Goal: Task Accomplishment & Management: Complete application form

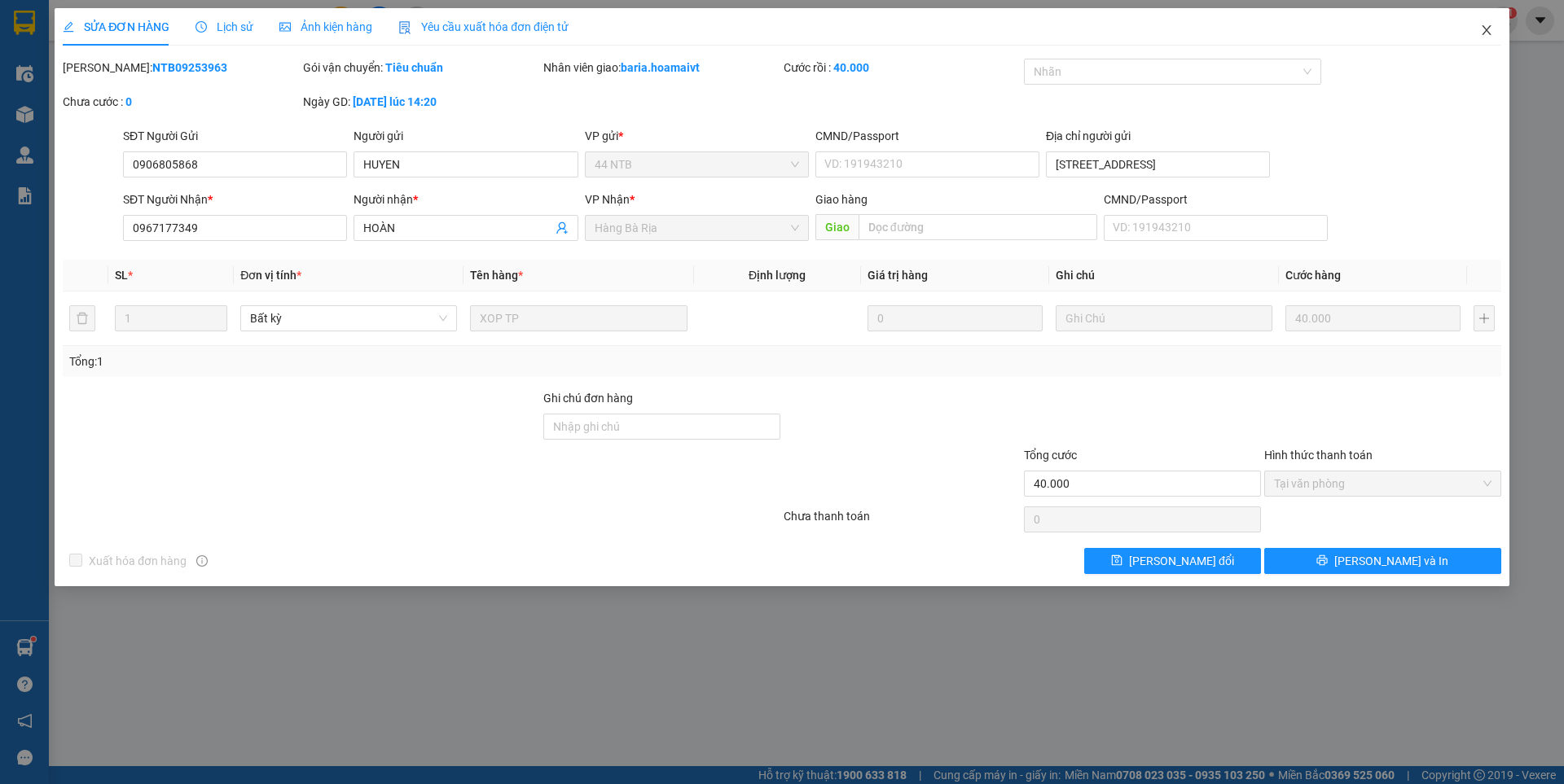
click at [1484, 26] on icon "close" at bounding box center [1486, 30] width 13 height 13
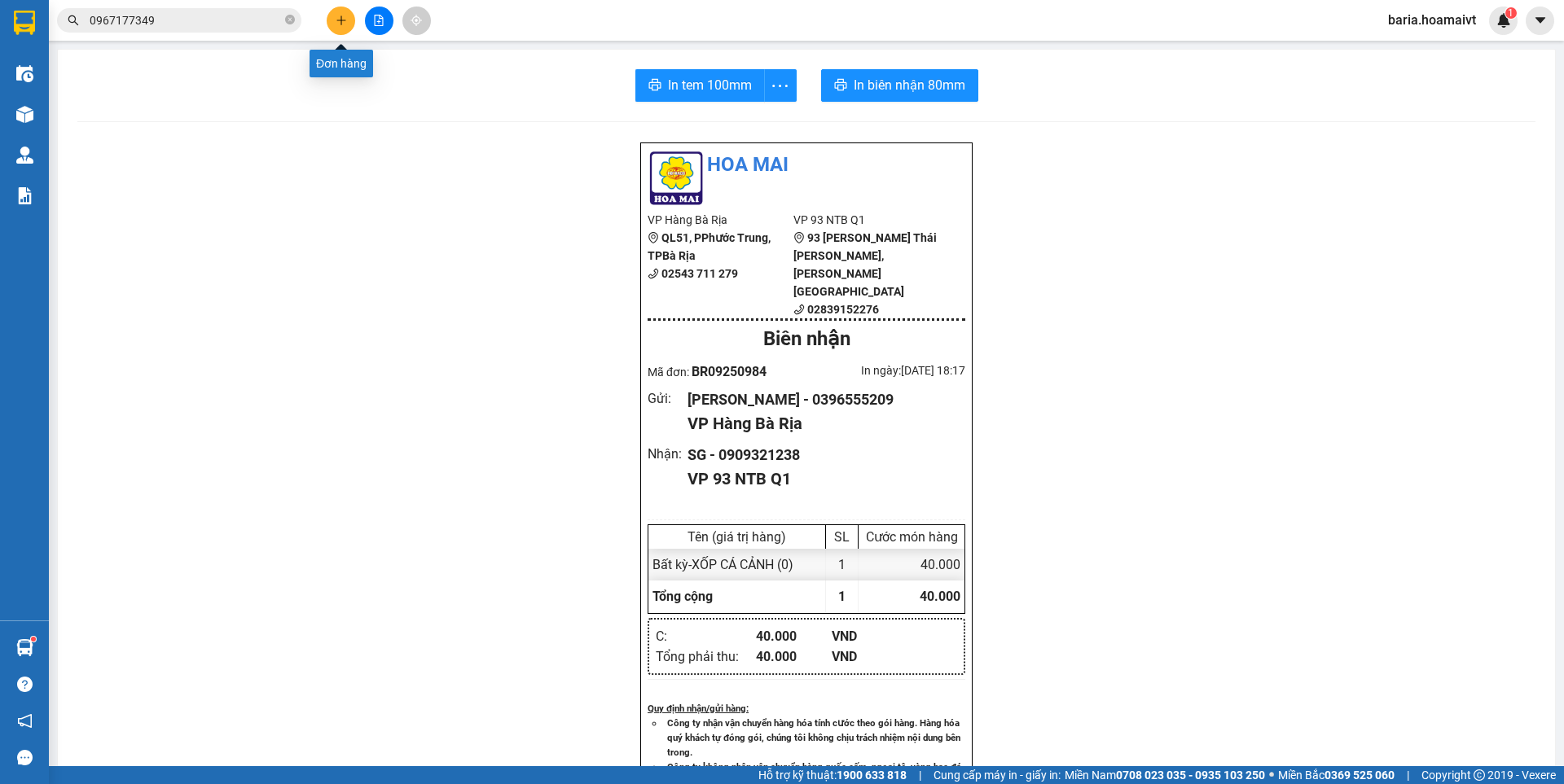
click at [337, 16] on icon "plus" at bounding box center [340, 20] width 11 height 11
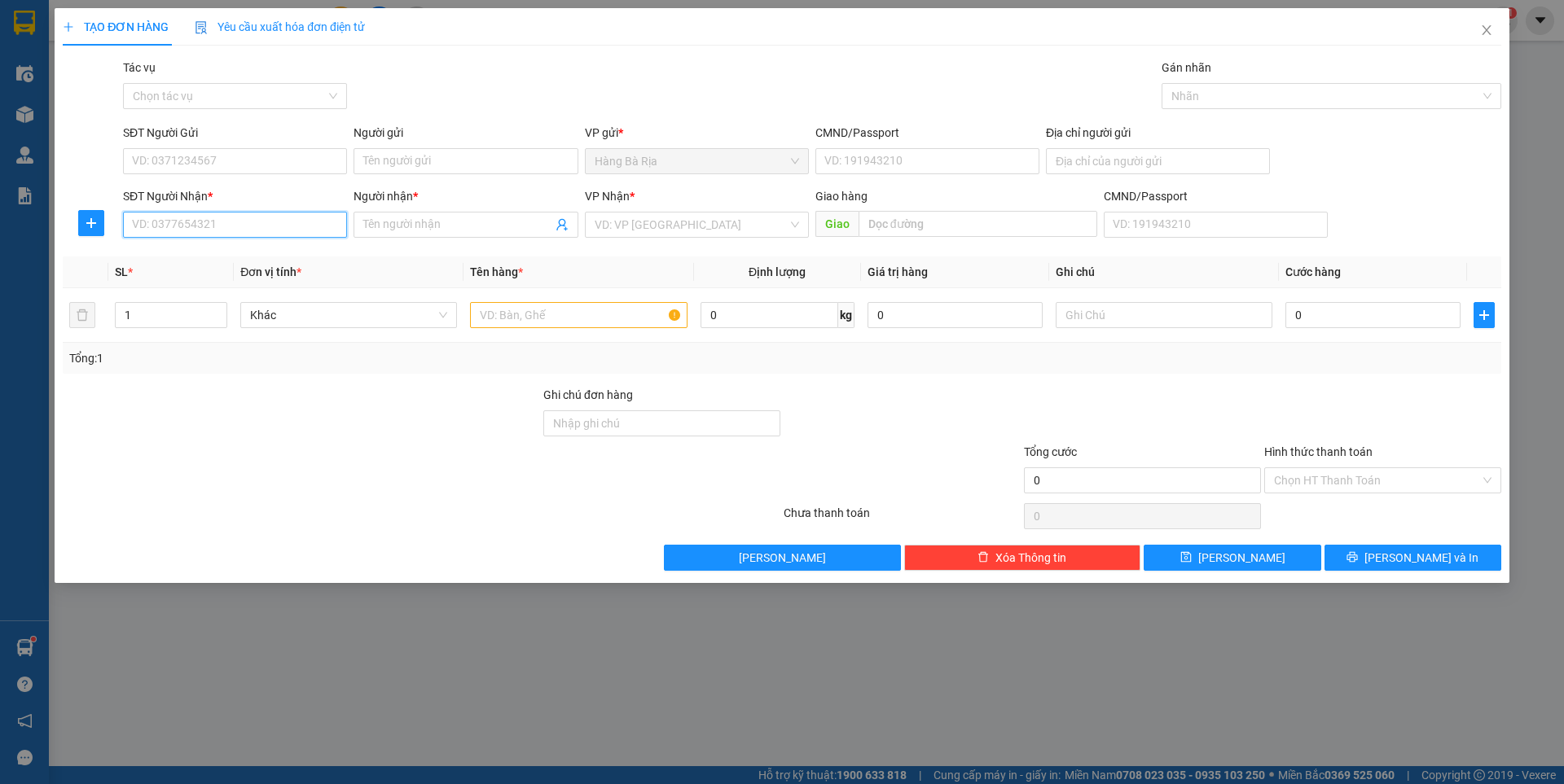
click at [220, 222] on input "SĐT Người Nhận *" at bounding box center [235, 225] width 224 height 26
type input "0909886698"
click at [414, 229] on input "Người nhận *" at bounding box center [457, 225] width 188 height 18
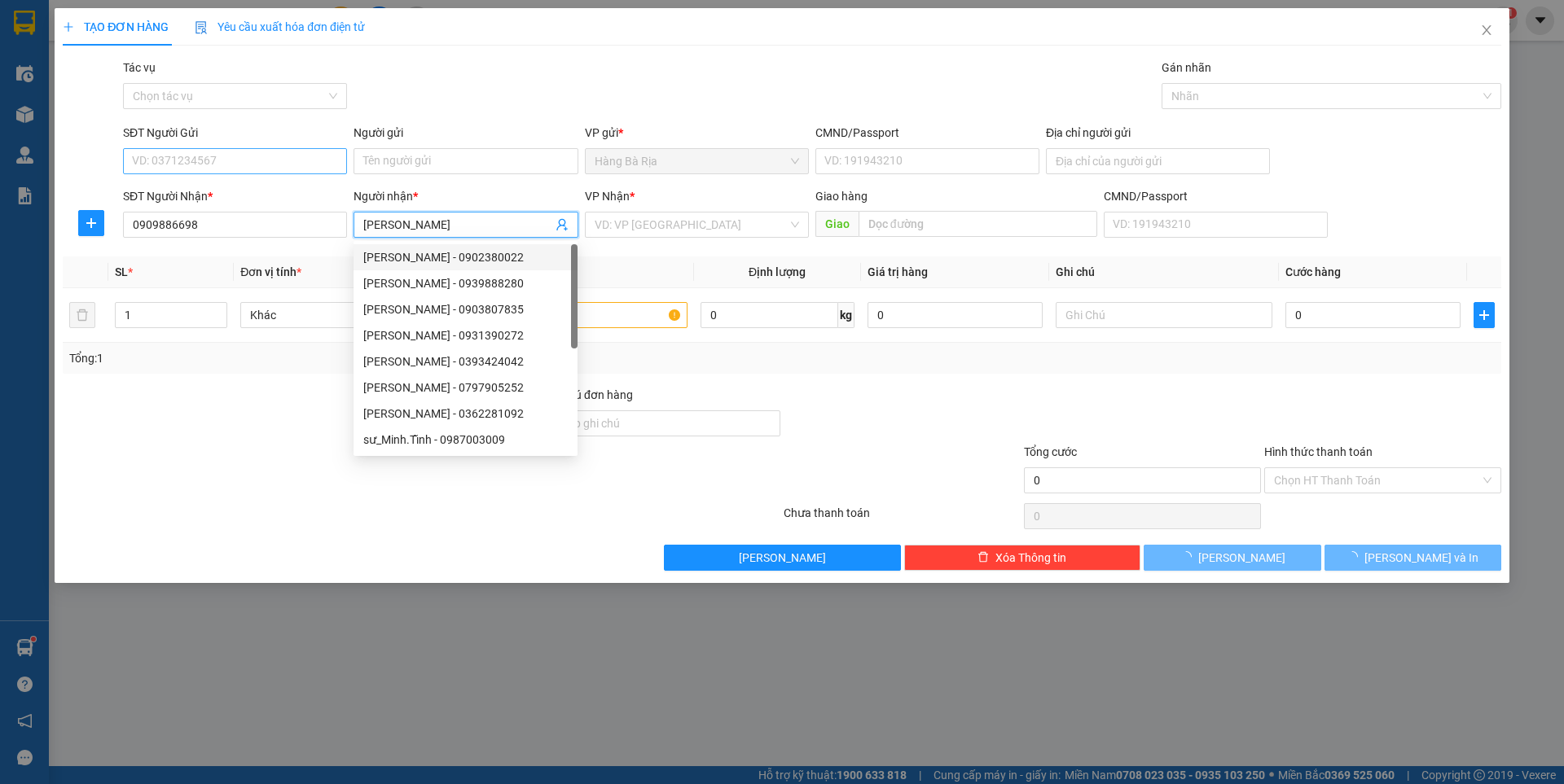
type input "[PERSON_NAME]"
click at [294, 167] on input "SĐT Người Gửi" at bounding box center [235, 161] width 224 height 26
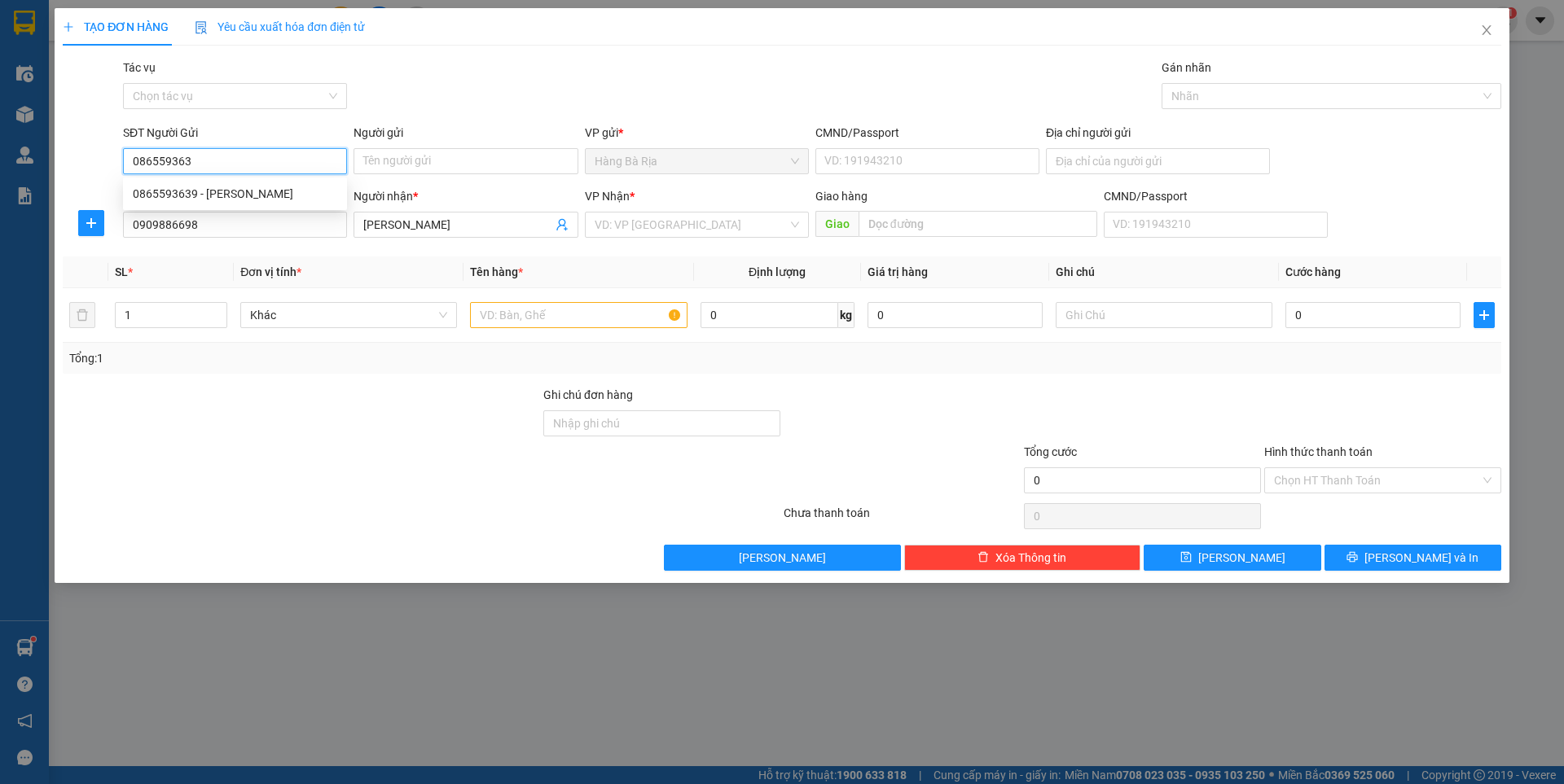
type input "0865593639"
click at [236, 196] on div "0865593639 - [PERSON_NAME]" at bounding box center [236, 194] width 205 height 18
type input "DUNG"
type input "0865593639"
click at [565, 314] on input "text" at bounding box center [579, 316] width 217 height 26
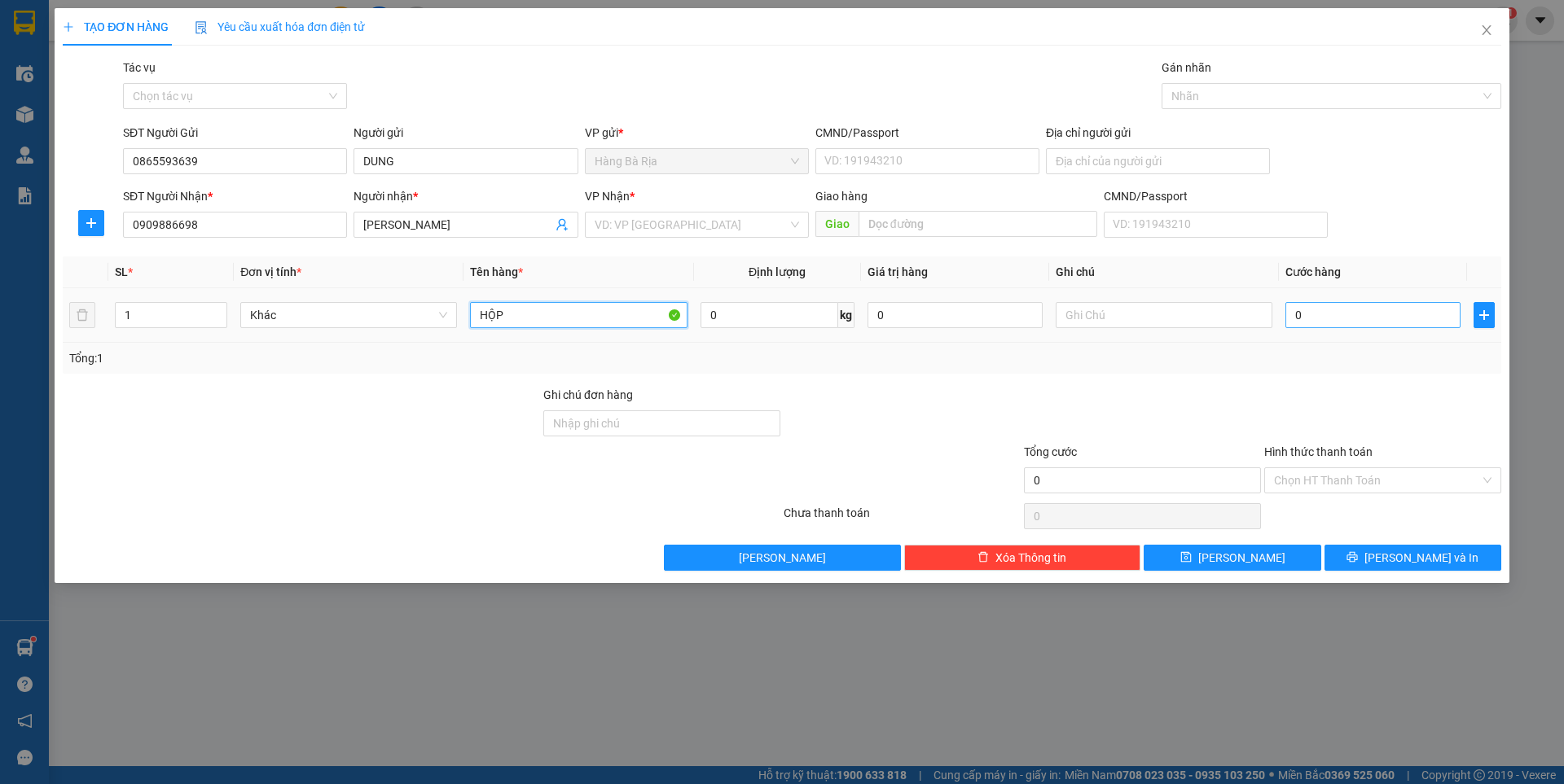
type input "HỘP"
click at [1417, 312] on input "0" at bounding box center [1373, 316] width 176 height 26
type input "3"
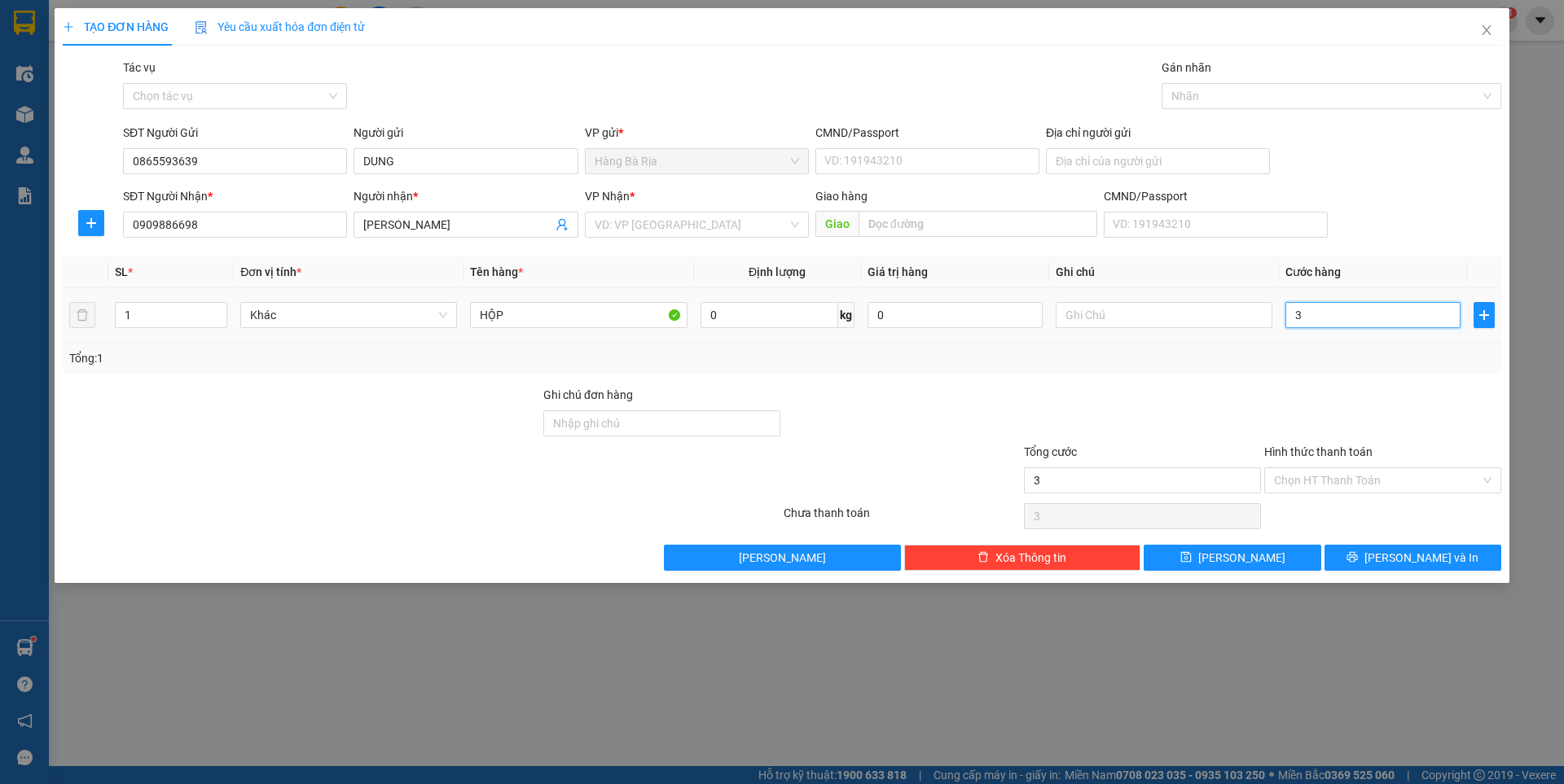
type input "30"
click at [1163, 316] on input "text" at bounding box center [1164, 316] width 217 height 26
type input "30.000"
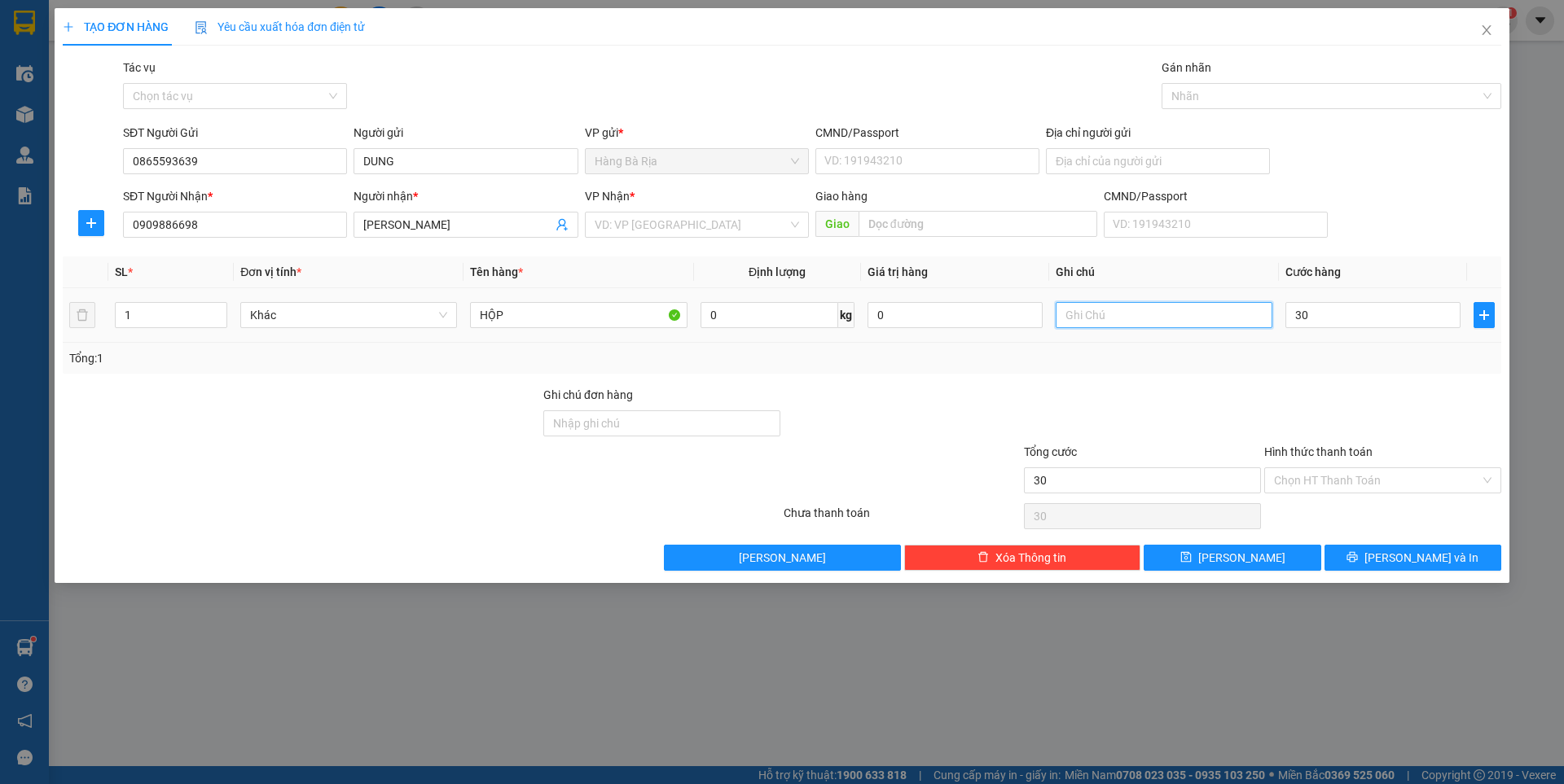
type input "30.000"
type input "THUỐC"
click at [1381, 474] on input "Hình thức thanh toán" at bounding box center [1377, 481] width 206 height 25
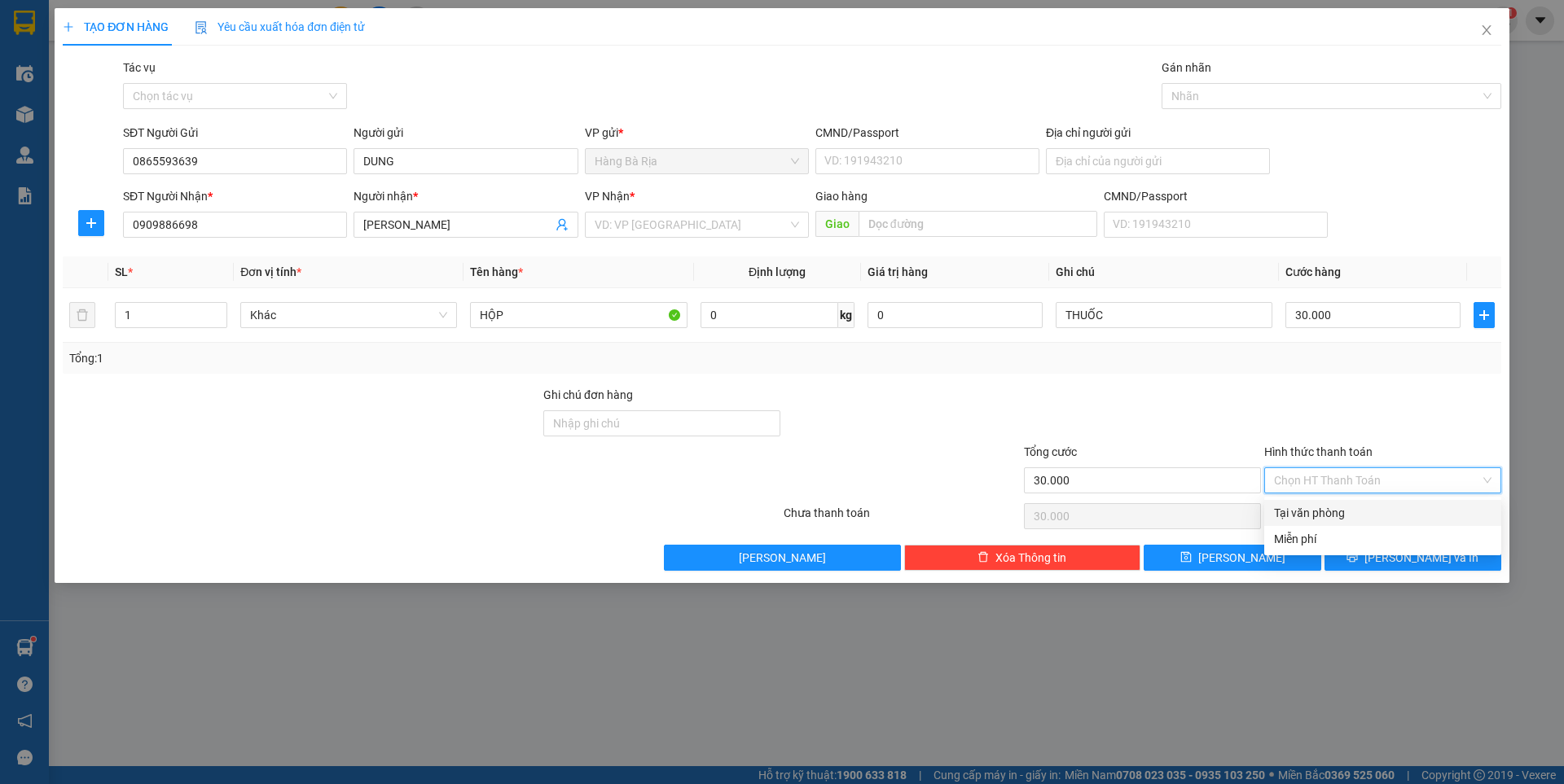
click at [1353, 506] on div "Tại văn phòng" at bounding box center [1382, 513] width 218 height 18
type input "0"
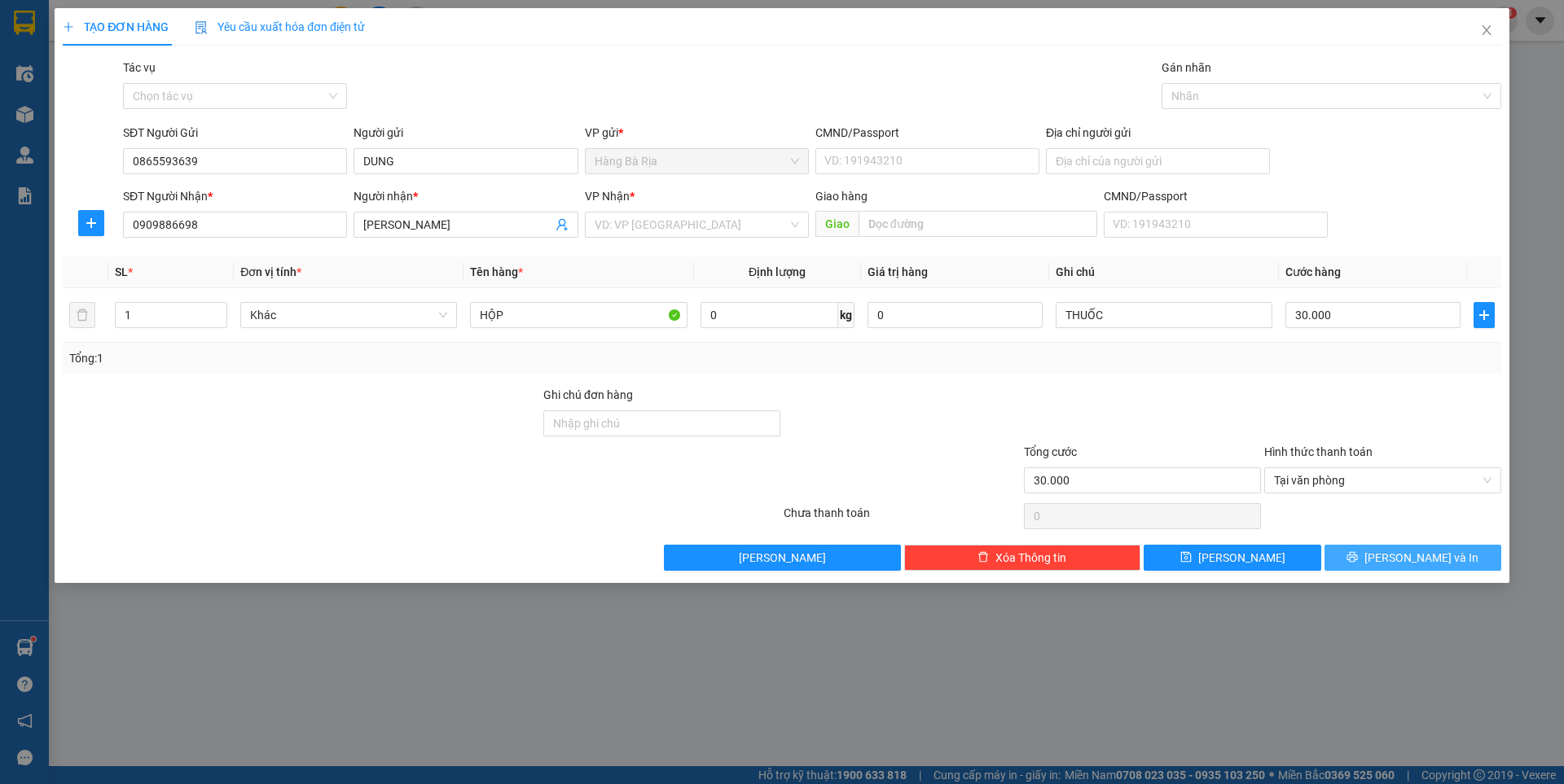
click at [1358, 554] on icon "printer" at bounding box center [1351, 556] width 11 height 11
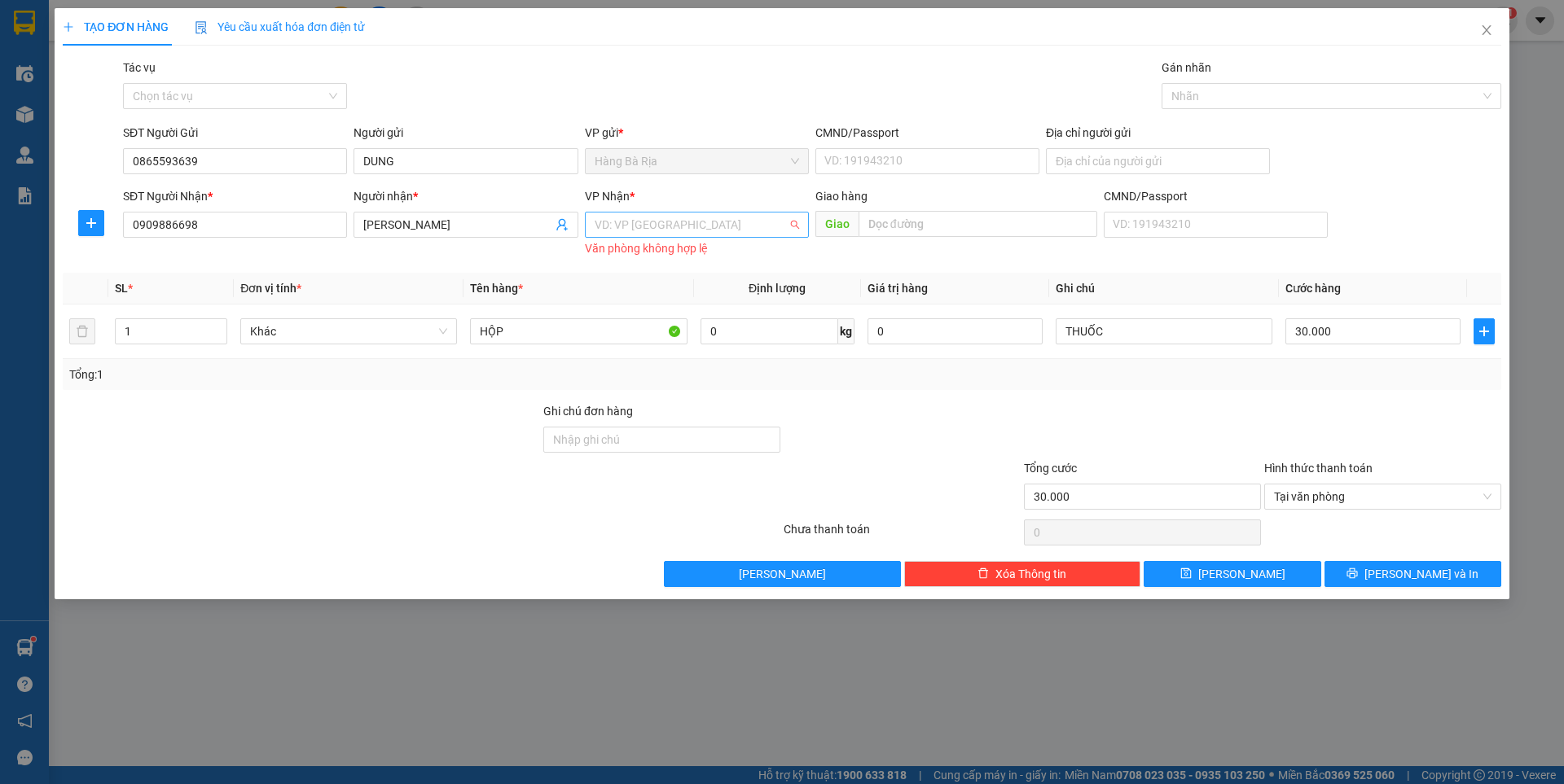
click at [716, 216] on input "search" at bounding box center [691, 225] width 193 height 25
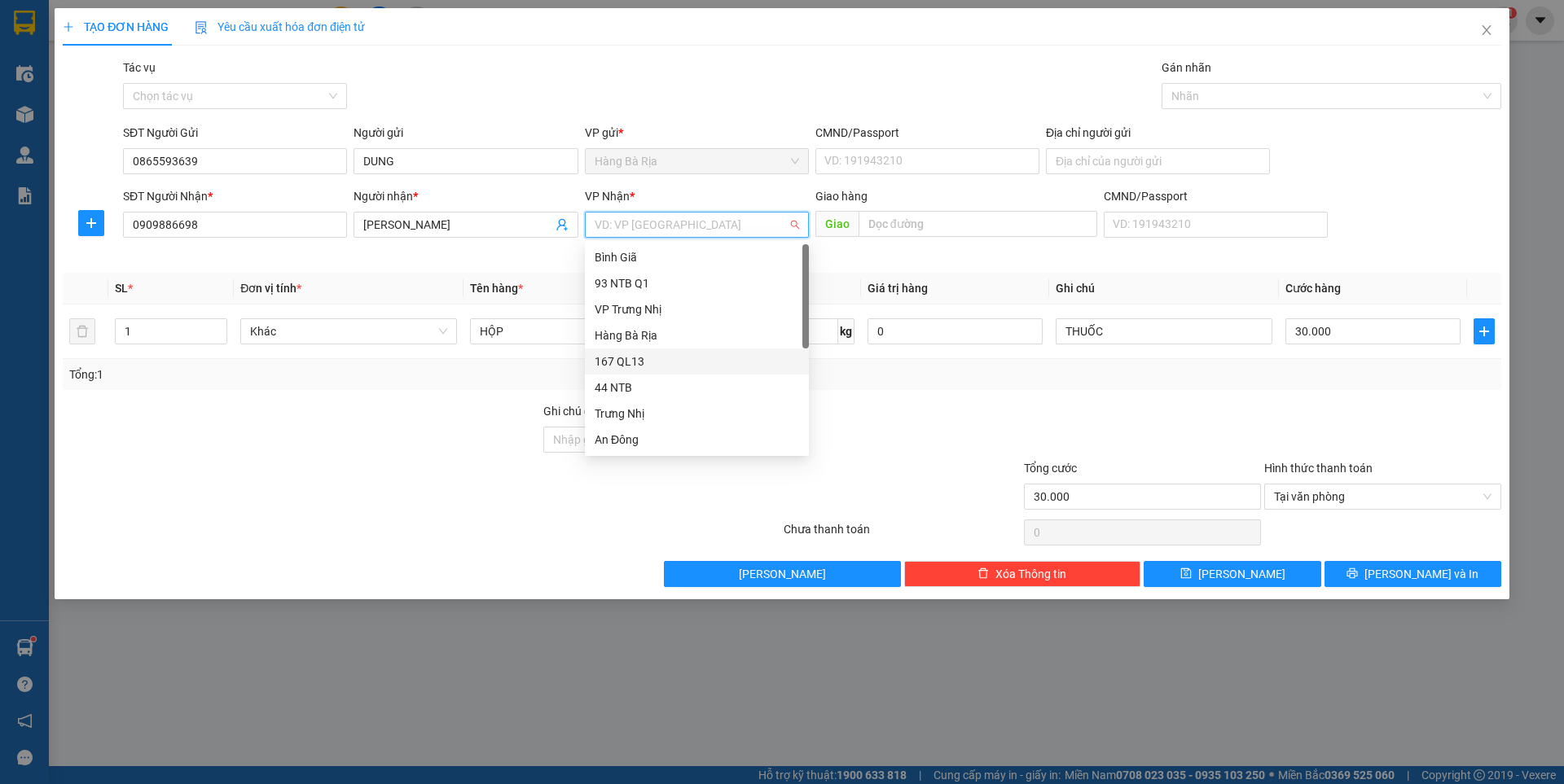
click at [631, 366] on div "167 QL13" at bounding box center [697, 362] width 205 height 18
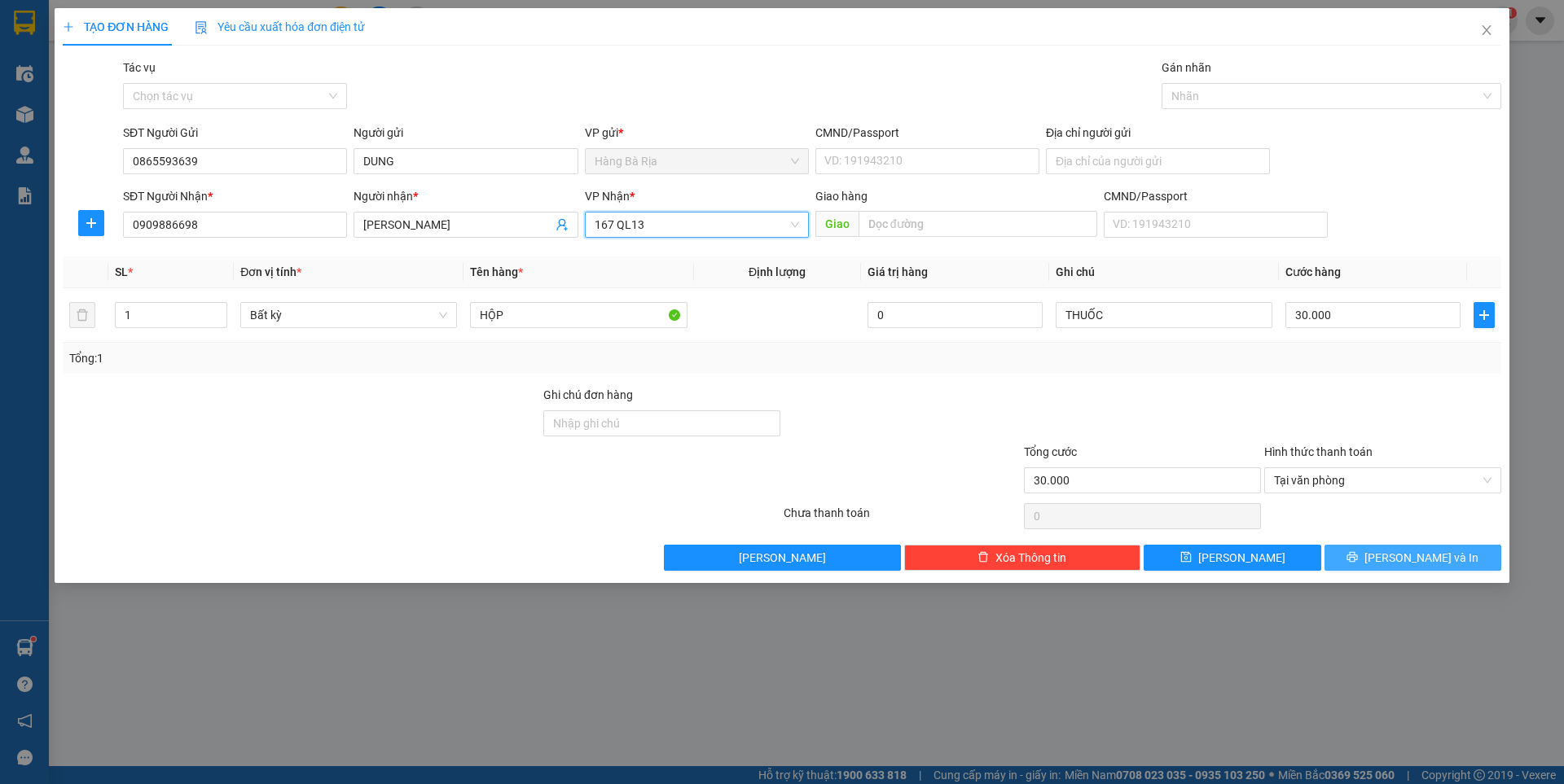
click at [1403, 555] on span "[PERSON_NAME] và In" at bounding box center [1421, 557] width 114 height 18
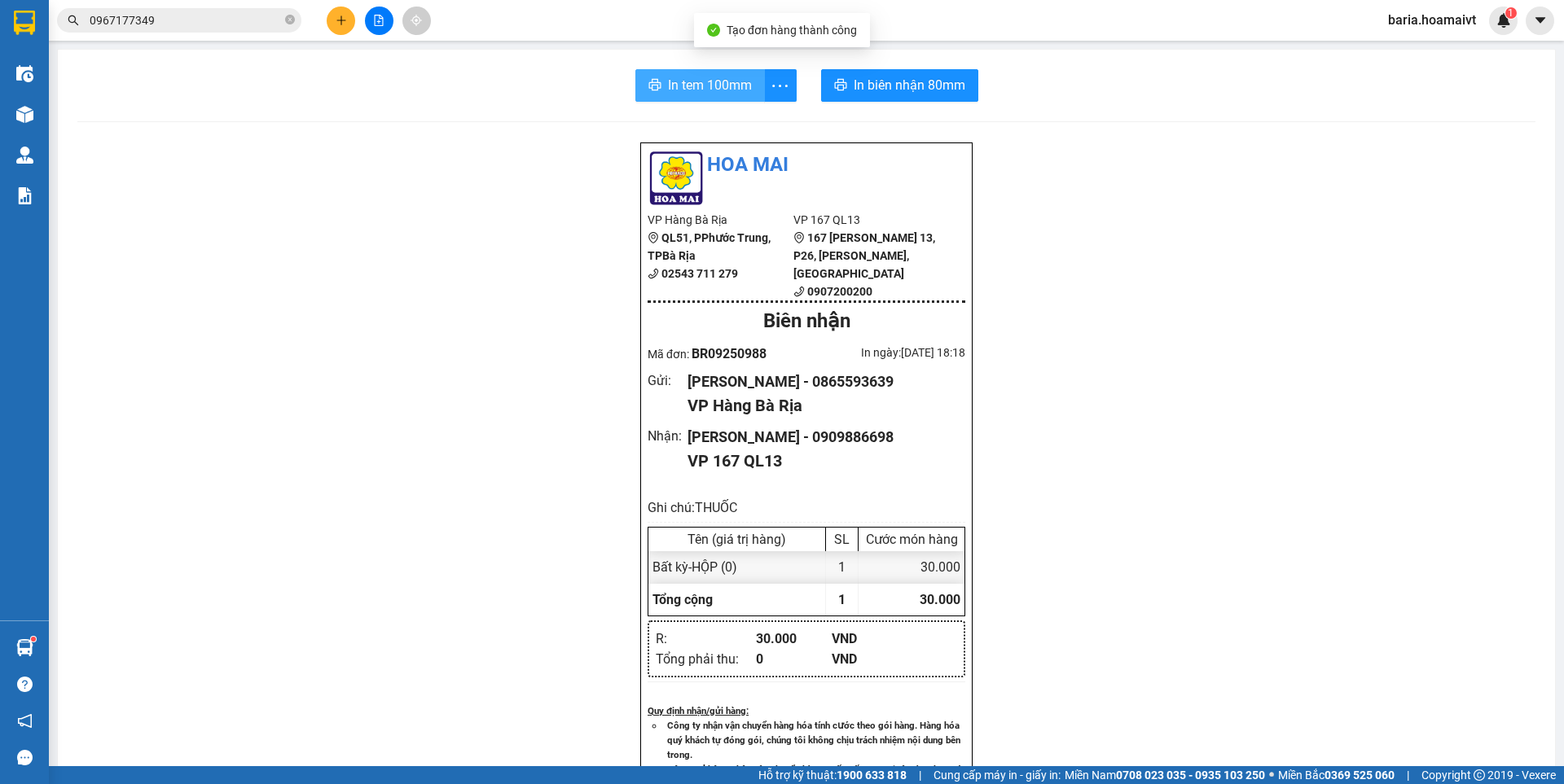
click at [683, 86] on span "In tem 100mm" at bounding box center [709, 85] width 84 height 20
click at [896, 87] on span "In biên nhận 80mm" at bounding box center [912, 85] width 112 height 20
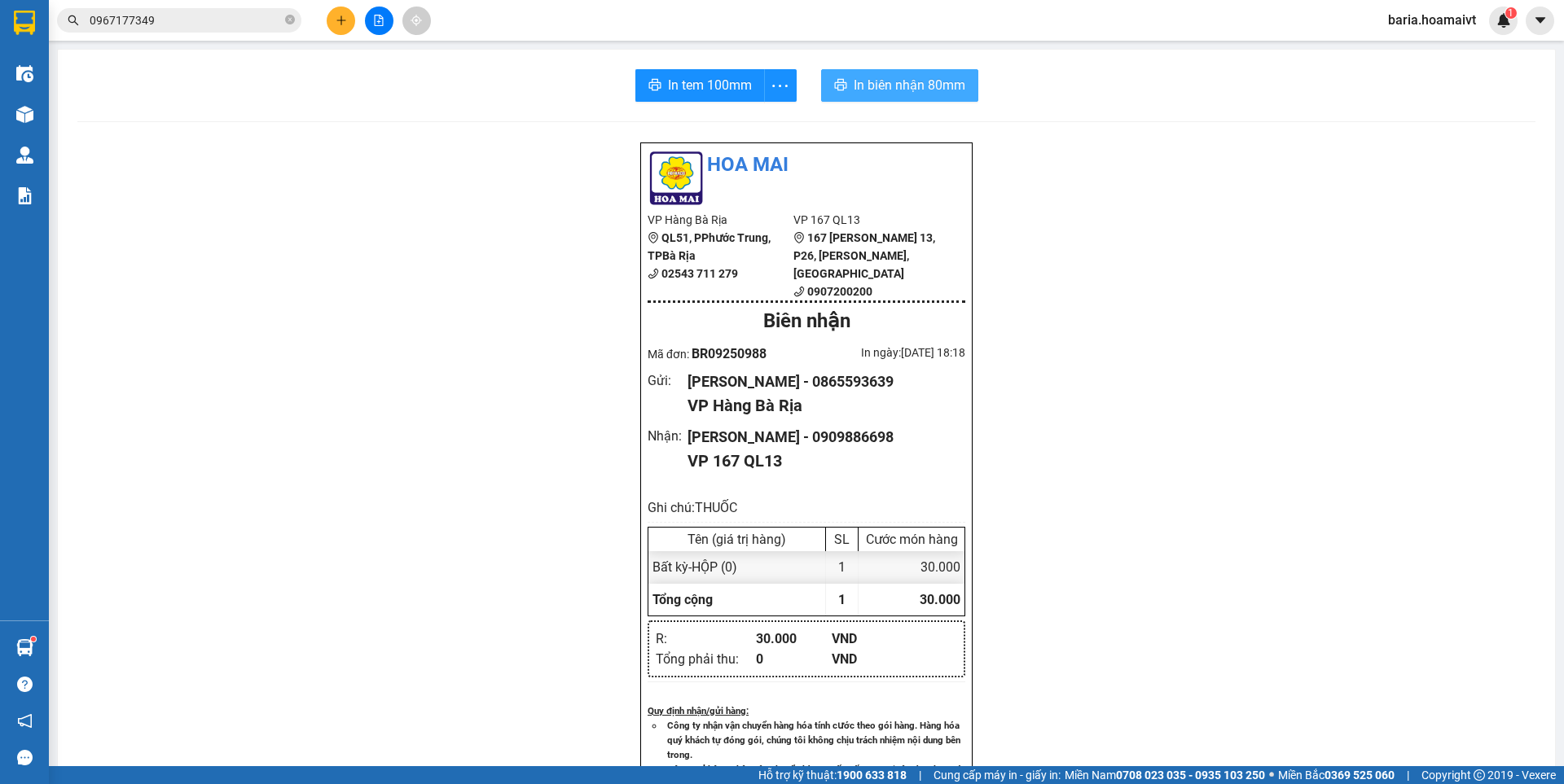
click at [896, 78] on span "In biên nhận 80mm" at bounding box center [909, 85] width 112 height 20
click at [218, 26] on input "0967177349" at bounding box center [186, 20] width 192 height 18
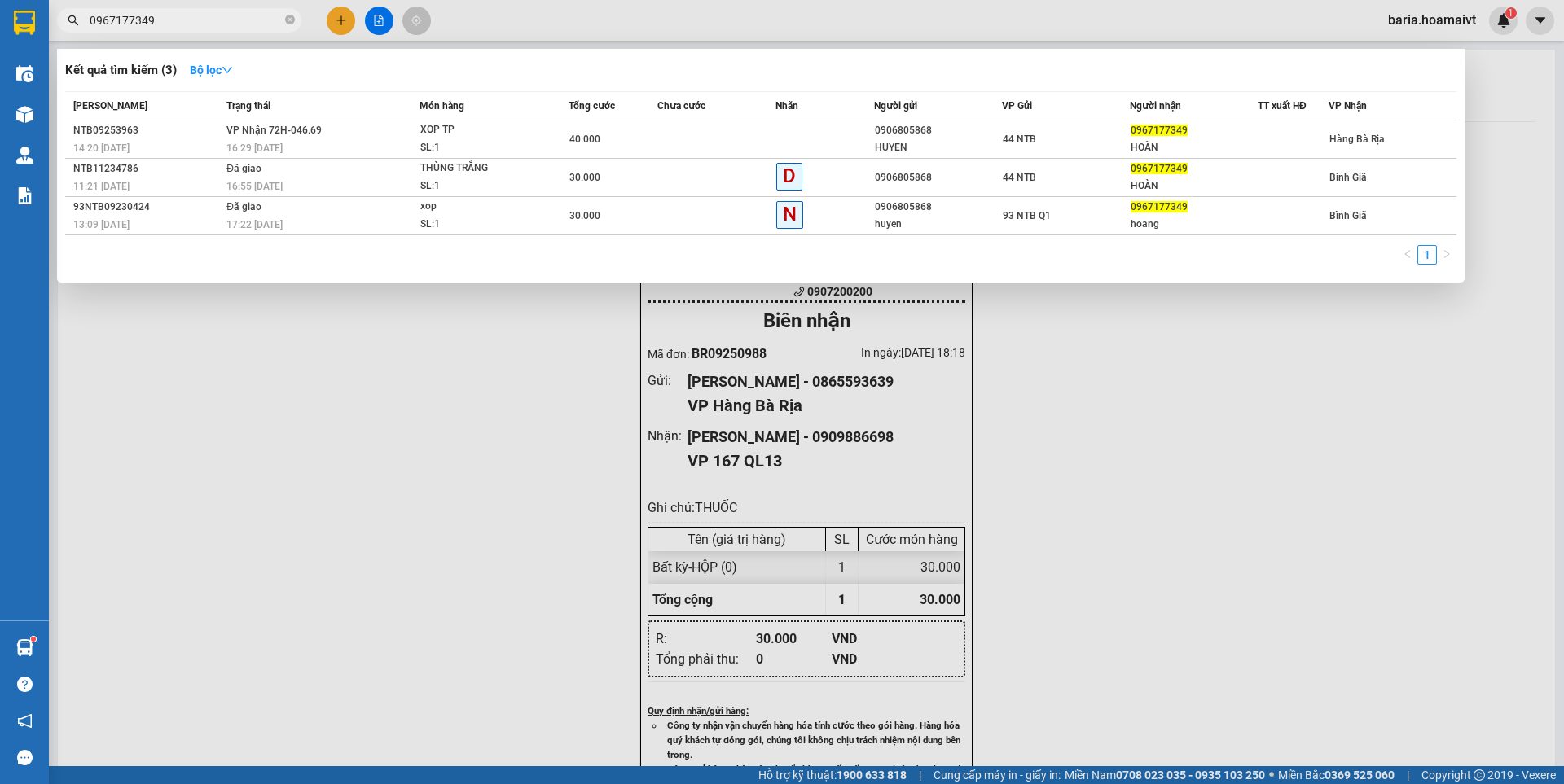
click at [218, 26] on input "0967177349" at bounding box center [186, 20] width 192 height 18
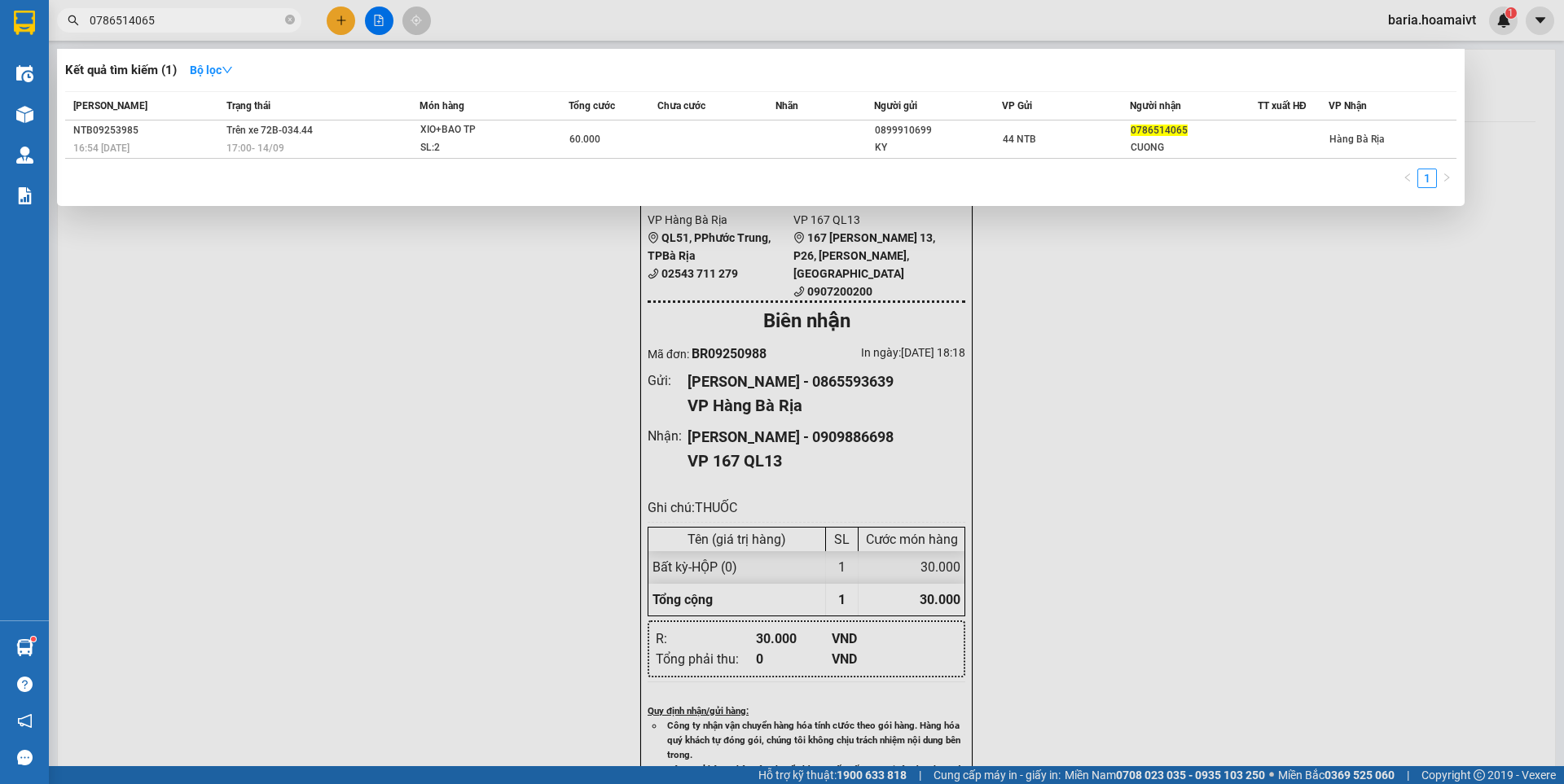
type input "0786514065"
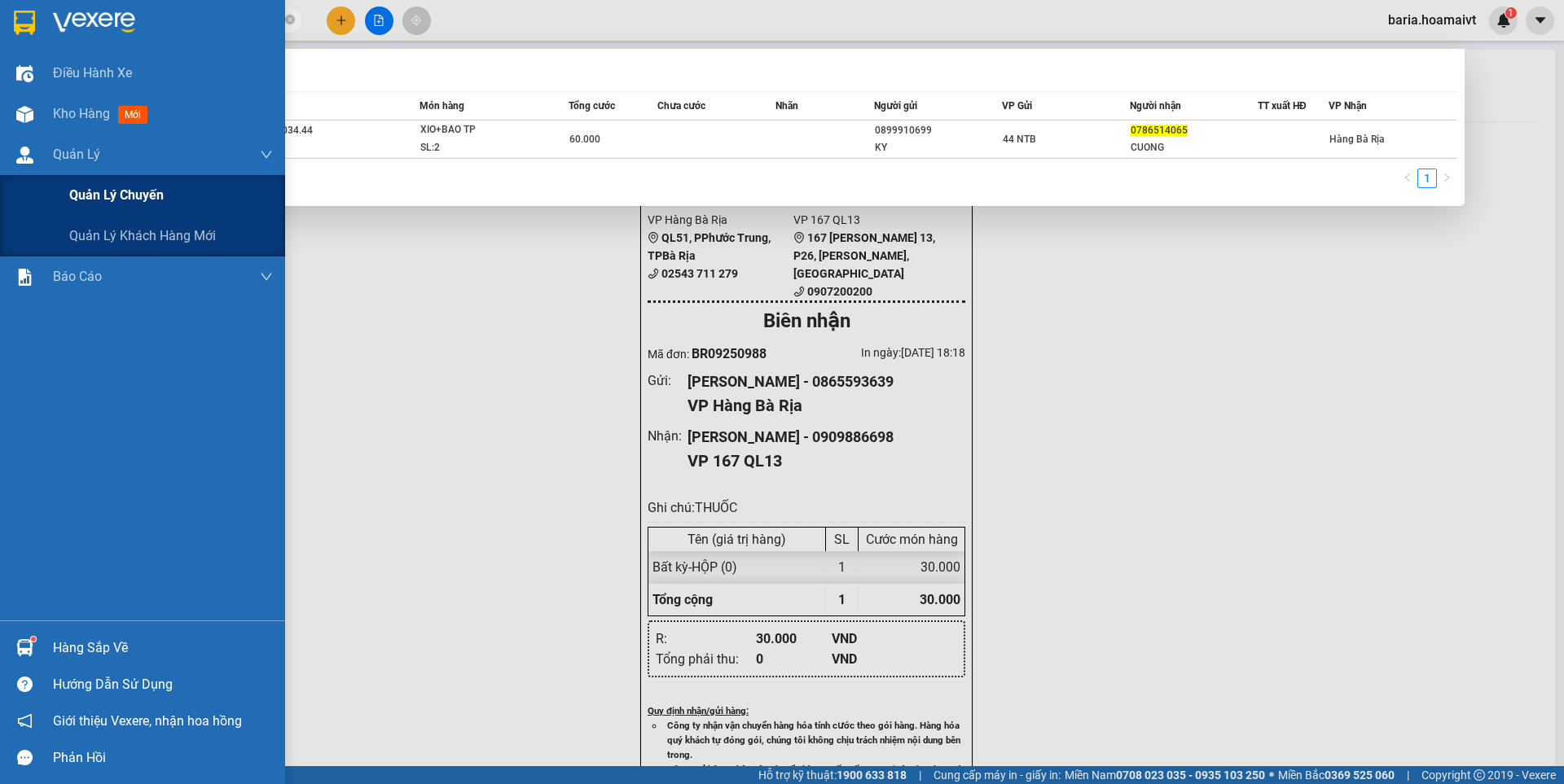
drag, startPoint x: 76, startPoint y: 210, endPoint x: 549, endPoint y: 311, distance: 483.7
click at [77, 210] on div "Quản lý chuyến" at bounding box center [170, 196] width 204 height 41
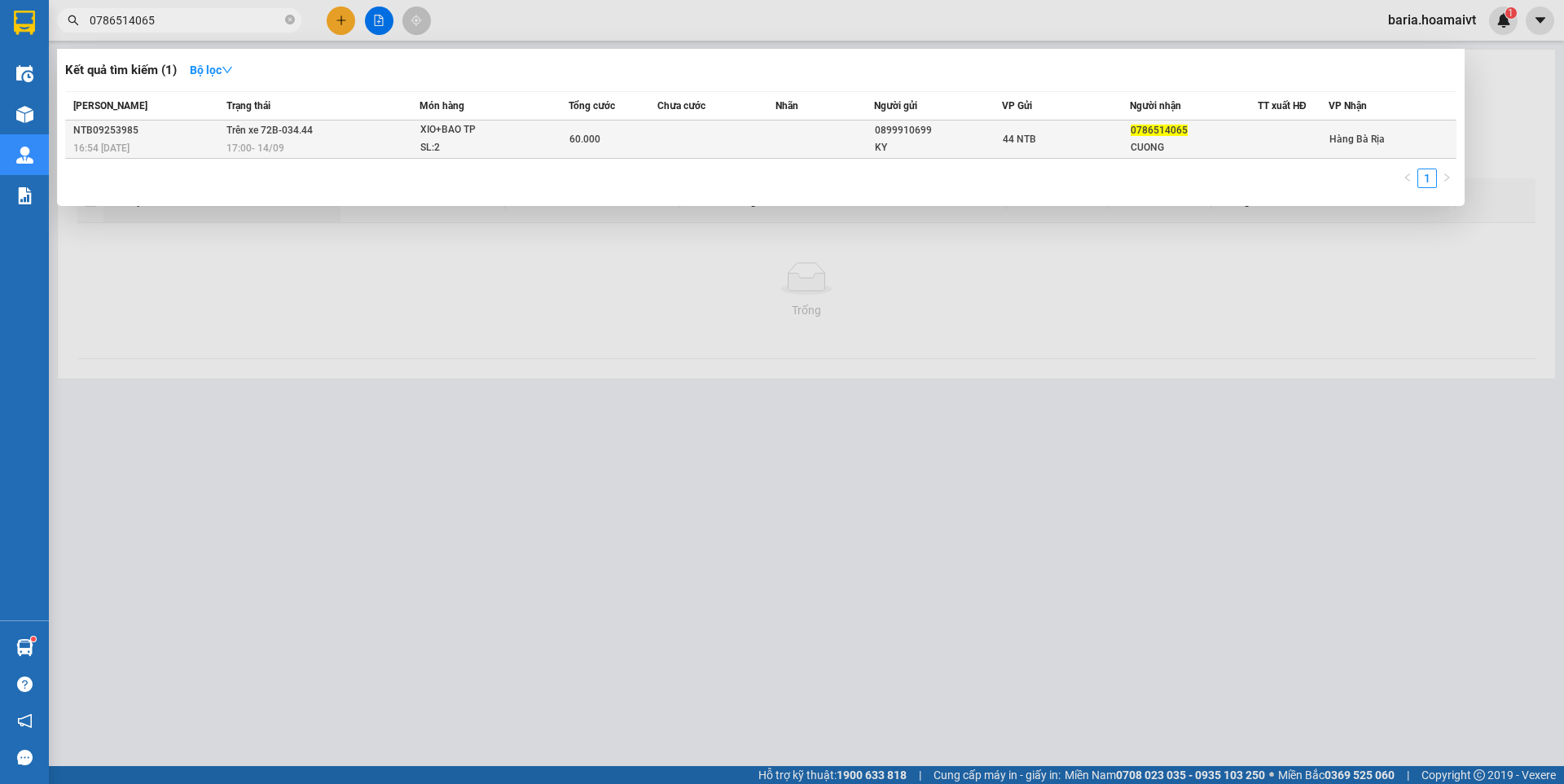
click at [977, 140] on div "KY" at bounding box center [938, 147] width 126 height 17
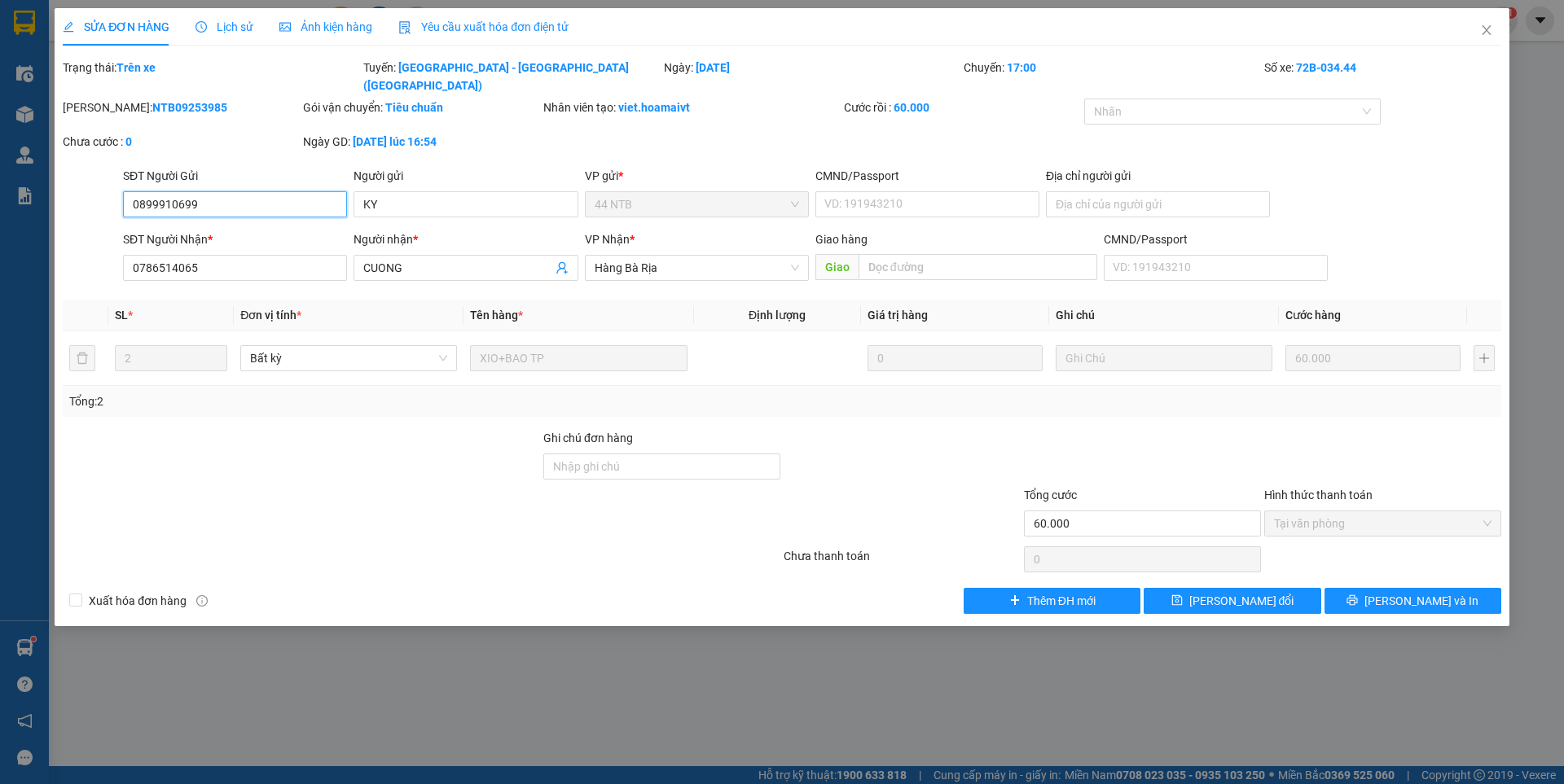
type input "0899910699"
type input "KY"
type input "0786514065"
type input "CUONG"
type input "60.000"
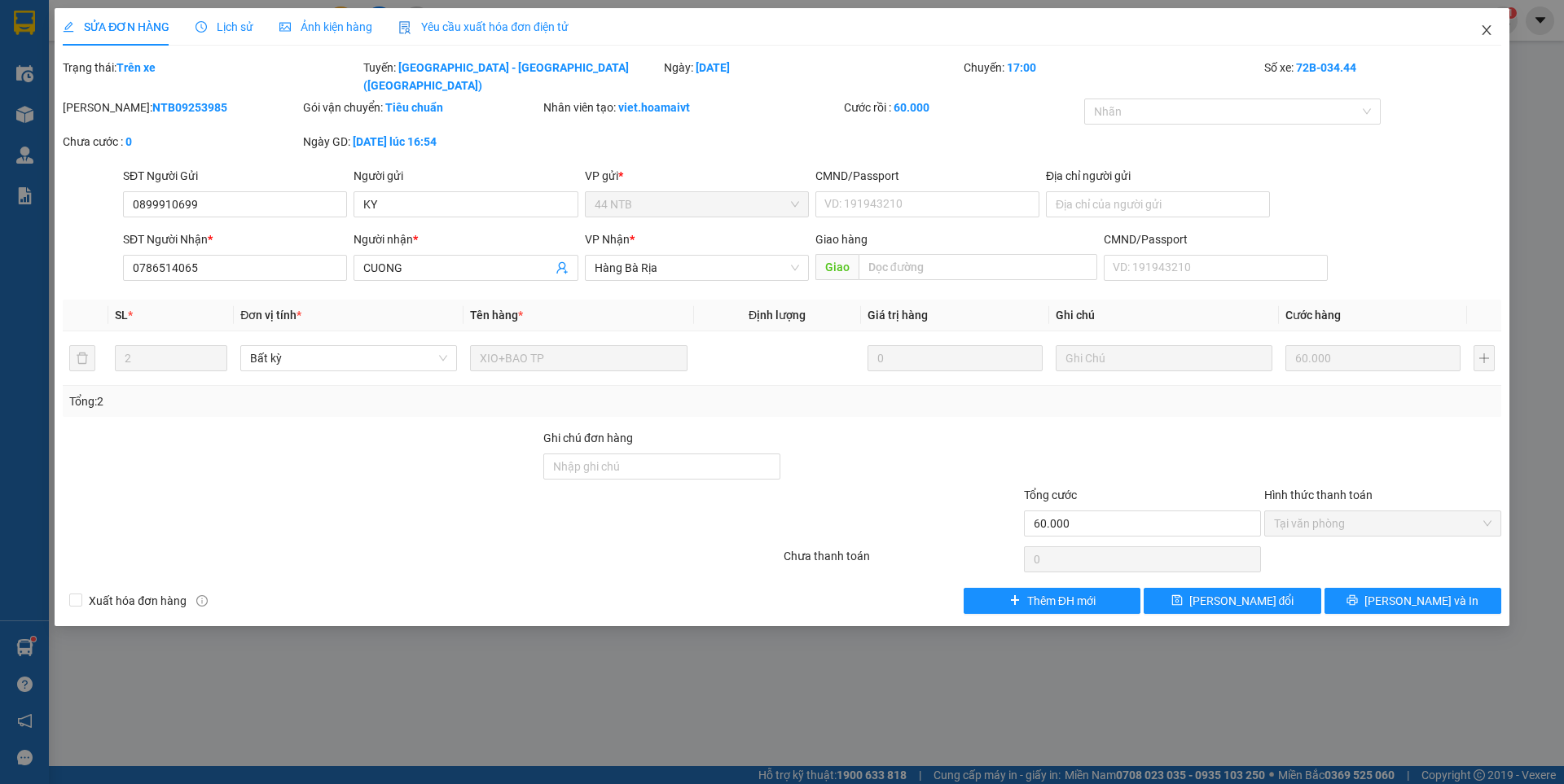
click at [1478, 26] on span "Close" at bounding box center [1486, 31] width 46 height 46
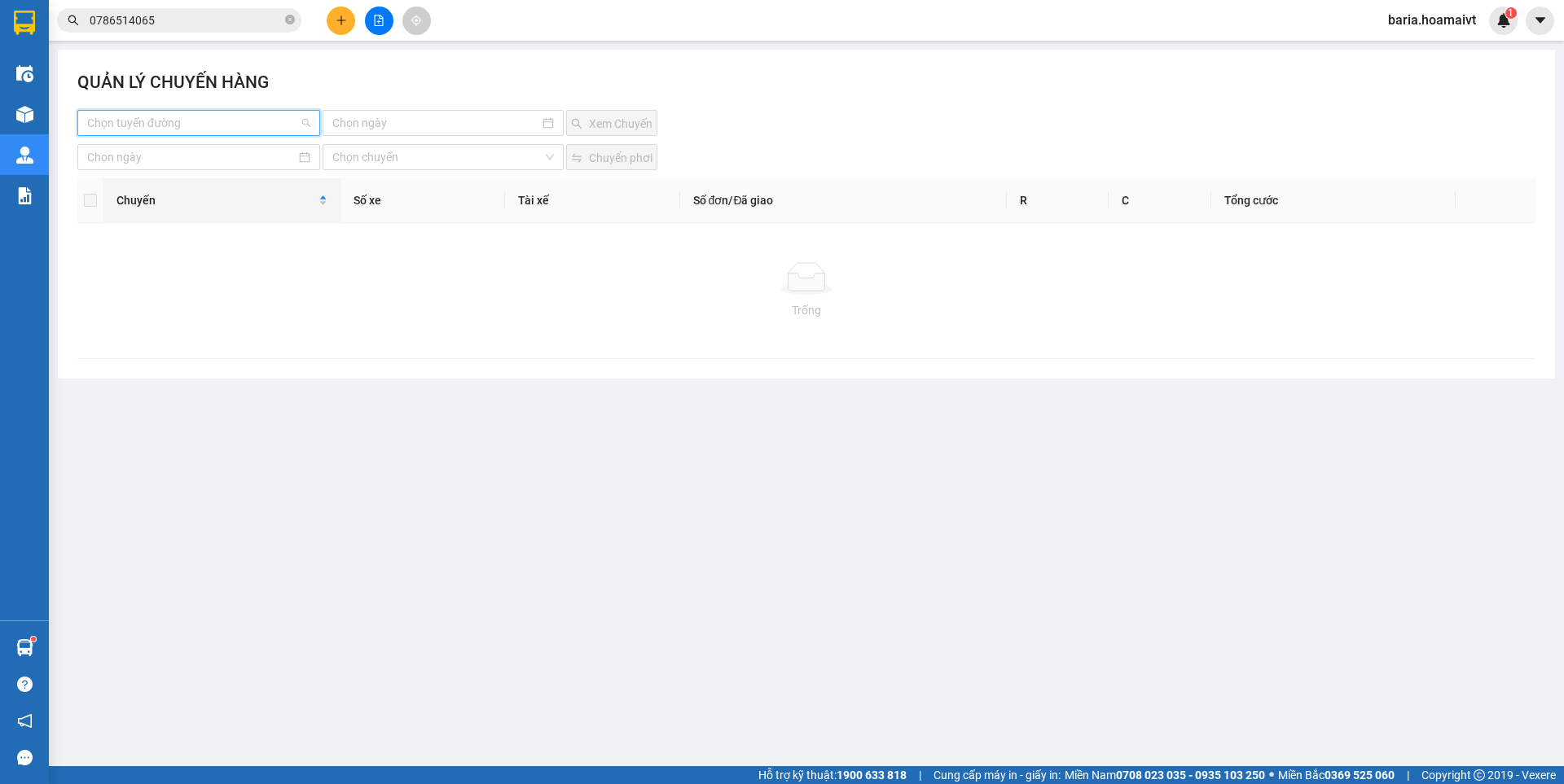
click at [228, 119] on input "search" at bounding box center [193, 123] width 212 height 25
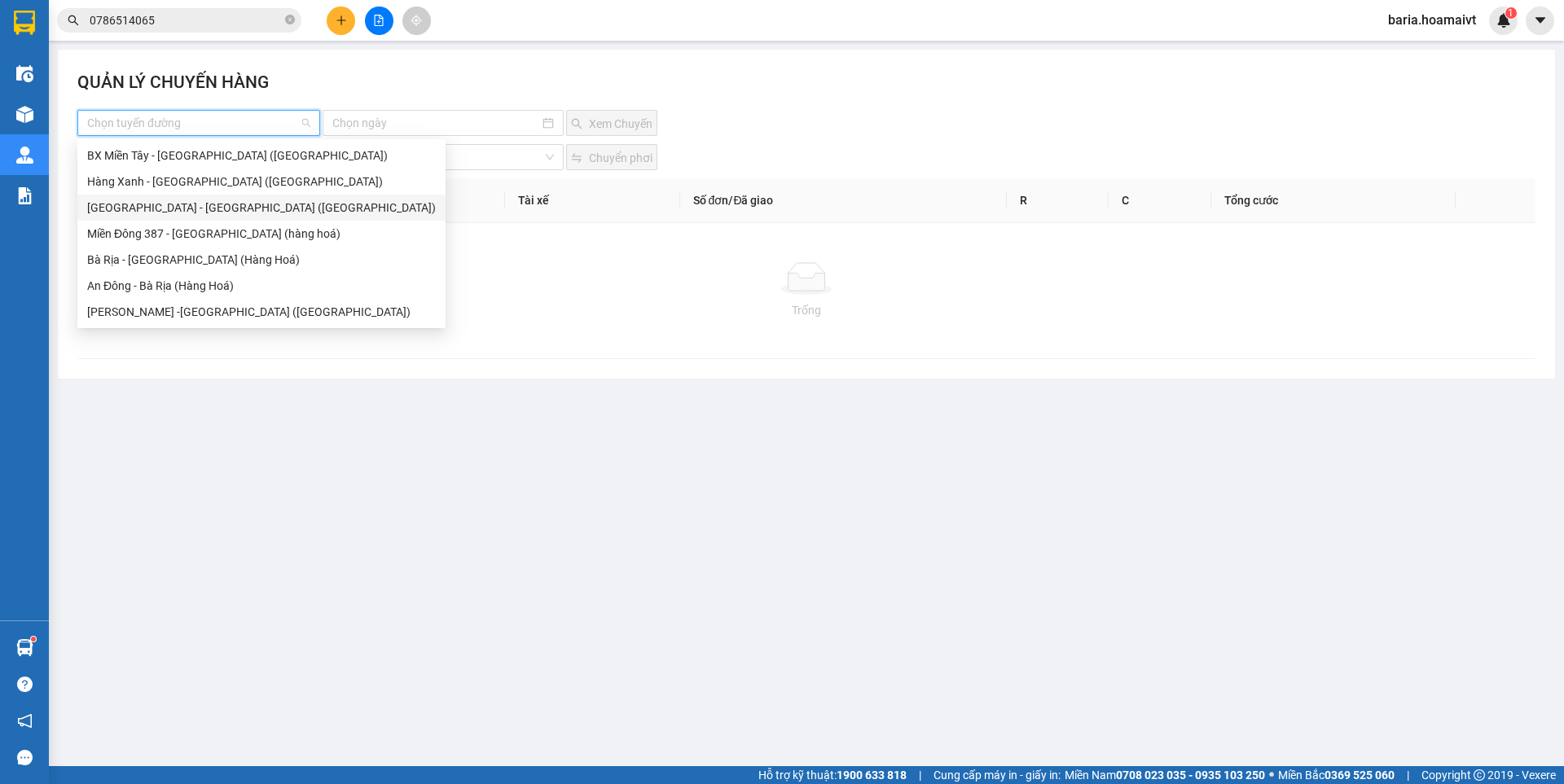
click at [191, 211] on div "[GEOGRAPHIC_DATA] - [GEOGRAPHIC_DATA] ([GEOGRAPHIC_DATA])" at bounding box center [261, 207] width 348 height 18
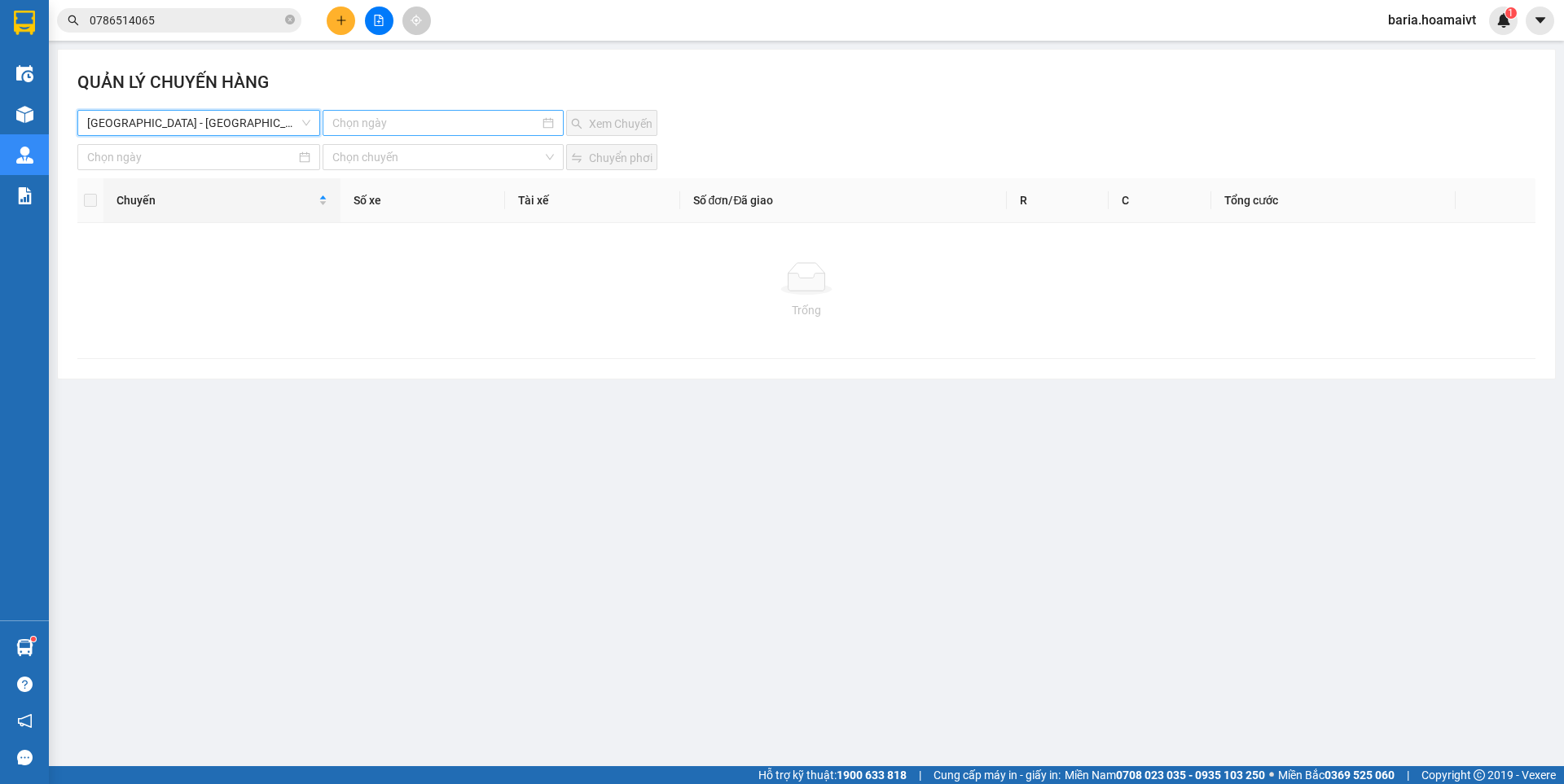
click at [487, 131] on input at bounding box center [436, 123] width 206 height 18
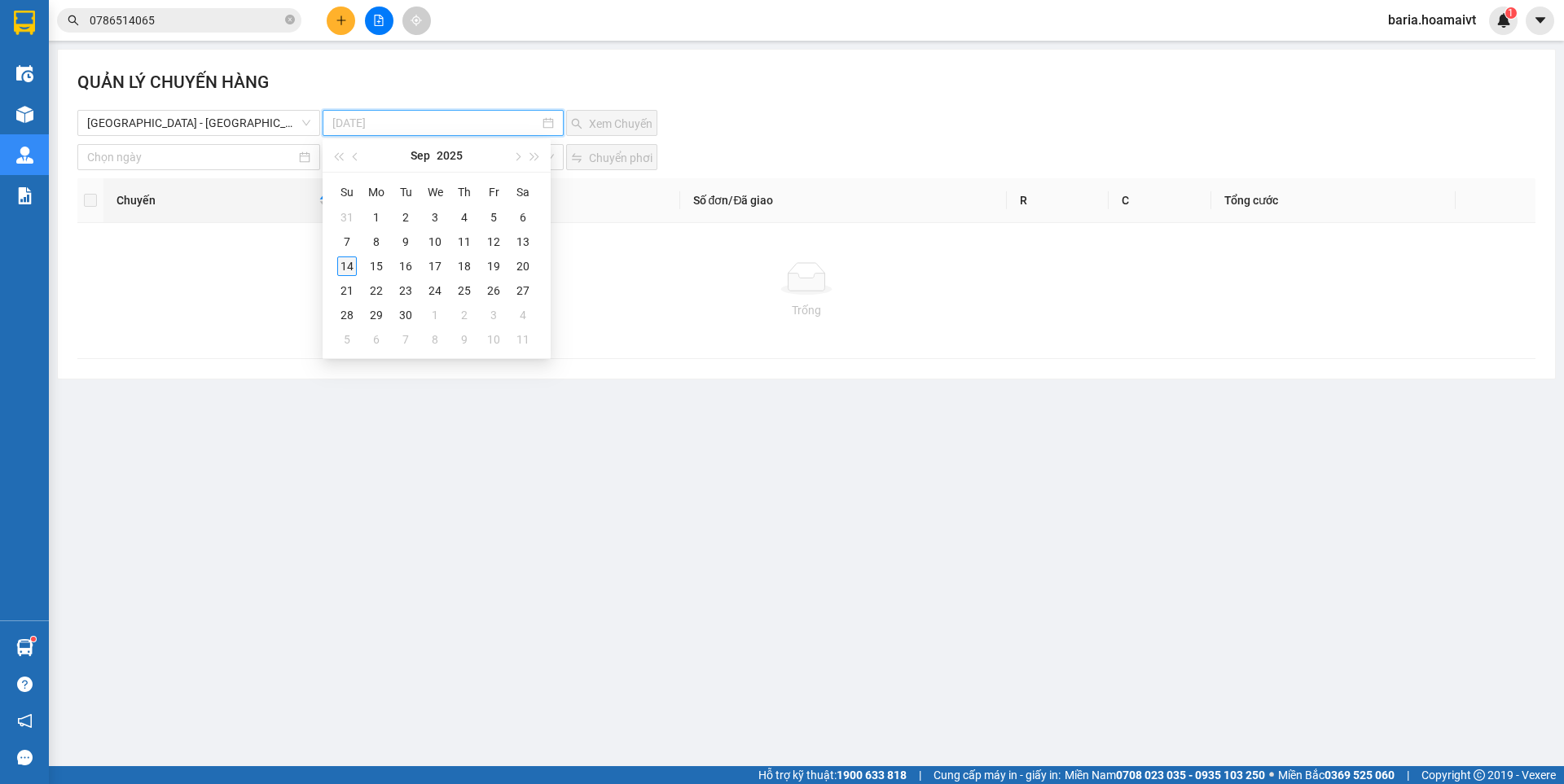
type input "[DATE]"
click at [349, 260] on div "14" at bounding box center [347, 266] width 19 height 19
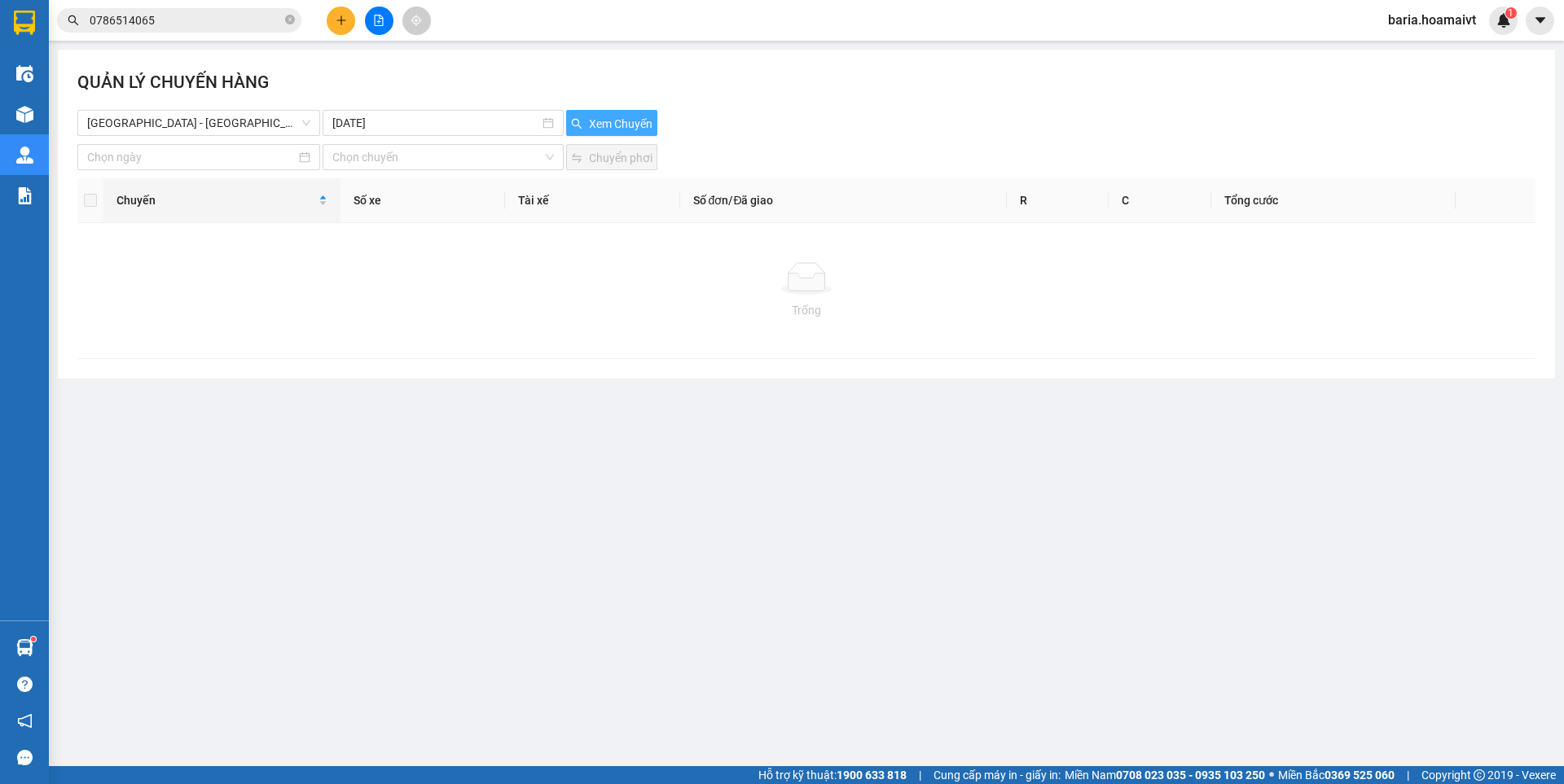
click at [619, 116] on span "Xem Chuyến" at bounding box center [621, 123] width 64 height 18
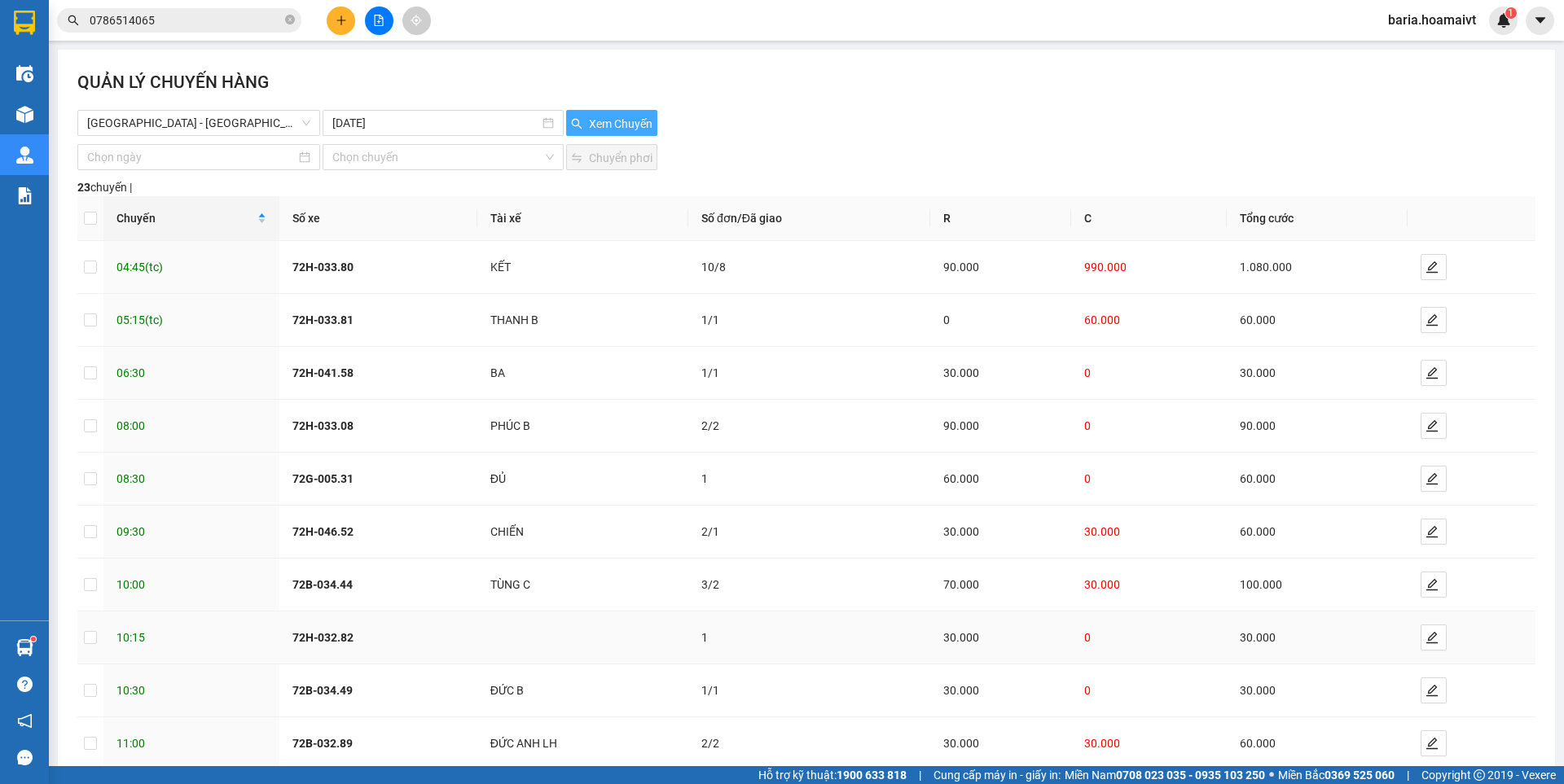
scroll to position [91, 0]
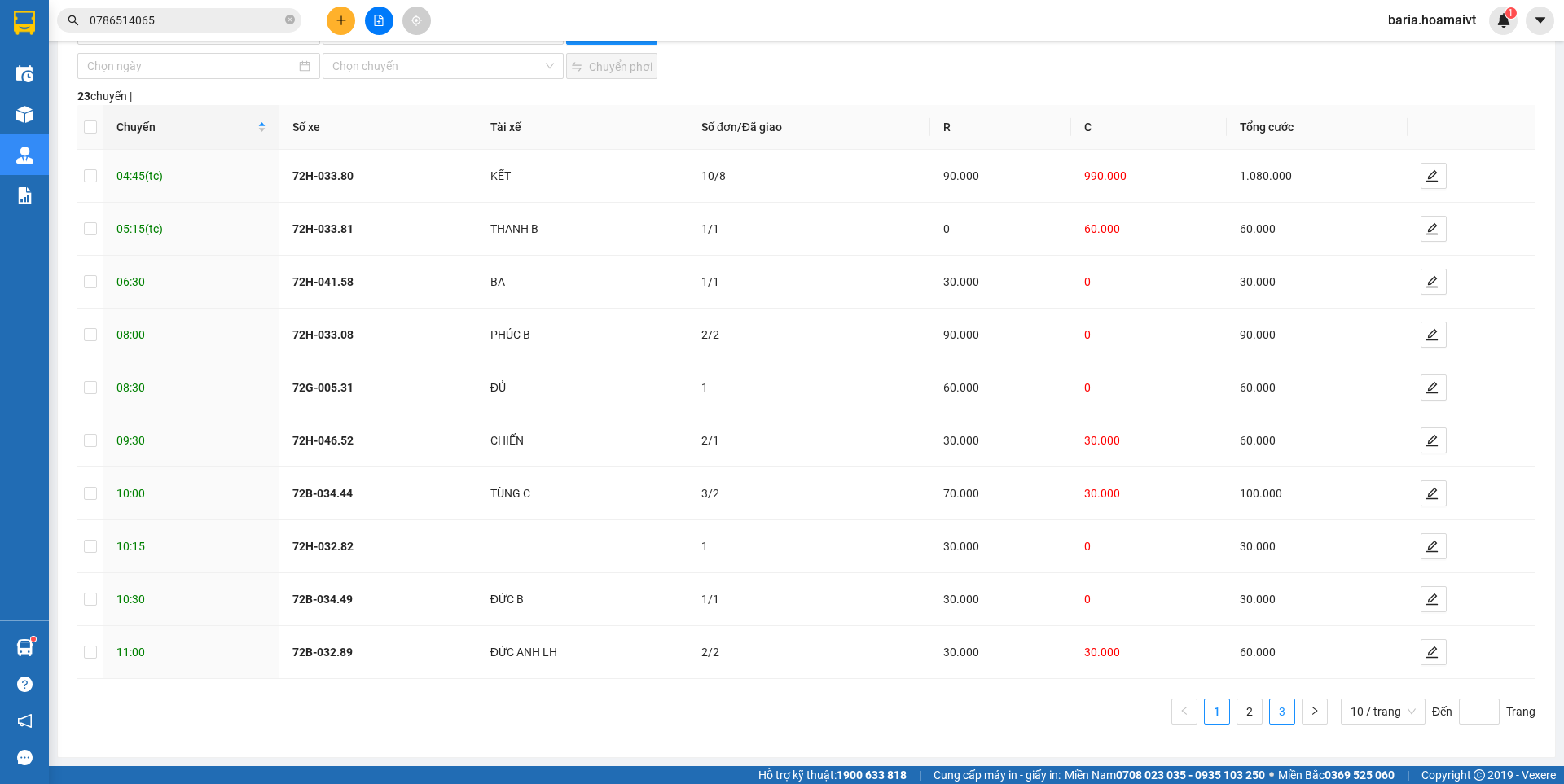
click at [1276, 707] on link "3" at bounding box center [1283, 712] width 25 height 25
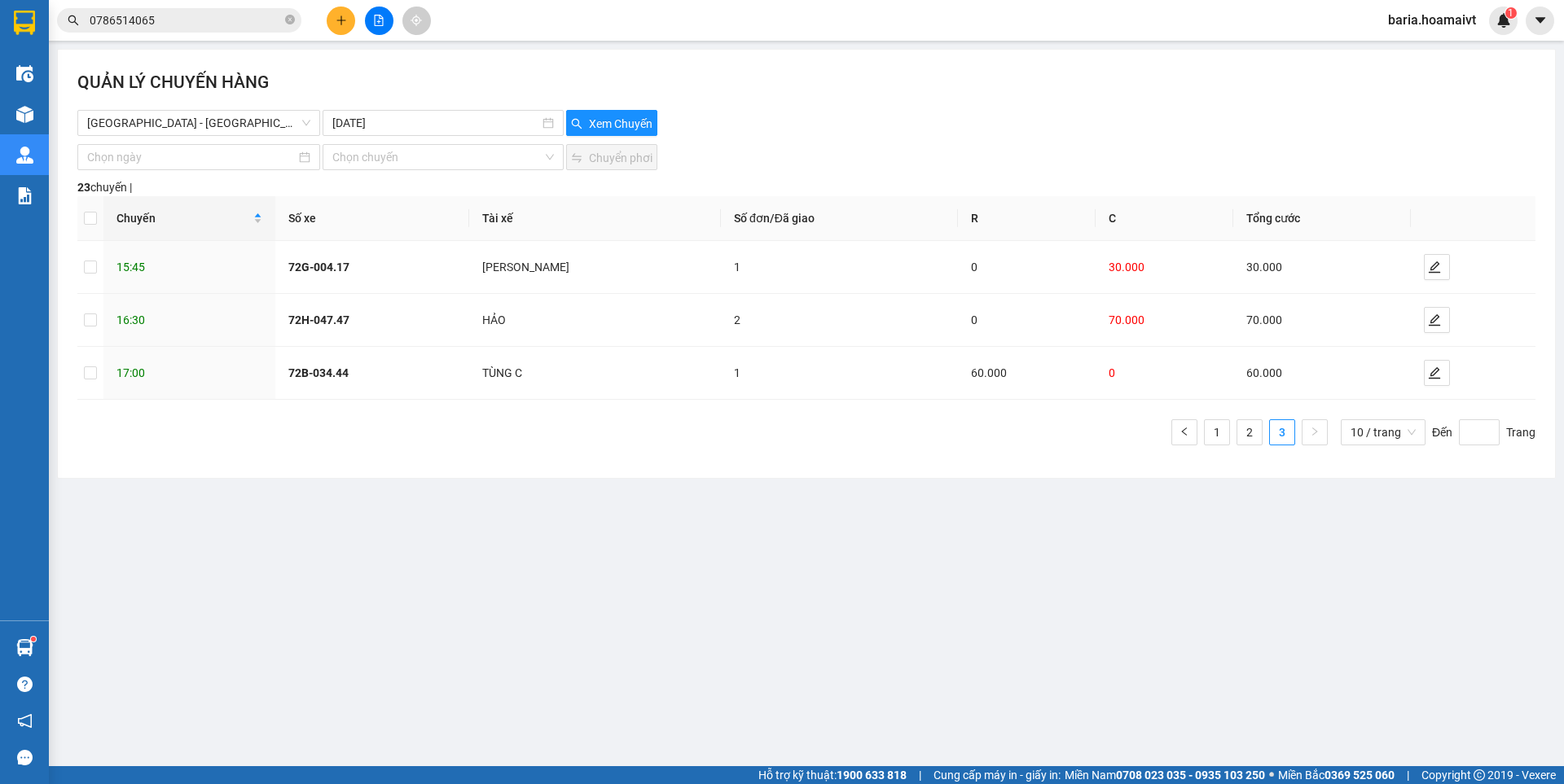
scroll to position [0, 0]
click at [1428, 376] on icon "edit" at bounding box center [1434, 373] width 13 height 13
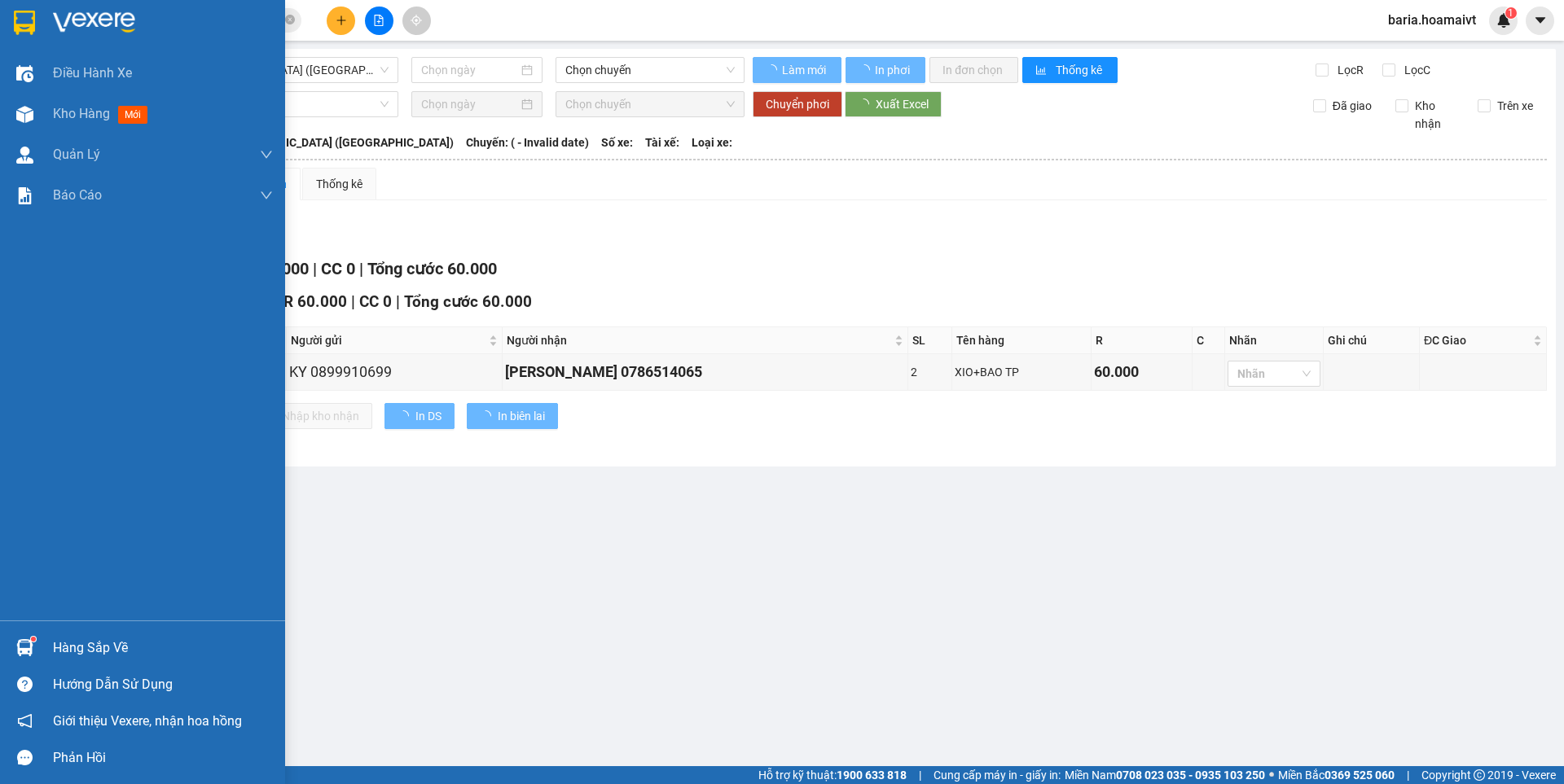
type input "[DATE]"
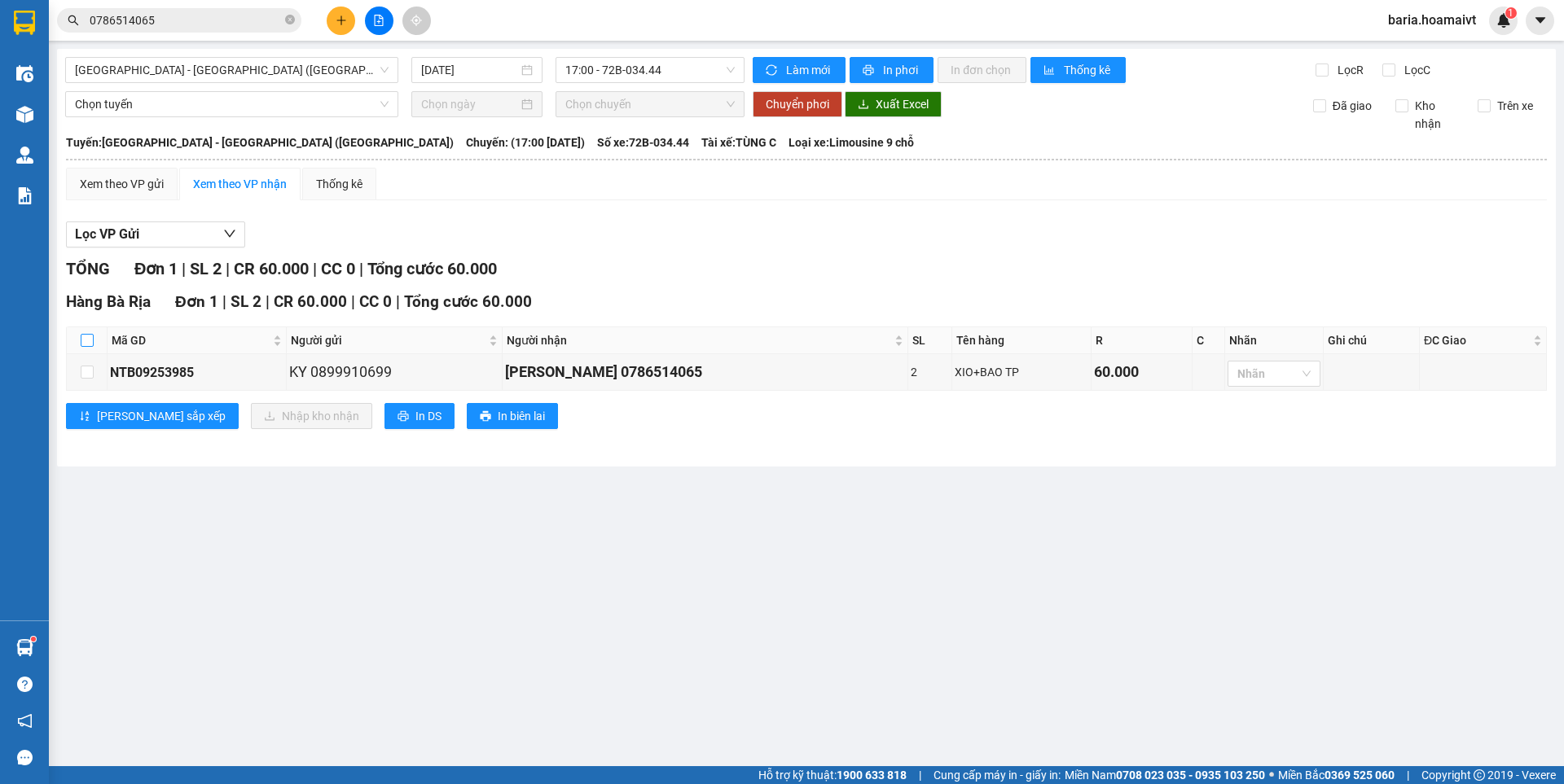
click at [84, 336] on input "checkbox" at bounding box center [86, 340] width 13 height 13
checkbox input "true"
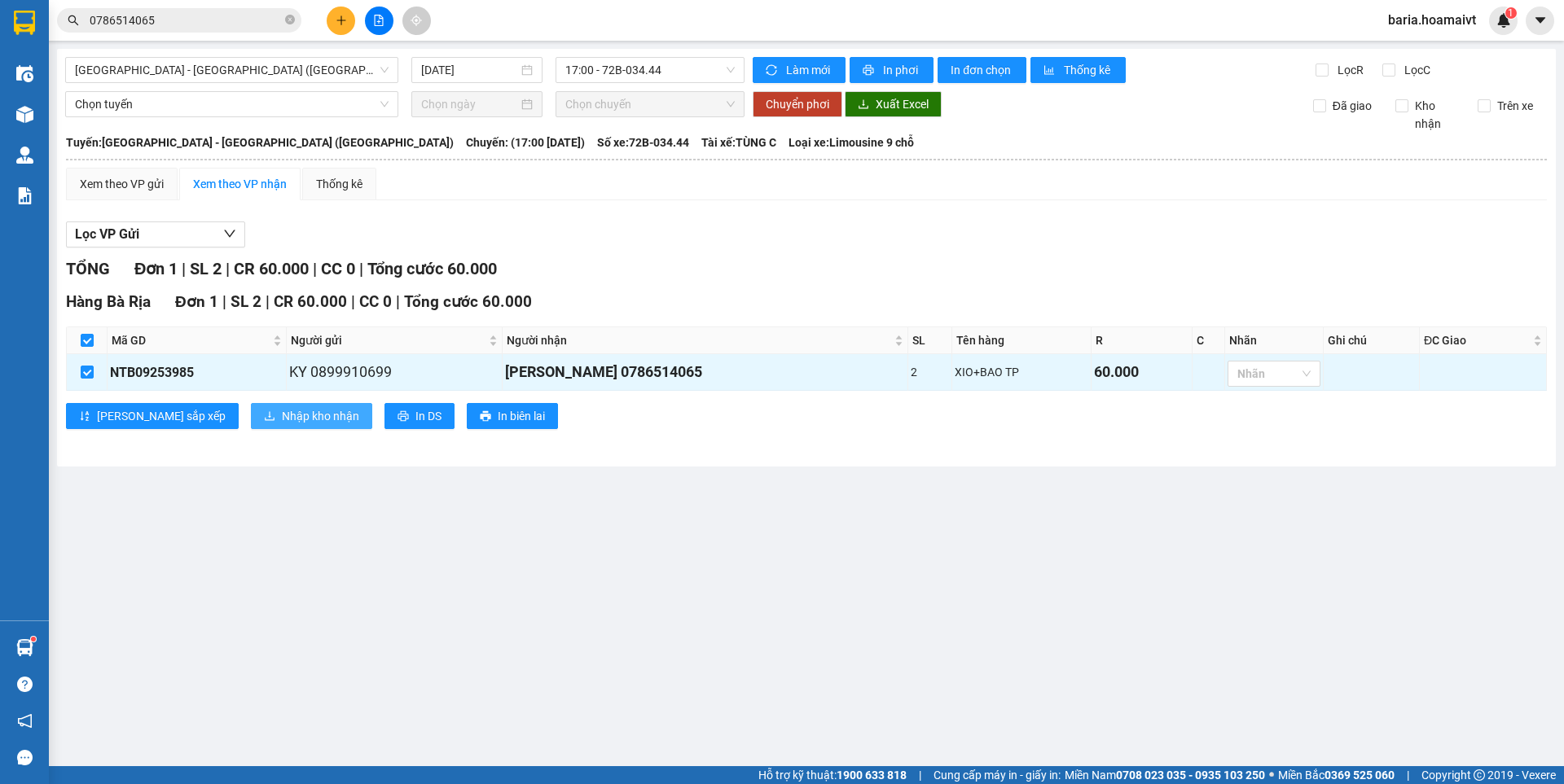
click at [282, 409] on span "Nhập kho nhận" at bounding box center [321, 416] width 78 height 18
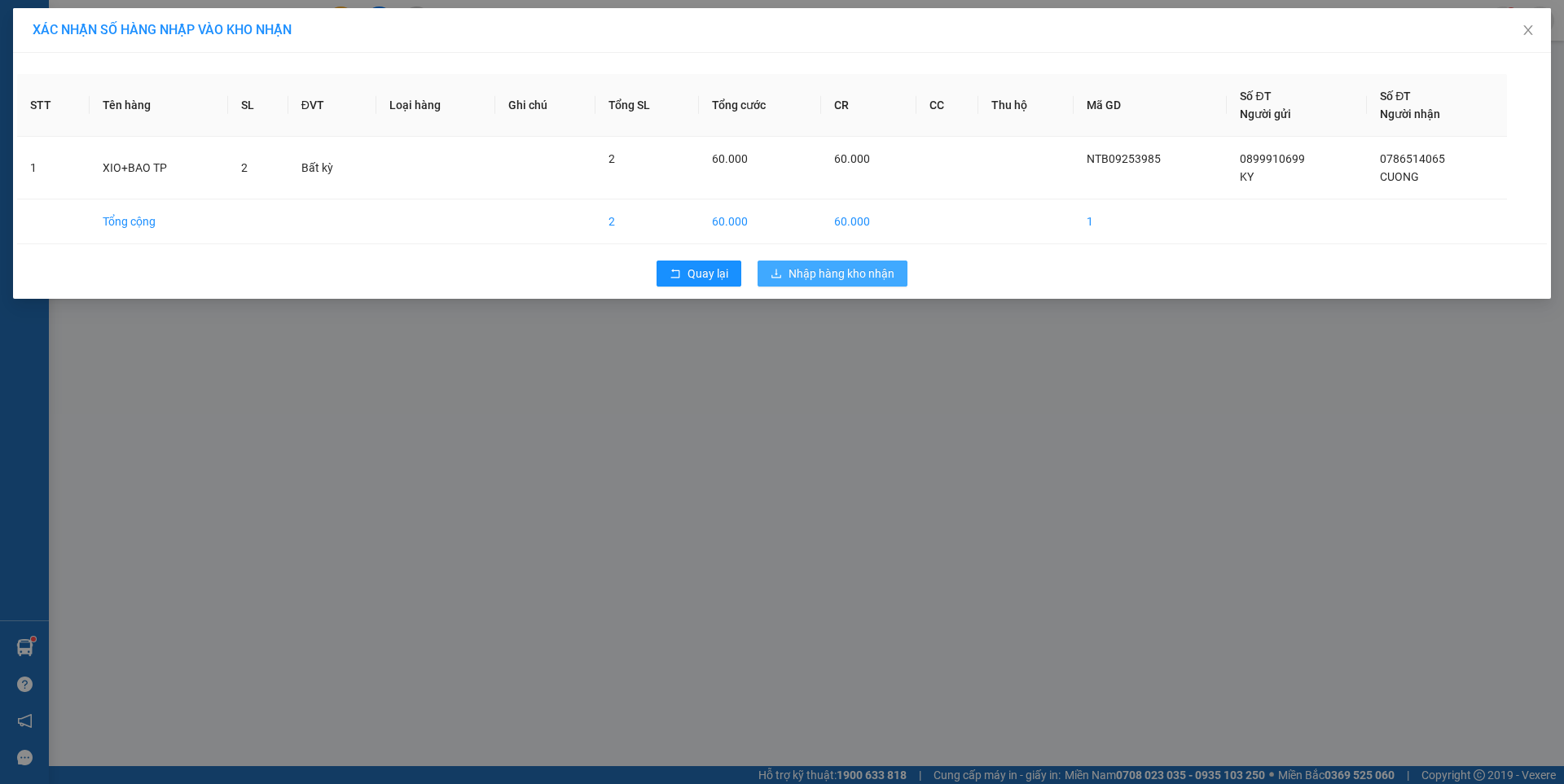
click at [834, 279] on span "Nhập hàng kho nhận" at bounding box center [842, 273] width 106 height 18
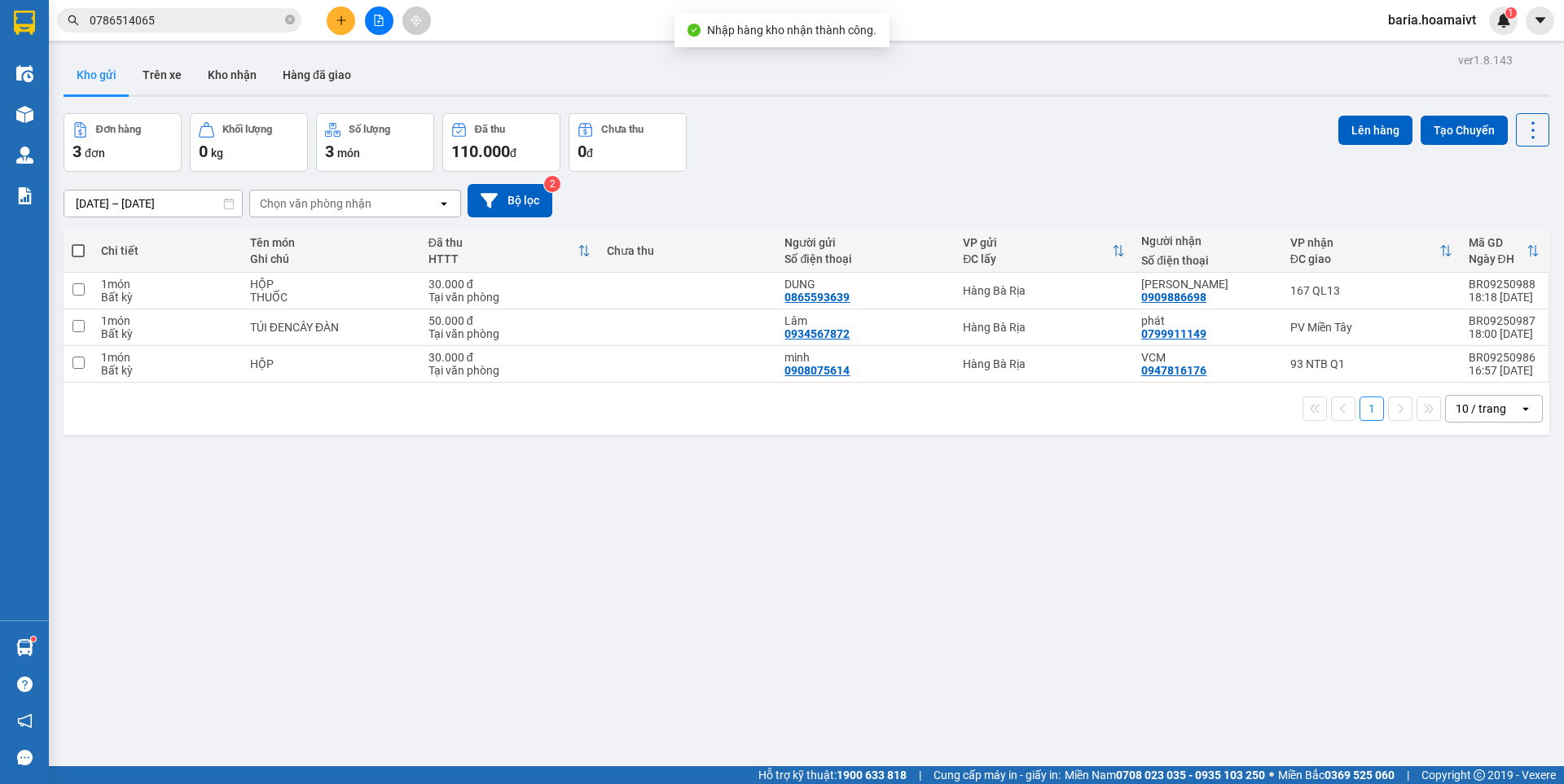
click at [201, 19] on input "0786514065" at bounding box center [186, 20] width 192 height 18
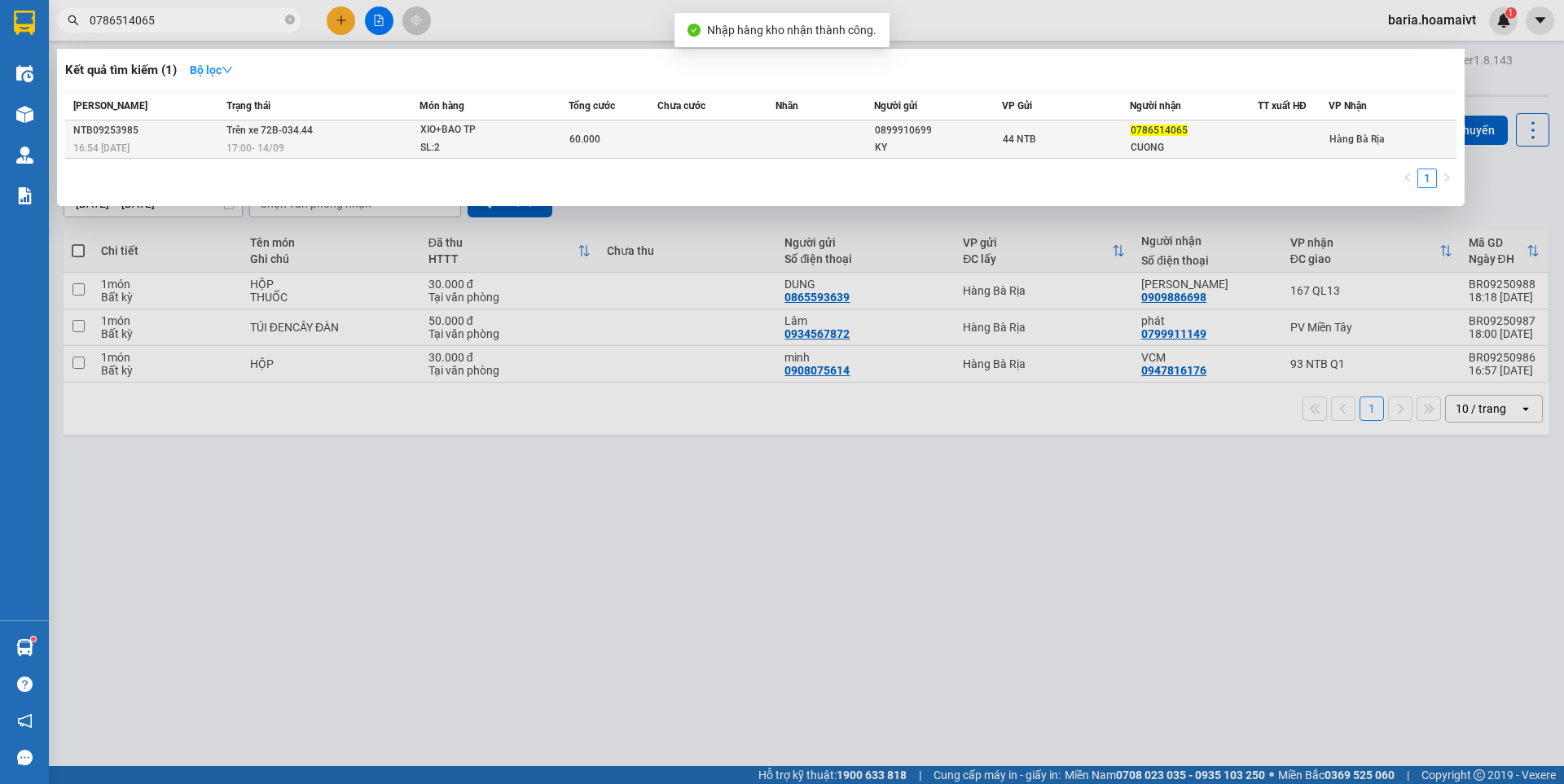
click at [913, 138] on div "0899910699" at bounding box center [938, 131] width 126 height 17
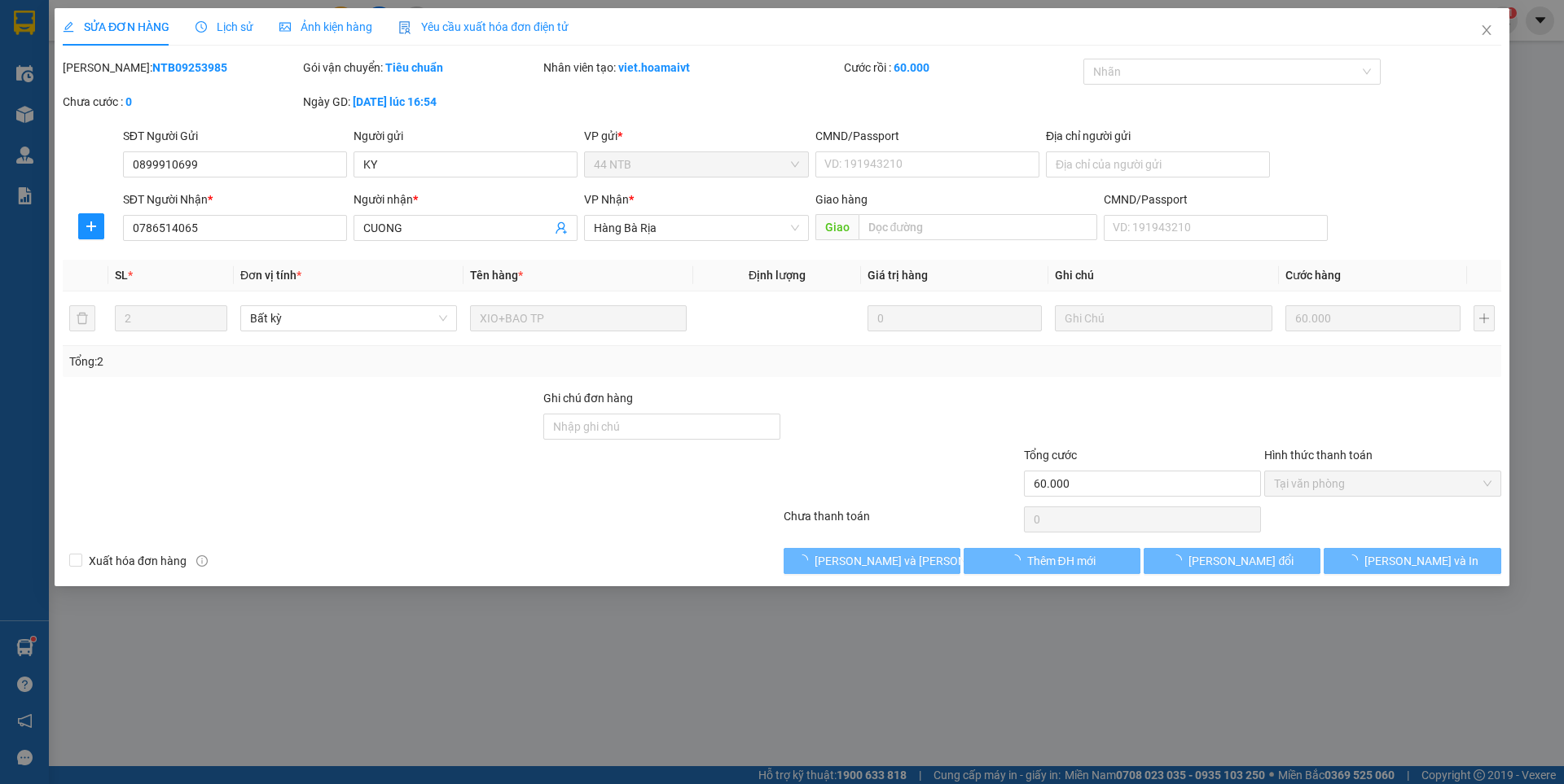
type input "0899910699"
type input "KY"
type input "0786514065"
type input "CUONG"
type input "60.000"
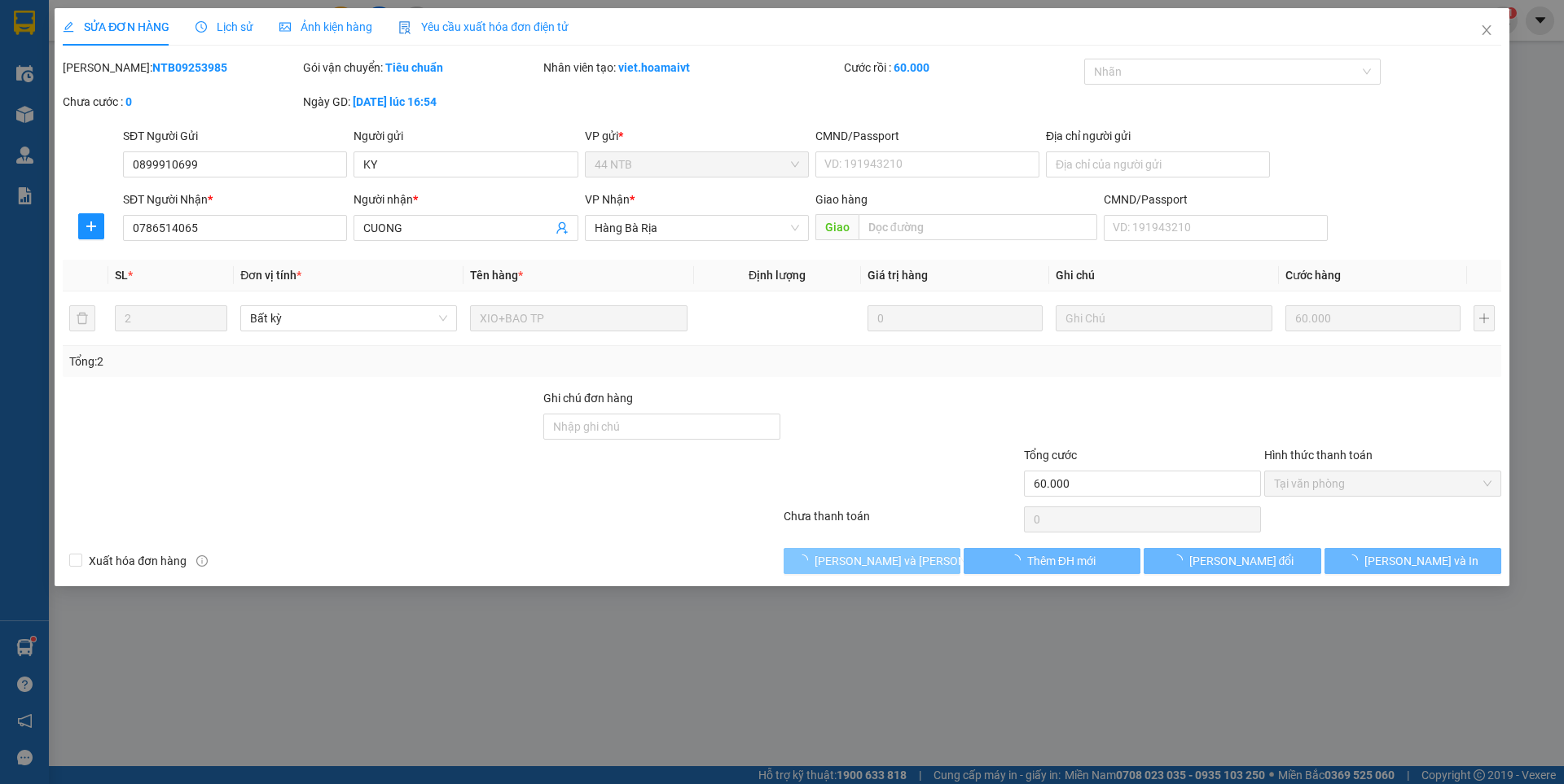
click at [905, 563] on span "[PERSON_NAME] và [PERSON_NAME] hàng" at bounding box center [924, 561] width 220 height 18
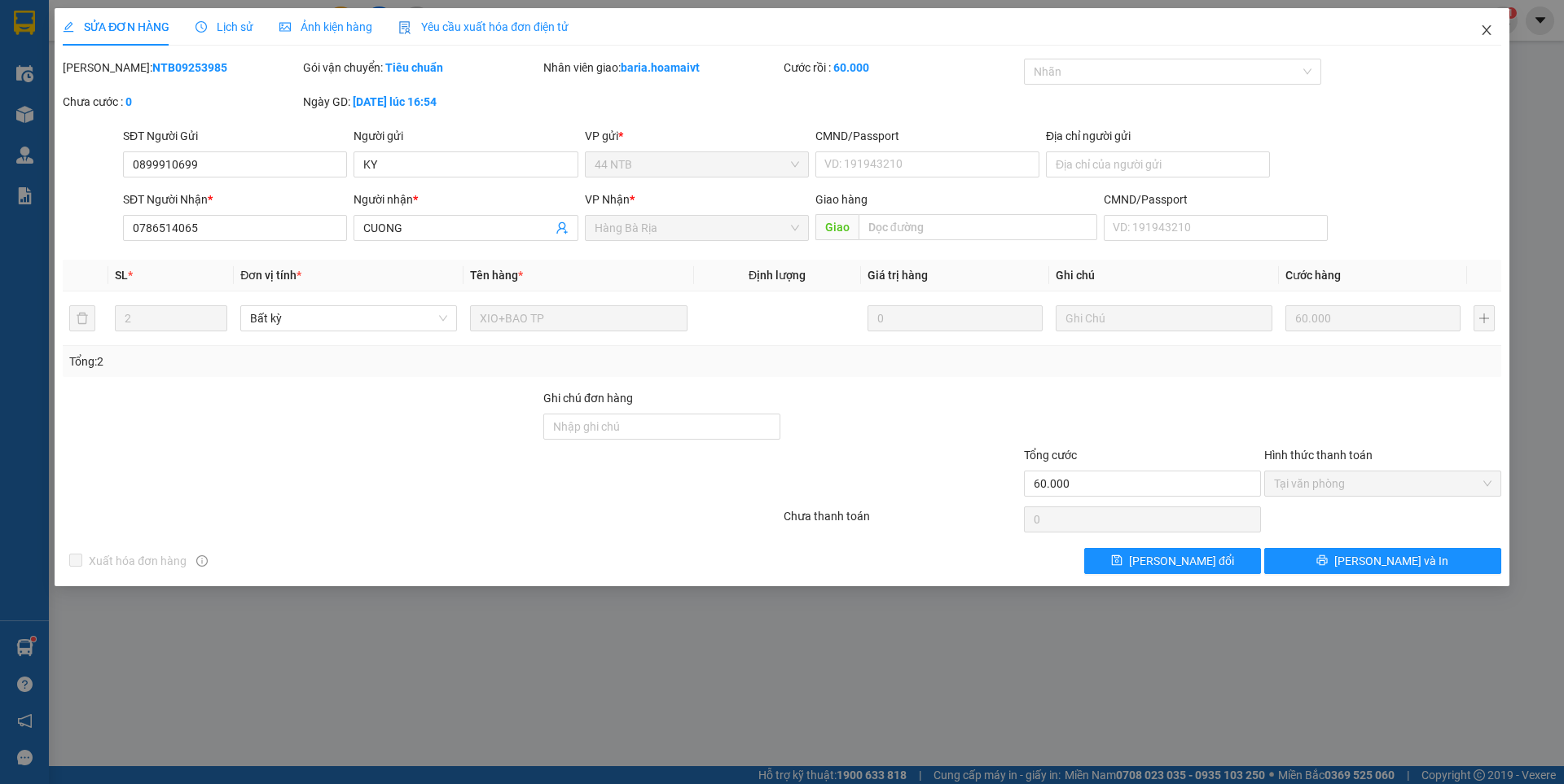
click at [1485, 36] on icon "close" at bounding box center [1486, 30] width 13 height 13
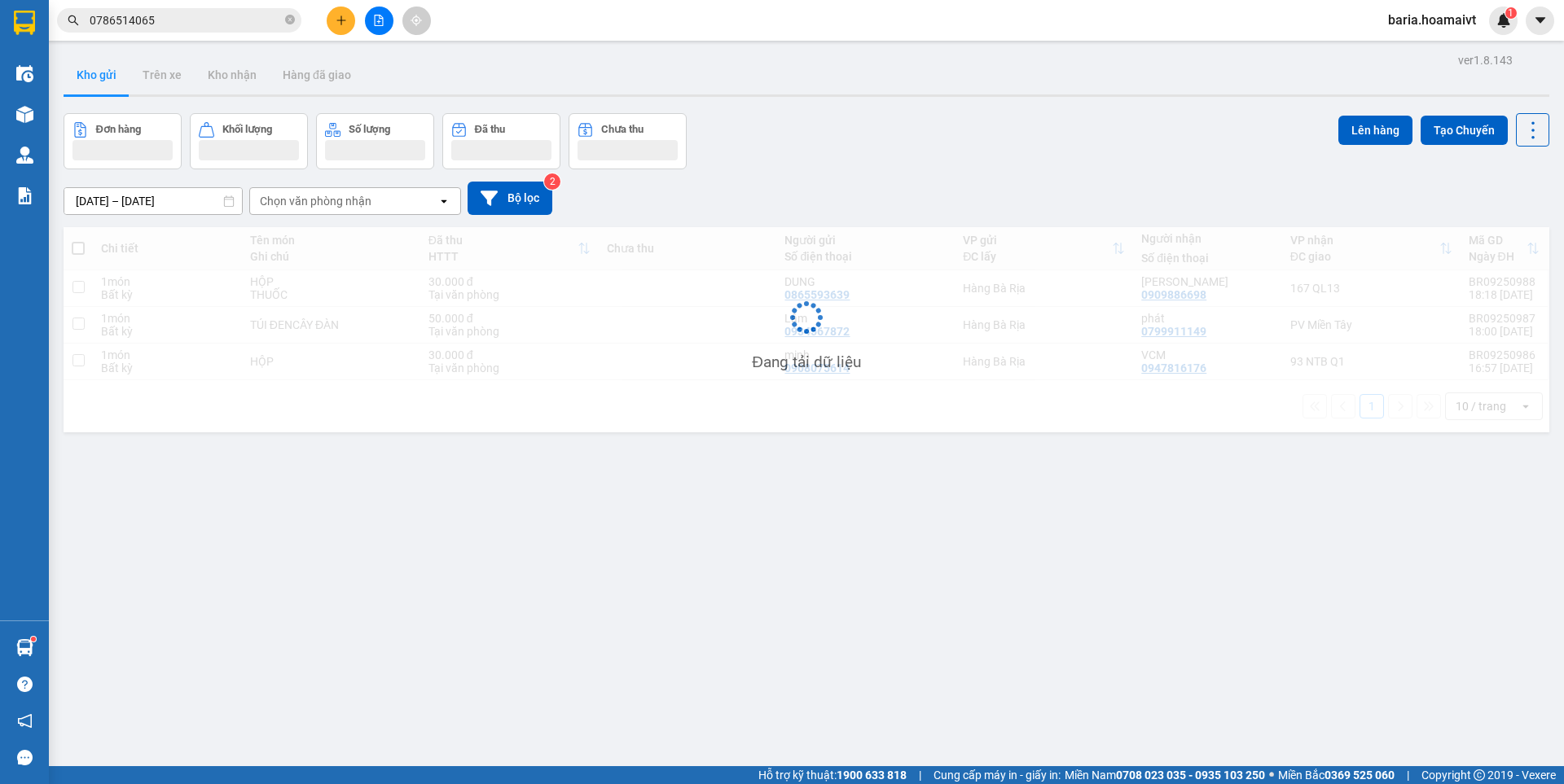
click at [199, 18] on input "0786514065" at bounding box center [186, 20] width 192 height 18
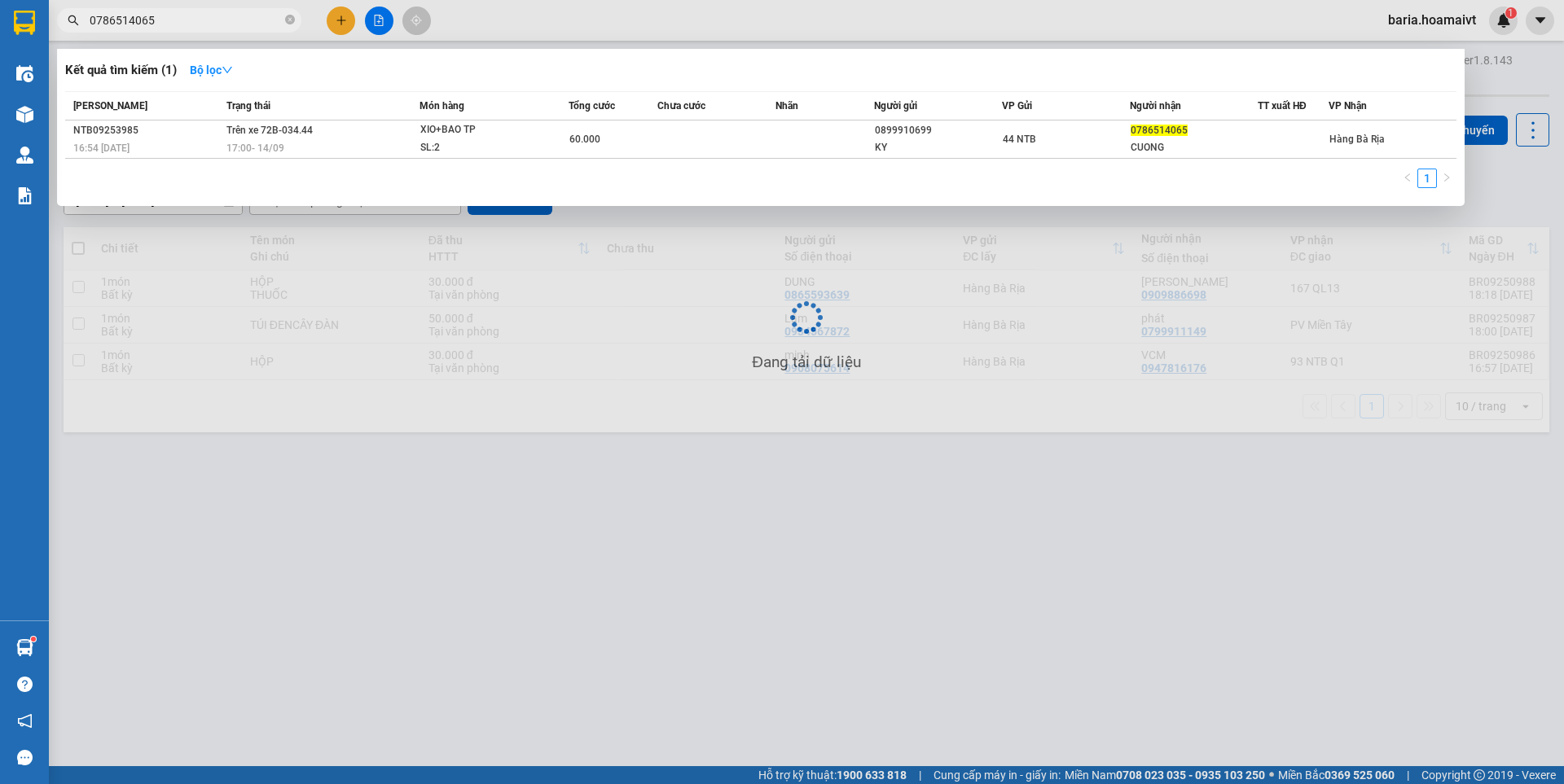
click at [199, 18] on input "0786514065" at bounding box center [186, 20] width 192 height 18
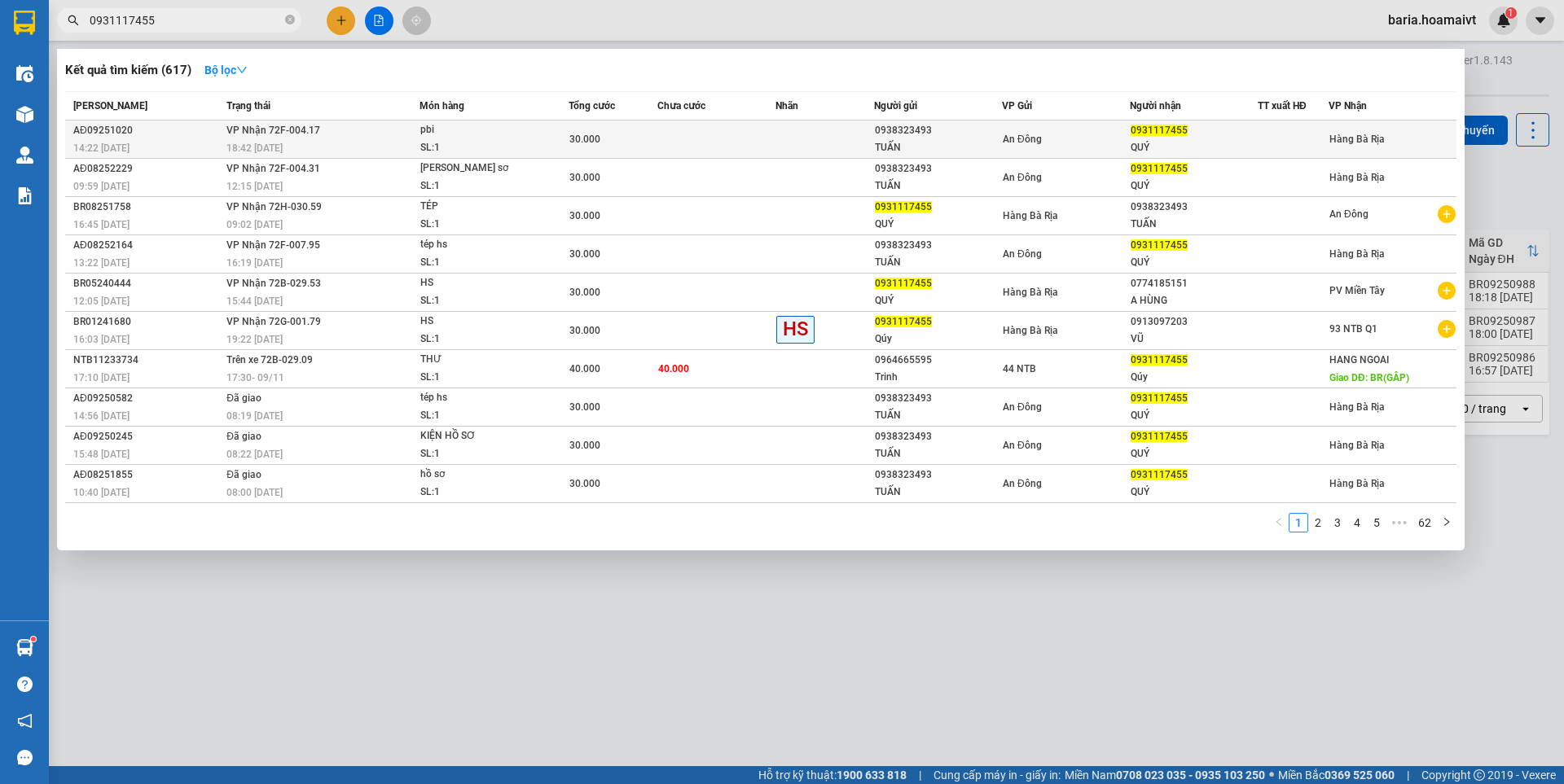
type input "0931117455"
click at [1150, 140] on div "QUÝ" at bounding box center [1194, 147] width 126 height 17
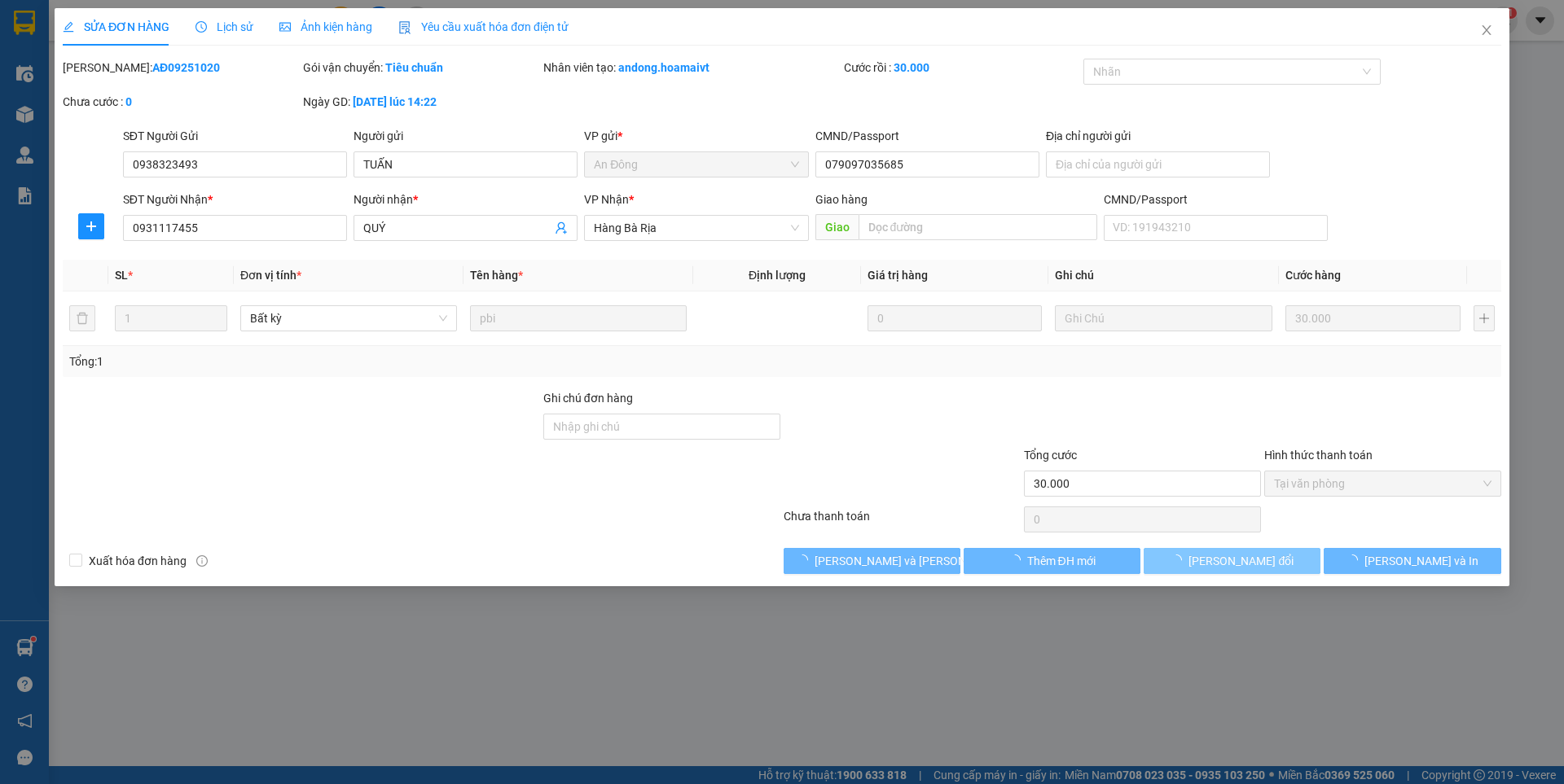
type input "0938323493"
type input "TUẤN"
type input "079097035685"
type input "0931117455"
type input "QUÝ"
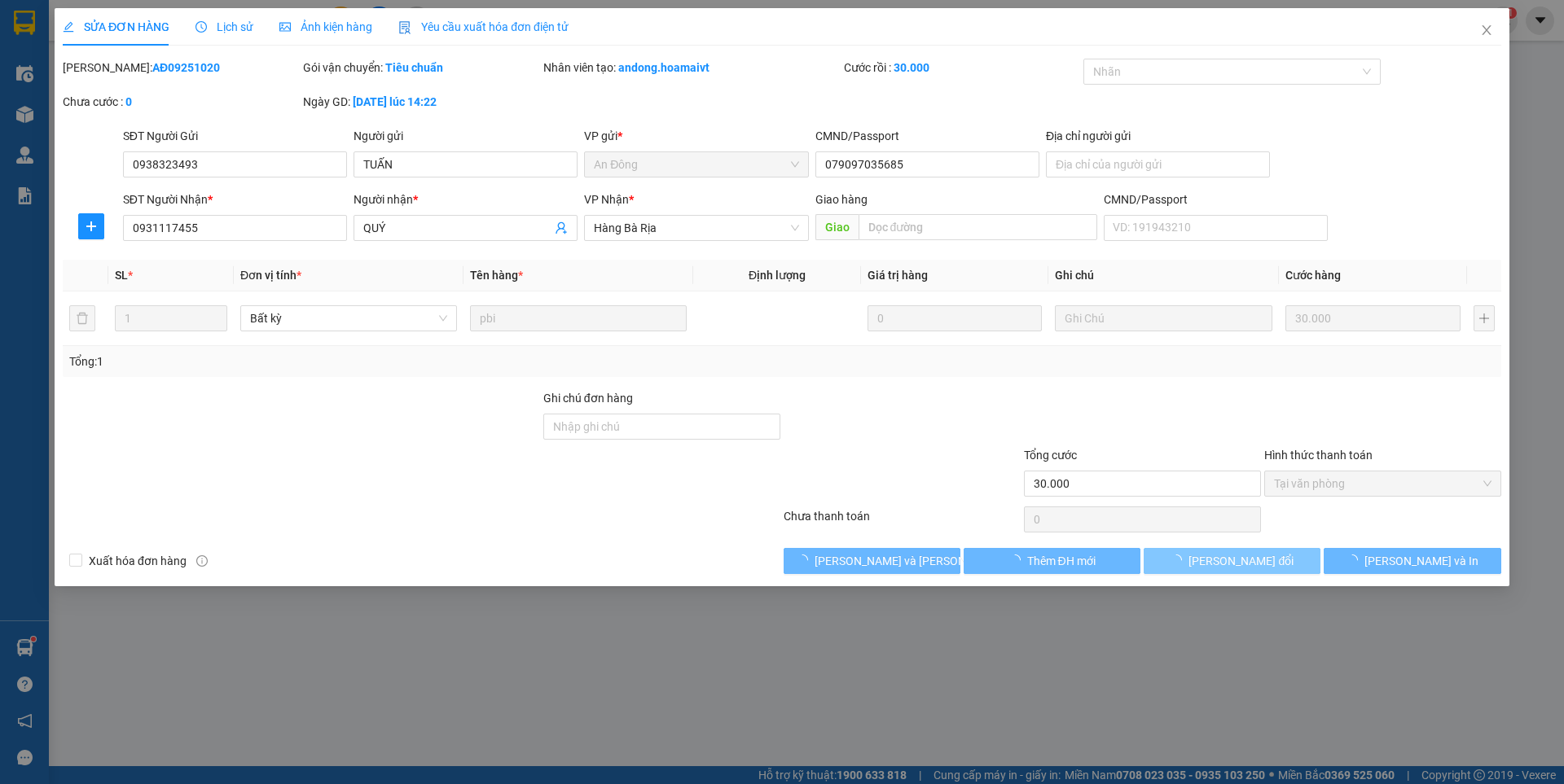
type input "30.000"
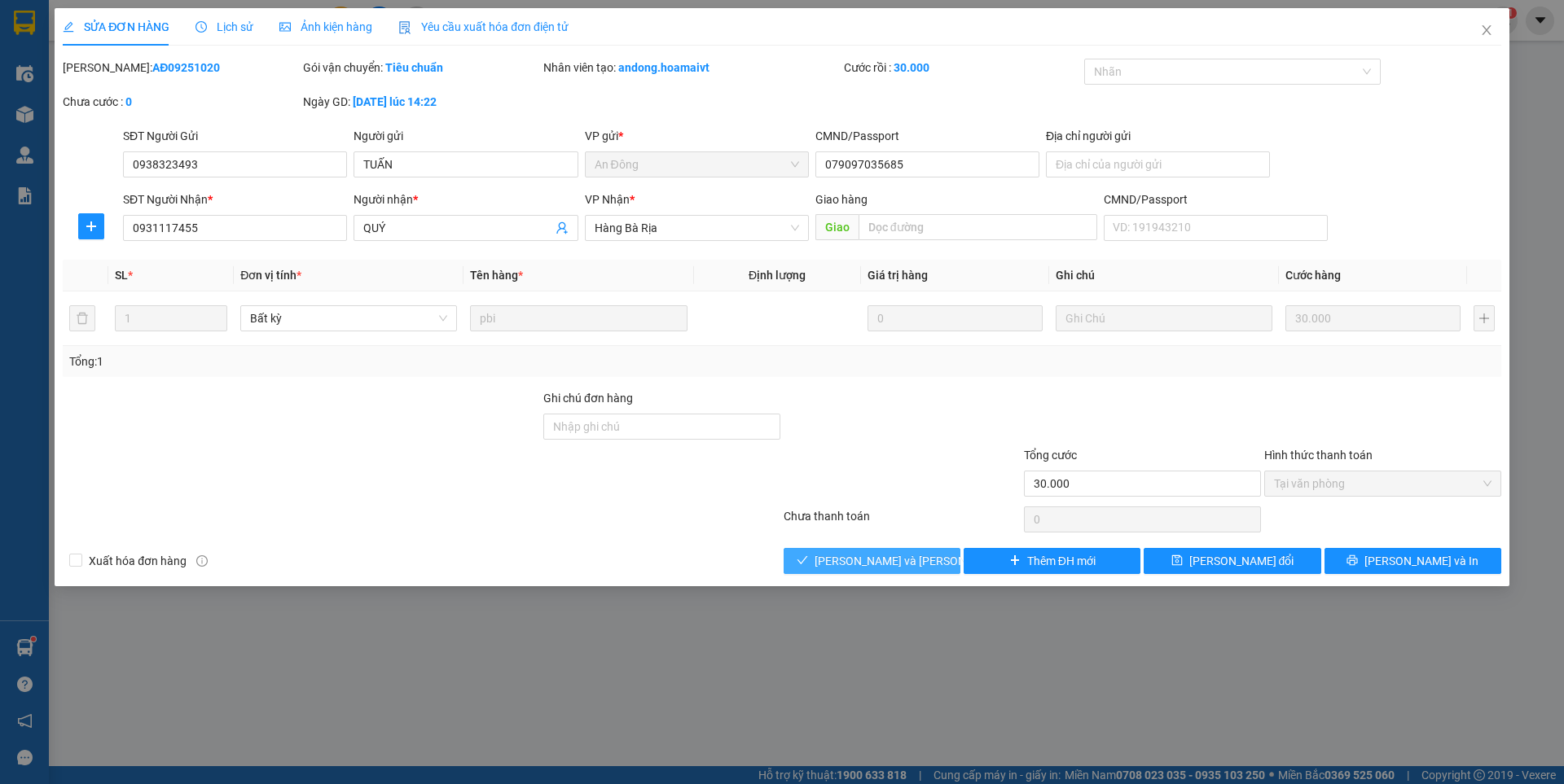
click at [917, 557] on span "[PERSON_NAME] và [PERSON_NAME] hàng" at bounding box center [924, 561] width 220 height 18
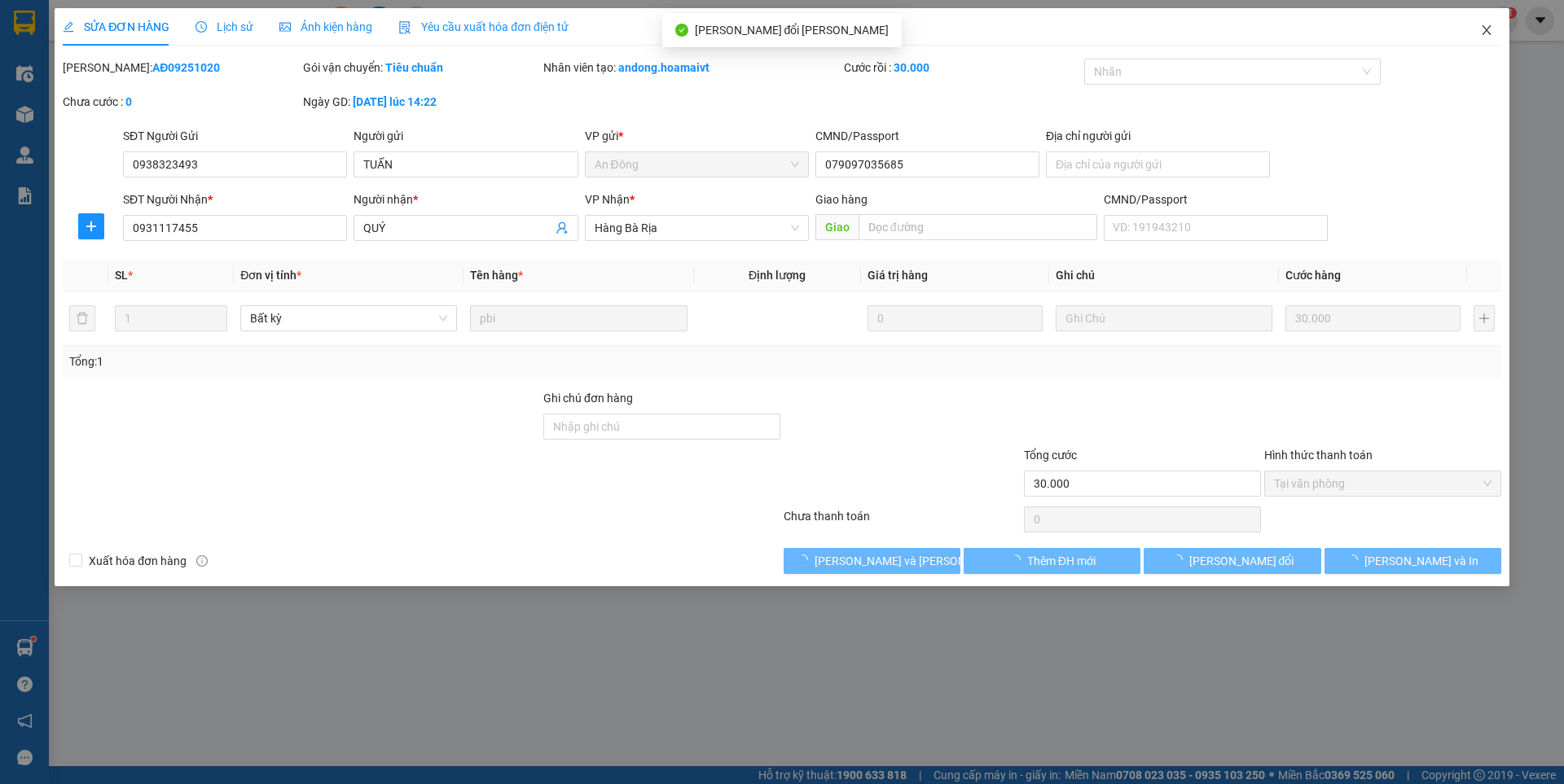
click at [1483, 31] on icon "close" at bounding box center [1486, 30] width 13 height 13
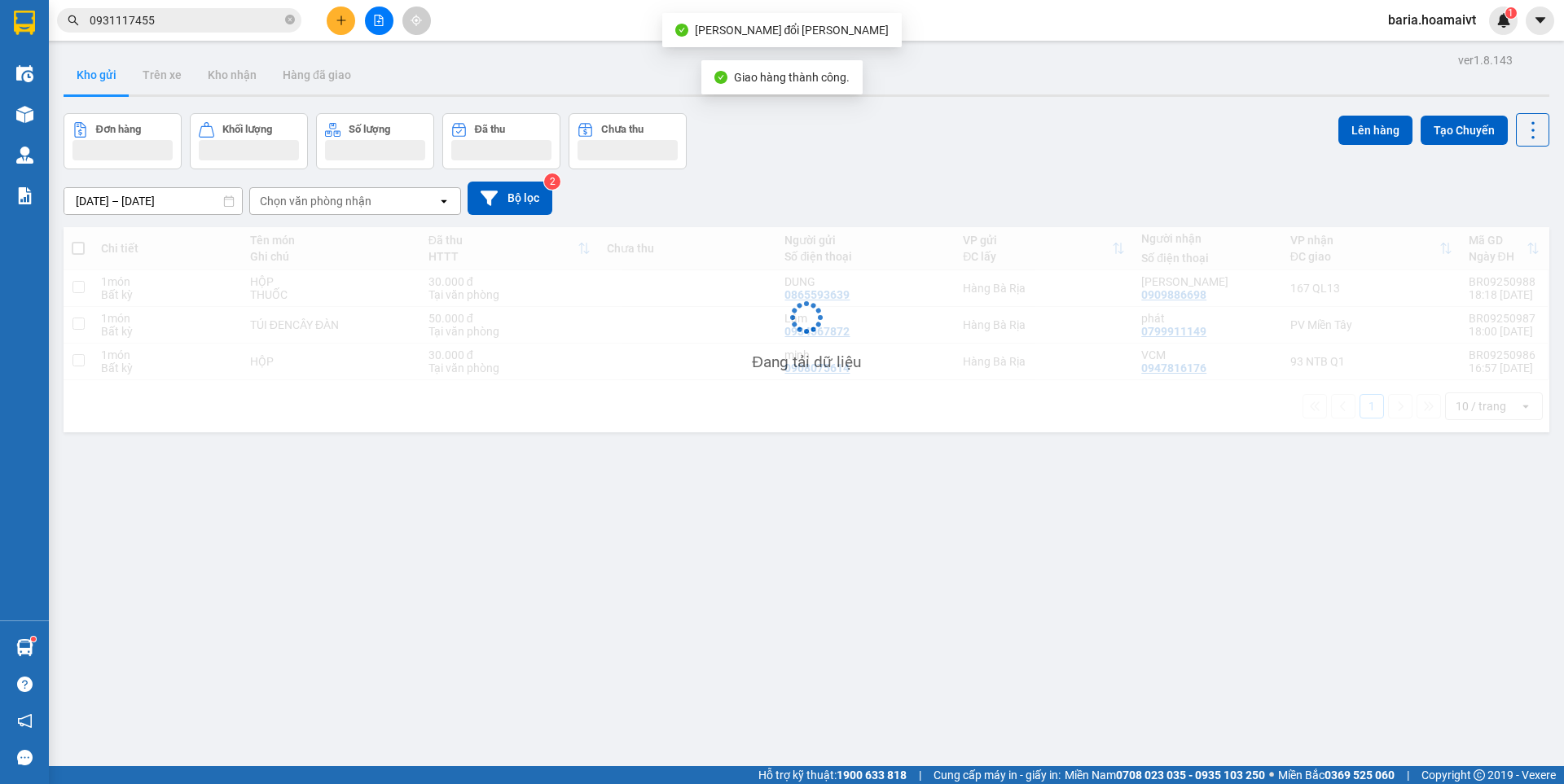
click at [209, 19] on input "0931117455" at bounding box center [186, 20] width 192 height 18
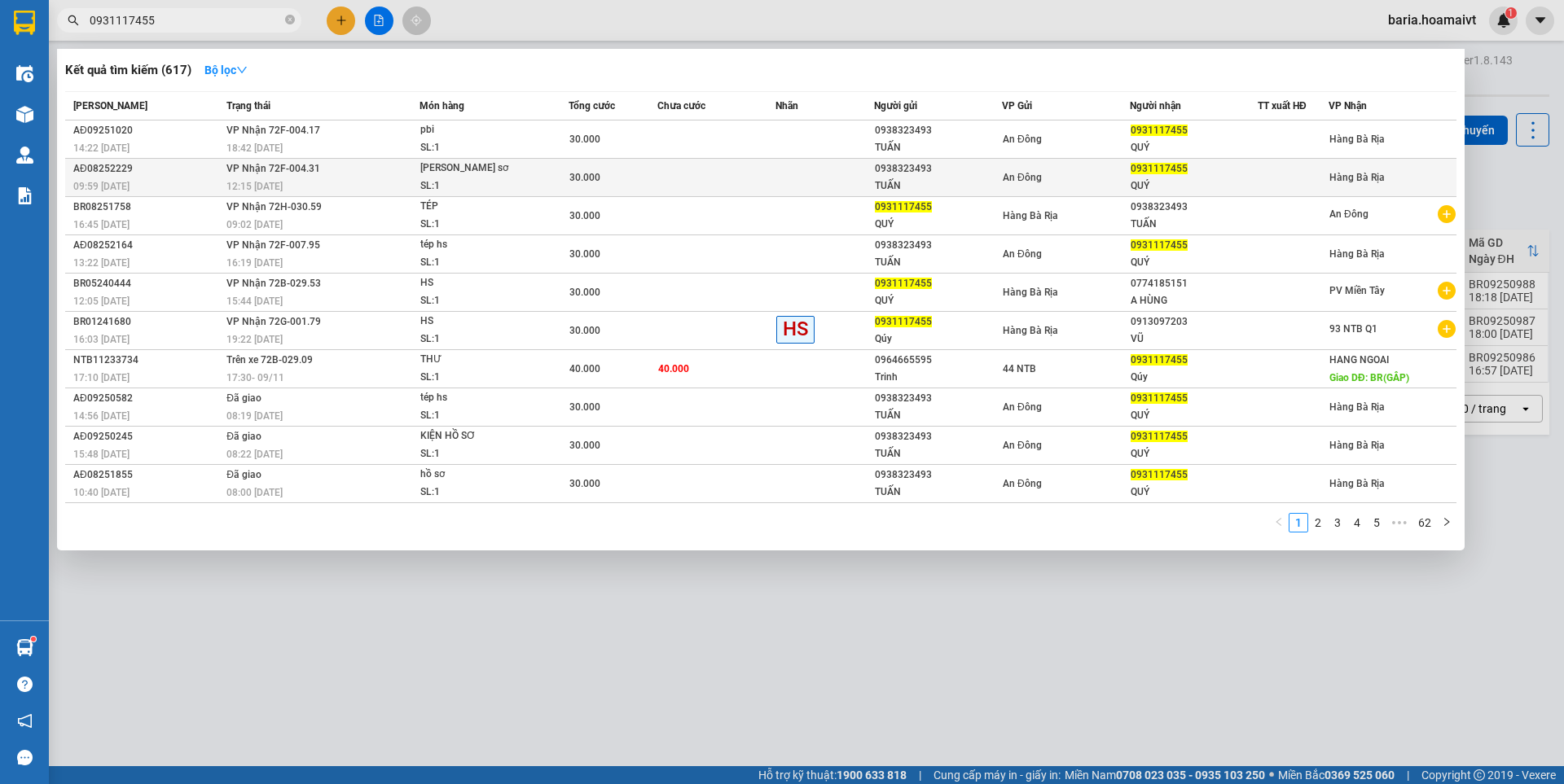
click at [1323, 186] on div at bounding box center [1293, 177] width 69 height 17
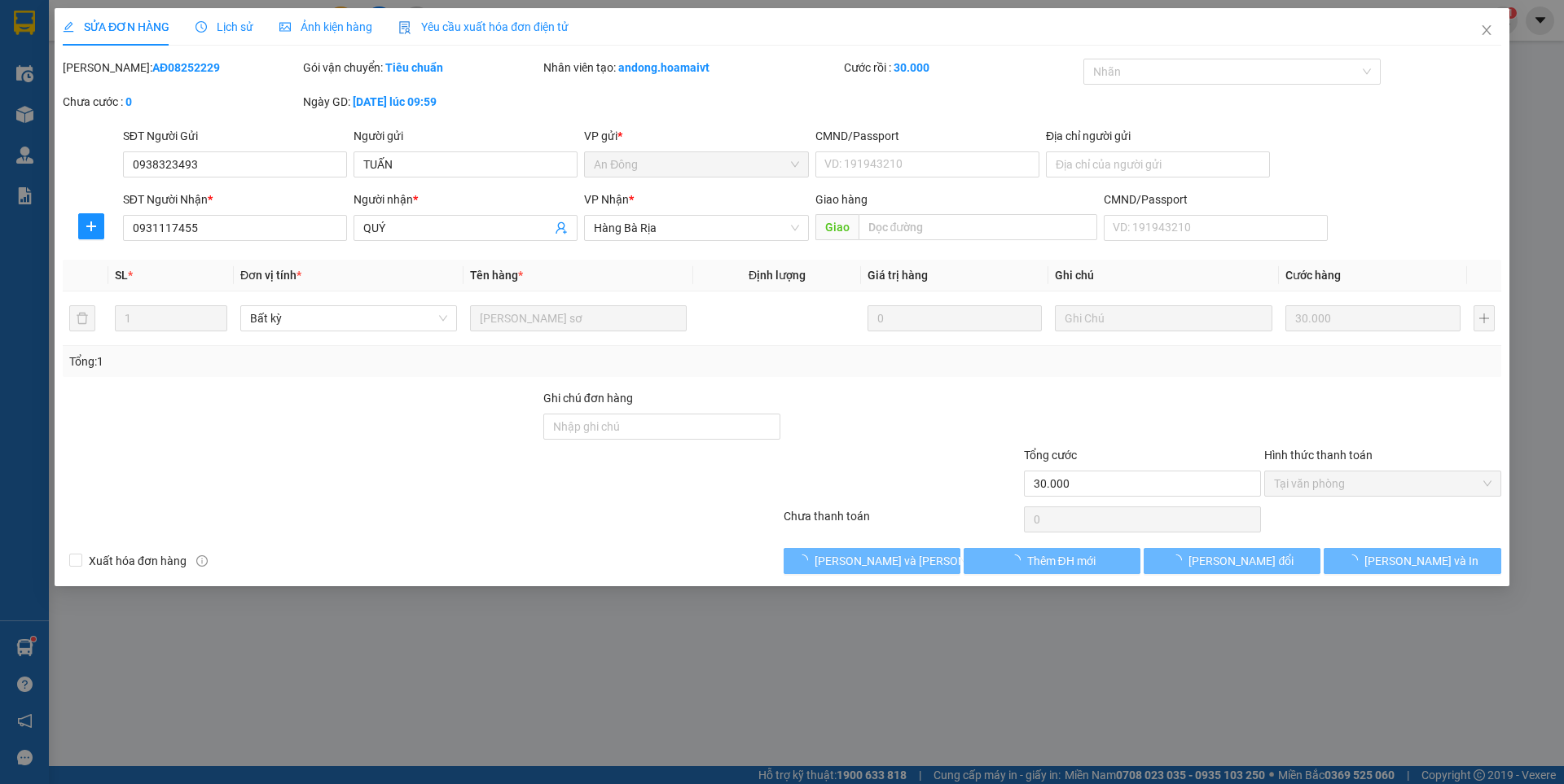
type input "0938323493"
type input "TUẤN"
type input "0931117455"
type input "QUÝ"
type input "30.000"
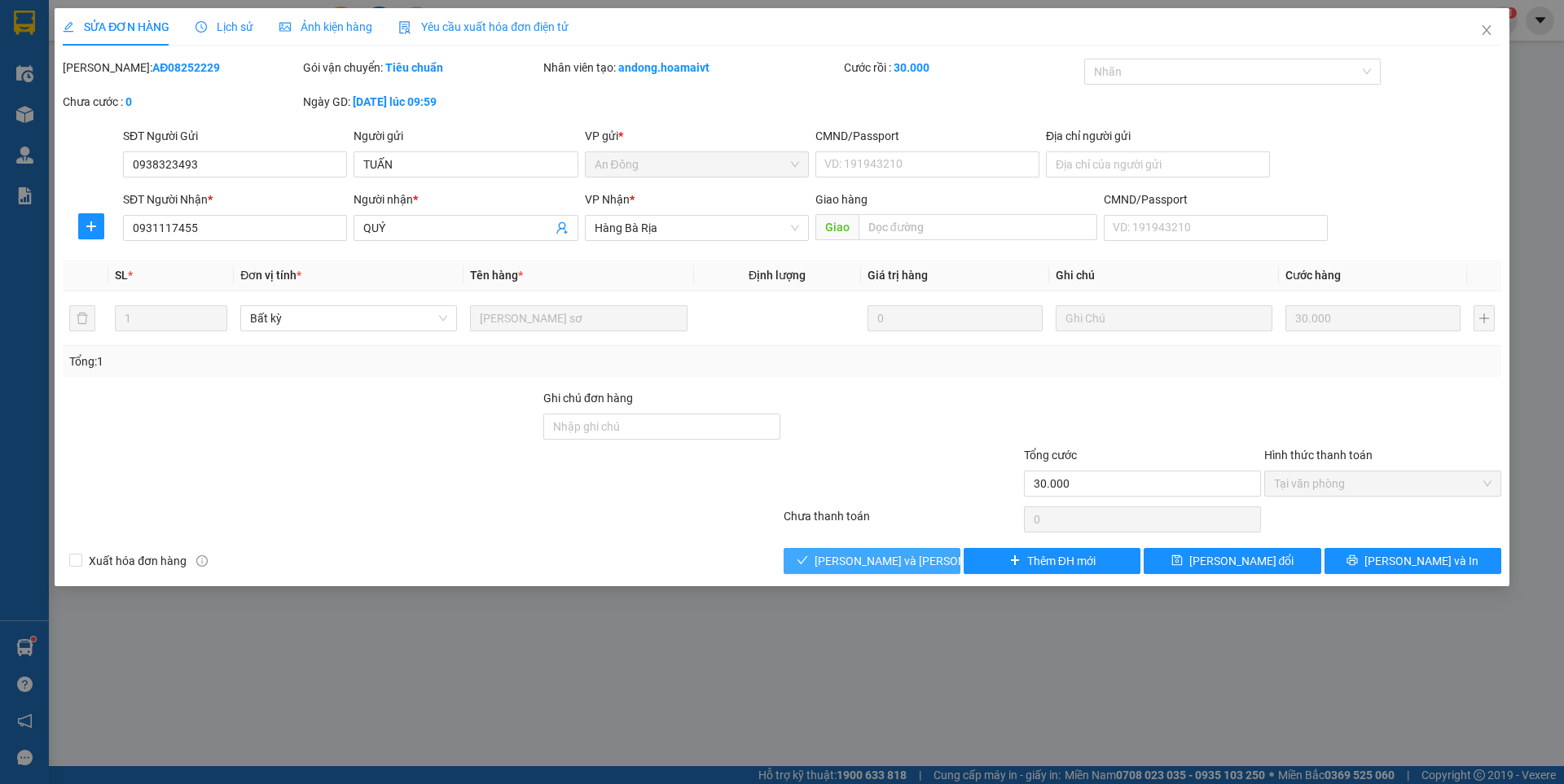
click at [925, 564] on button "[PERSON_NAME] và [PERSON_NAME] hàng" at bounding box center [872, 561] width 176 height 26
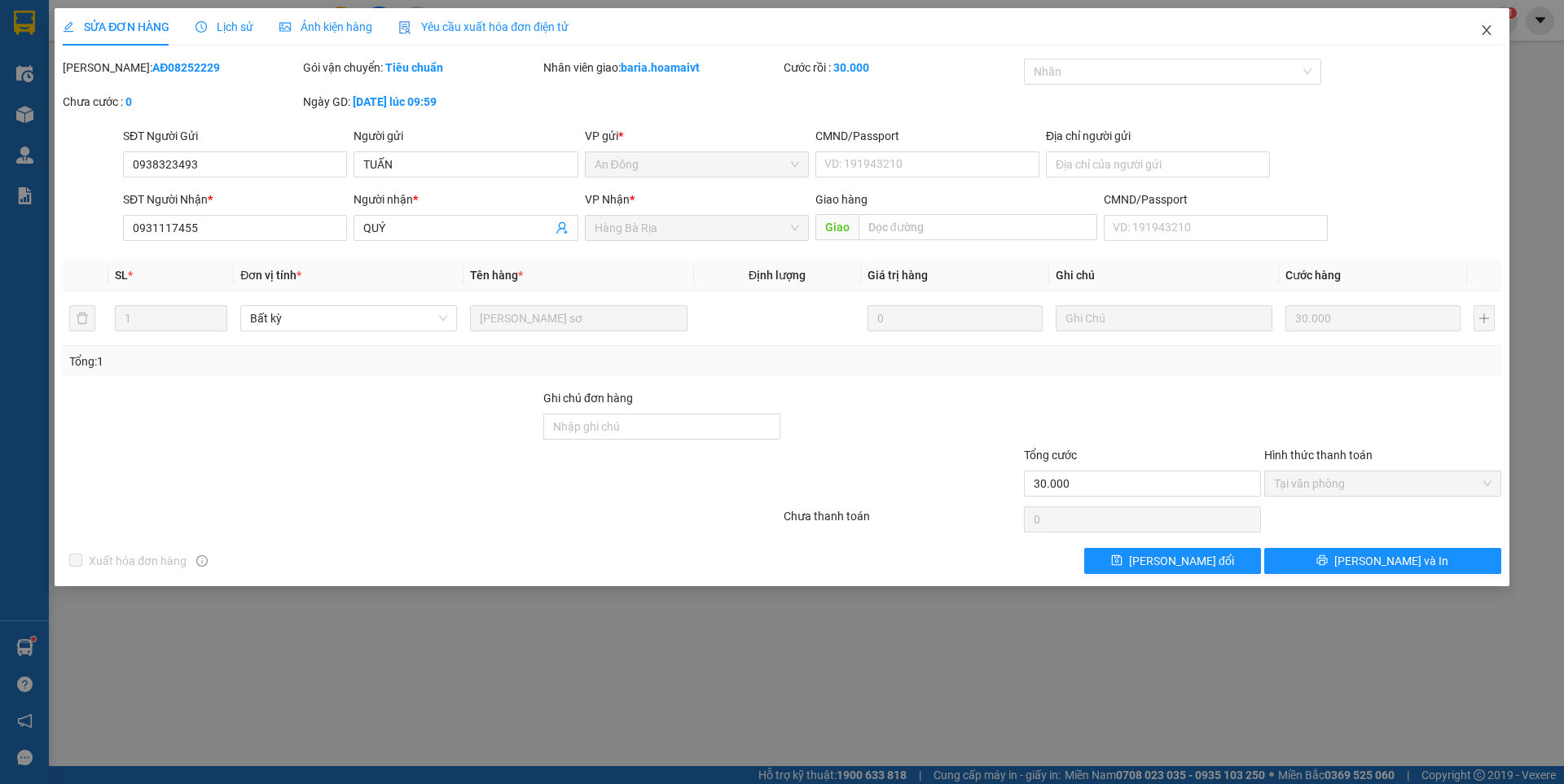
click at [1494, 34] on span "Close" at bounding box center [1486, 31] width 46 height 46
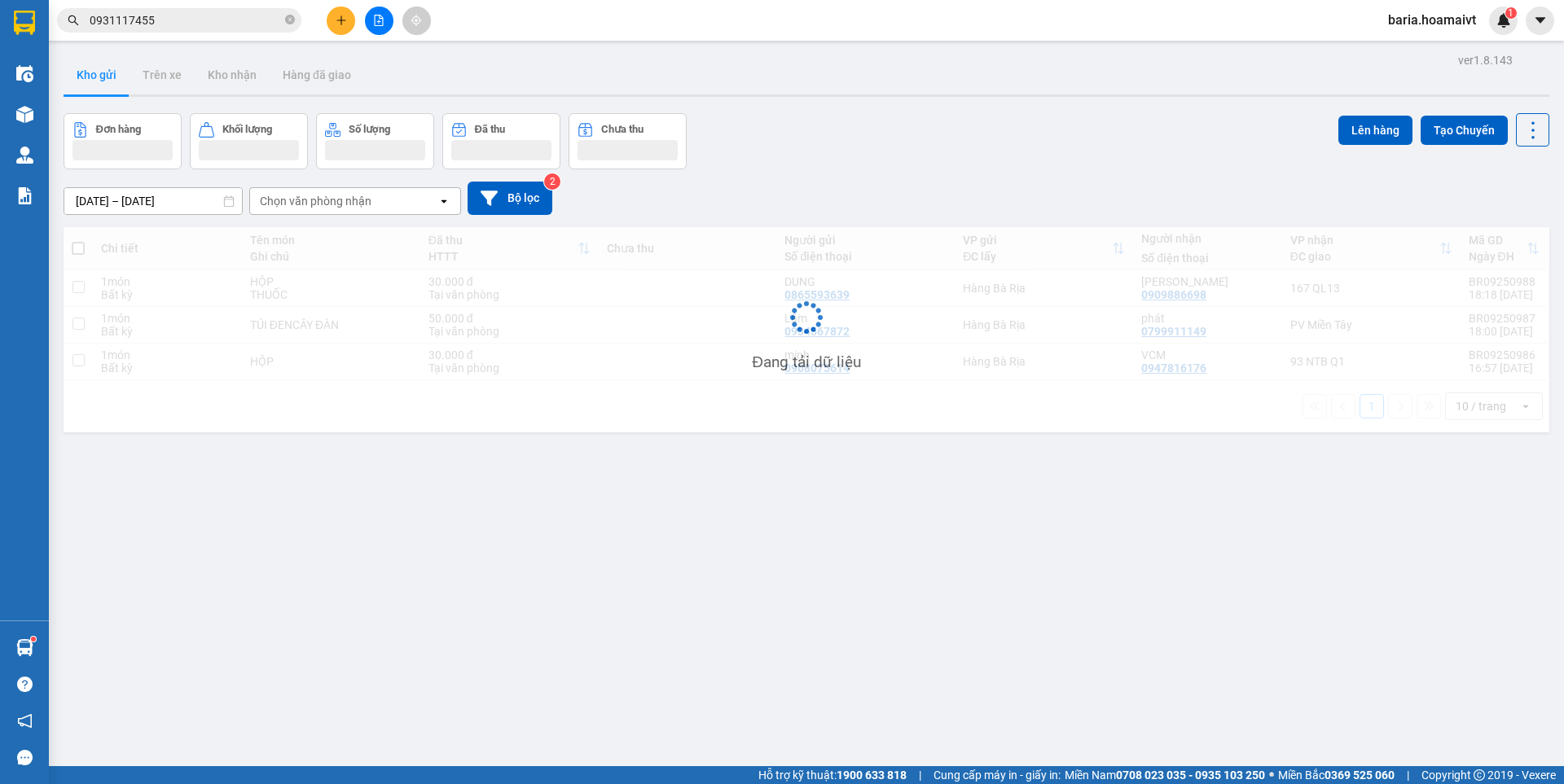
click at [188, 16] on input "0931117455" at bounding box center [186, 20] width 192 height 18
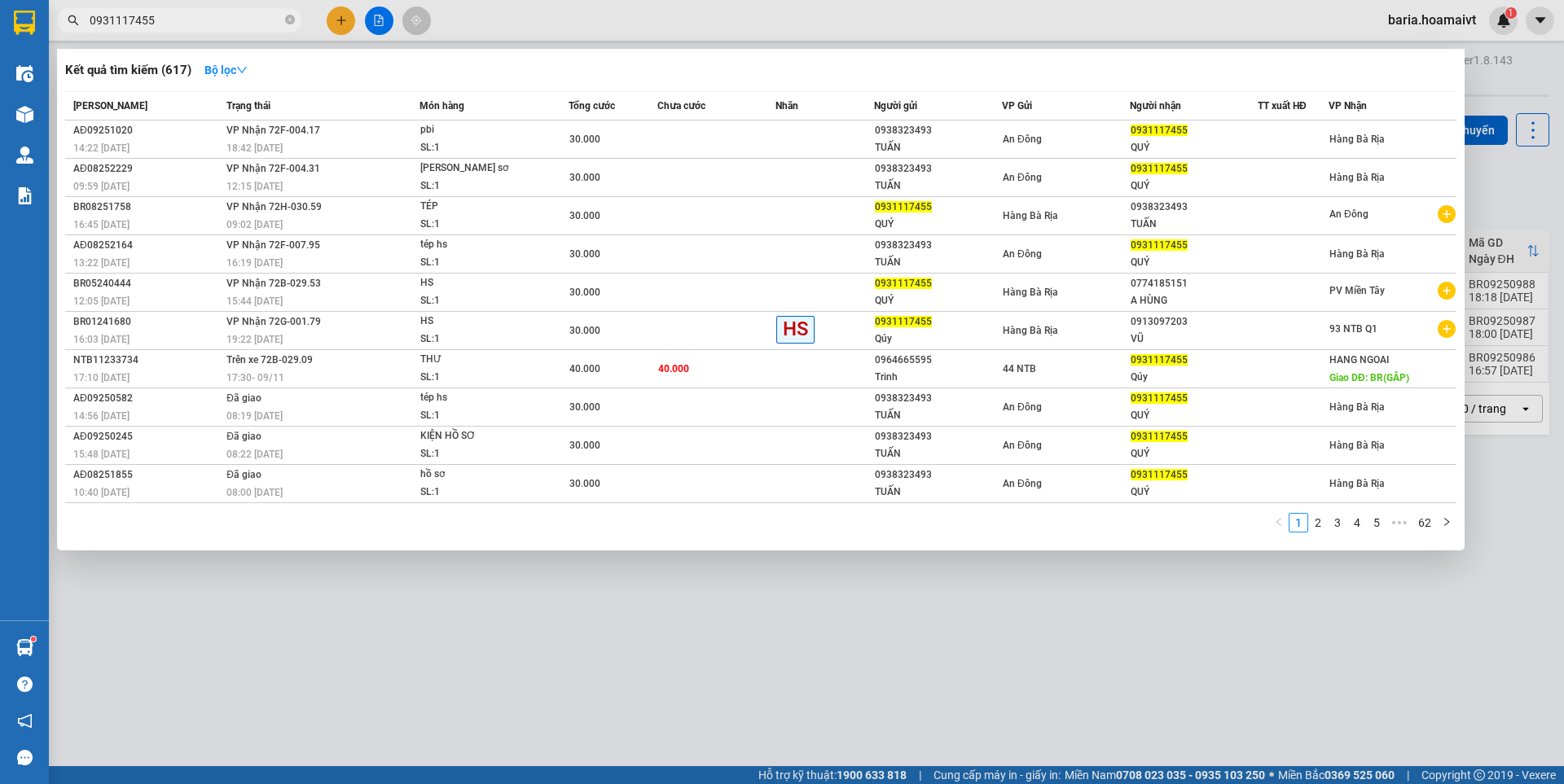
click at [188, 16] on input "0931117455" at bounding box center [186, 20] width 192 height 18
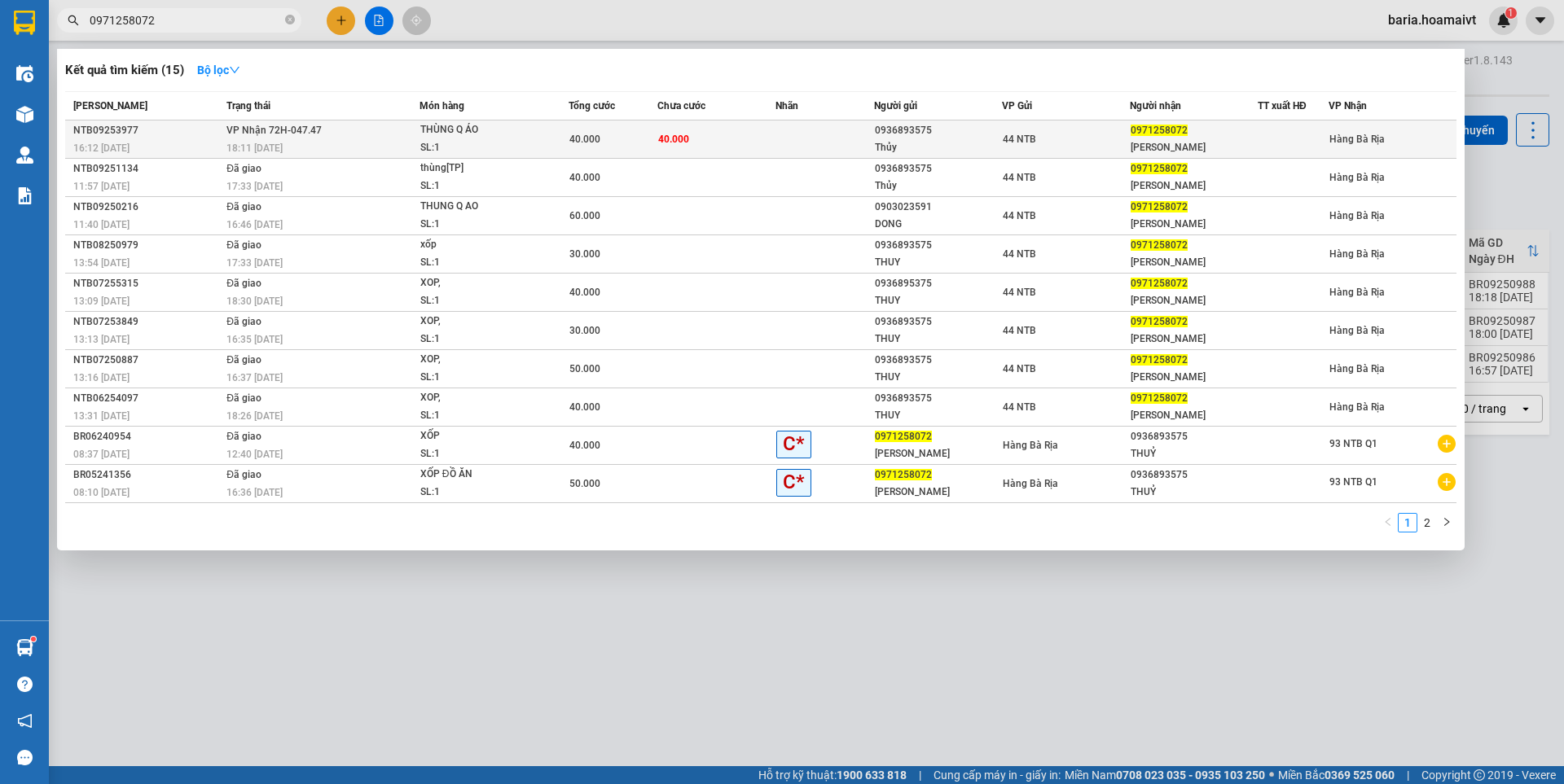
type input "0971258072"
click at [723, 135] on td "40.000" at bounding box center [716, 139] width 118 height 38
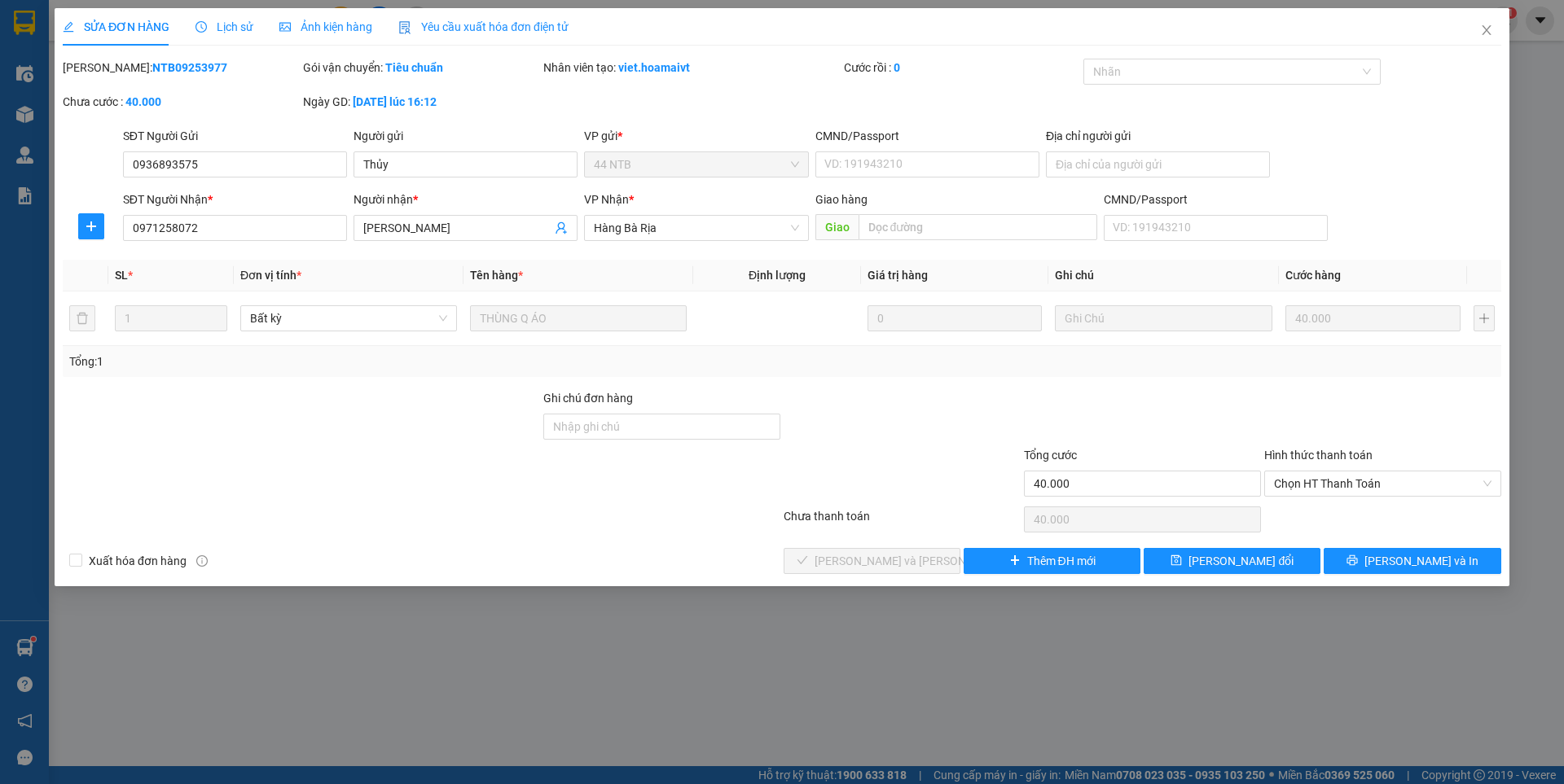
type input "0936893575"
type input "Thủy"
type input "0971258072"
type input "[PERSON_NAME]"
type input "40.000"
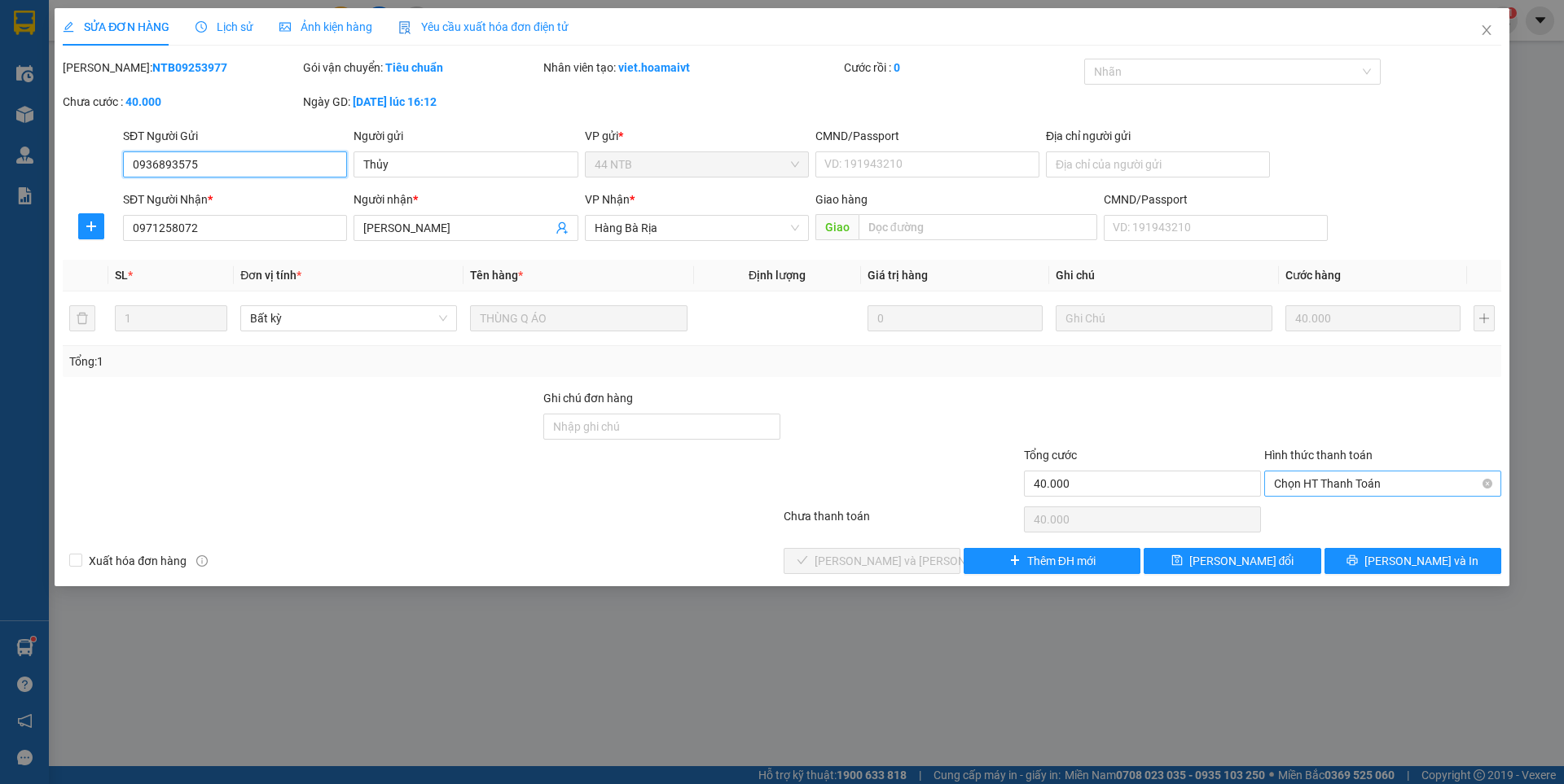
click at [1380, 477] on span "Chọn HT Thanh Toán" at bounding box center [1382, 484] width 218 height 25
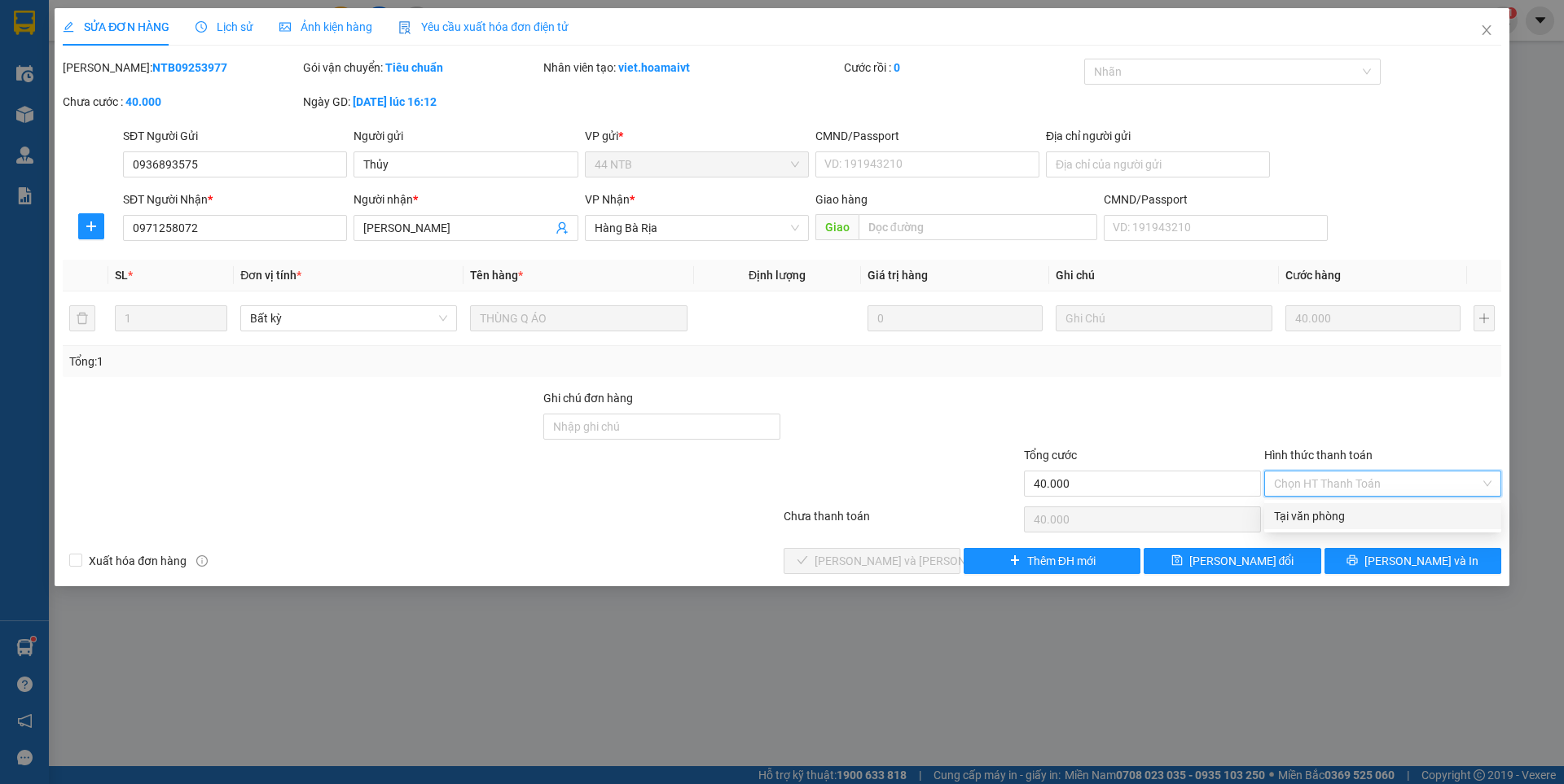
click at [1330, 517] on div "Tại văn phòng" at bounding box center [1382, 516] width 218 height 18
type input "0"
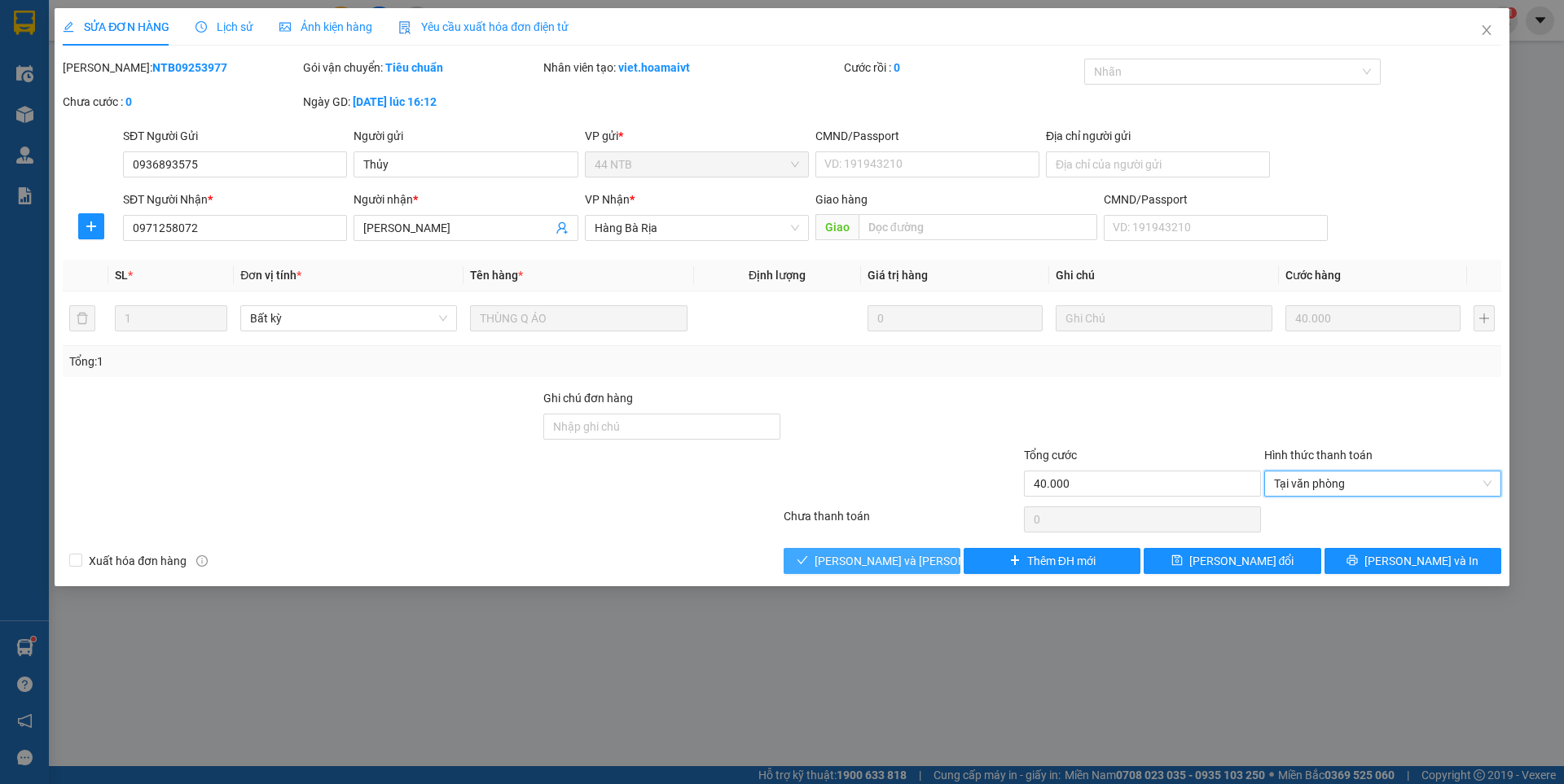
click at [920, 555] on span "[PERSON_NAME] và [PERSON_NAME] hàng" at bounding box center [924, 561] width 220 height 18
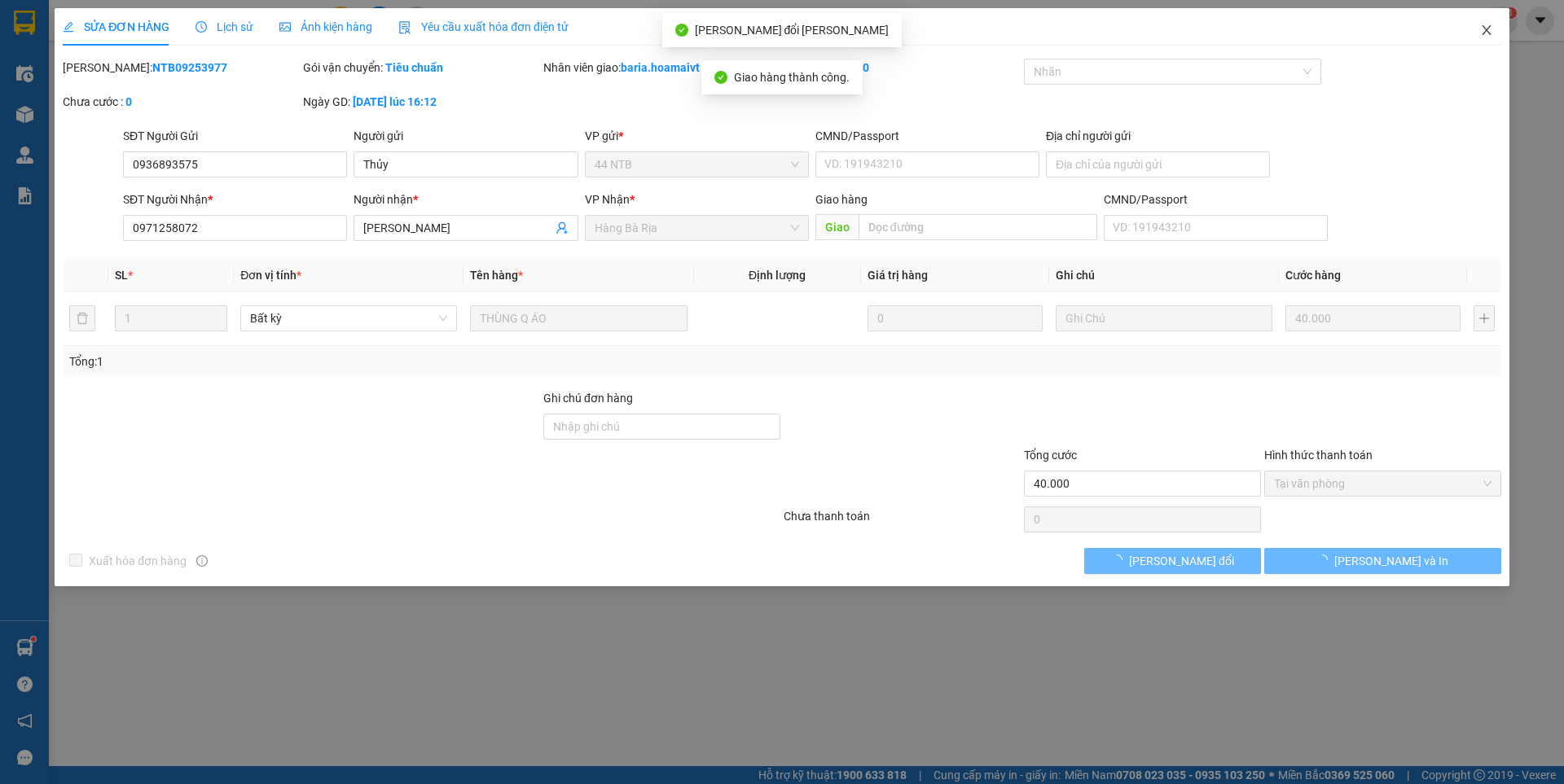
click at [1485, 27] on icon "close" at bounding box center [1486, 30] width 13 height 13
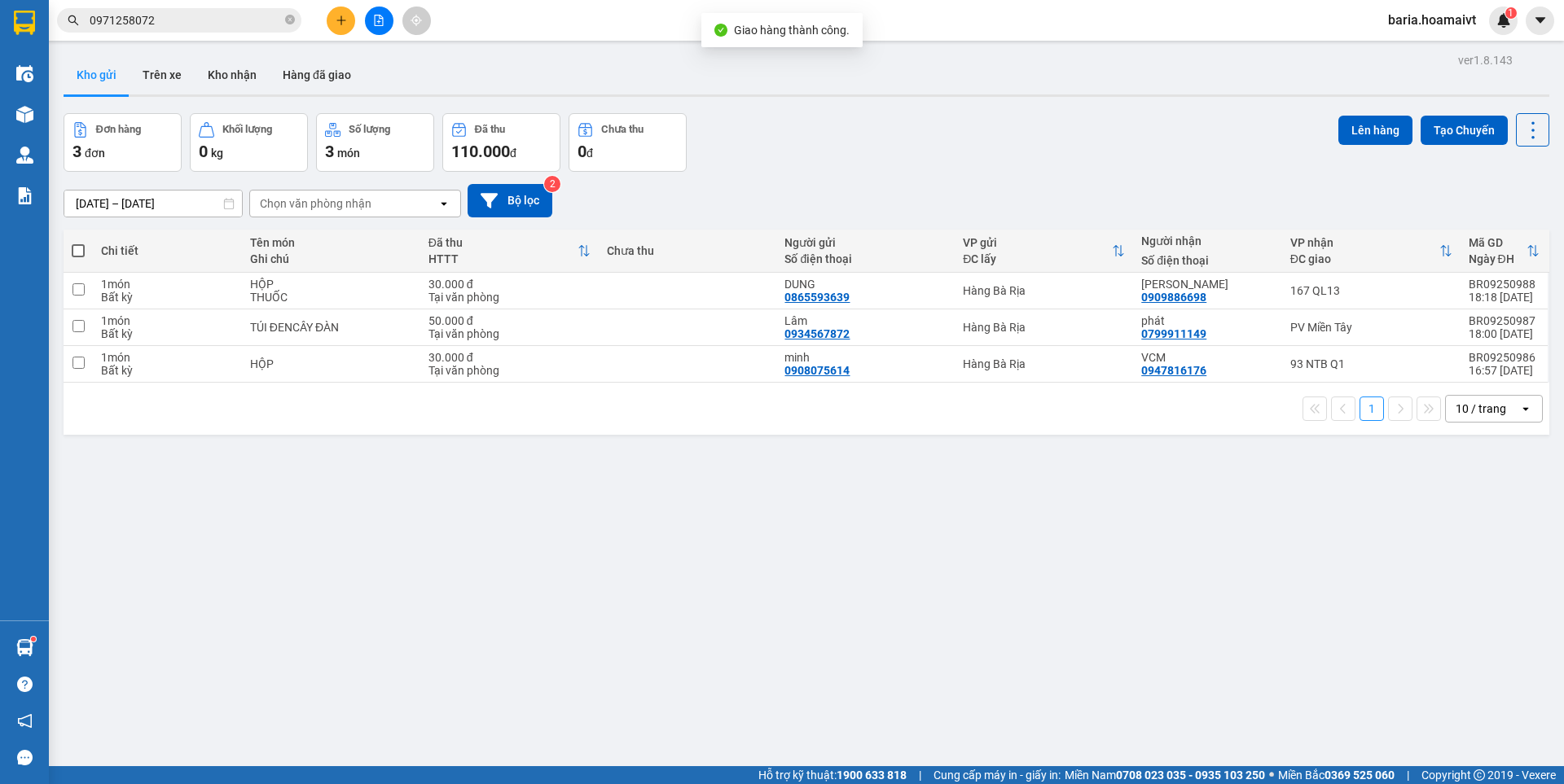
click at [183, 21] on input "0971258072" at bounding box center [186, 20] width 192 height 18
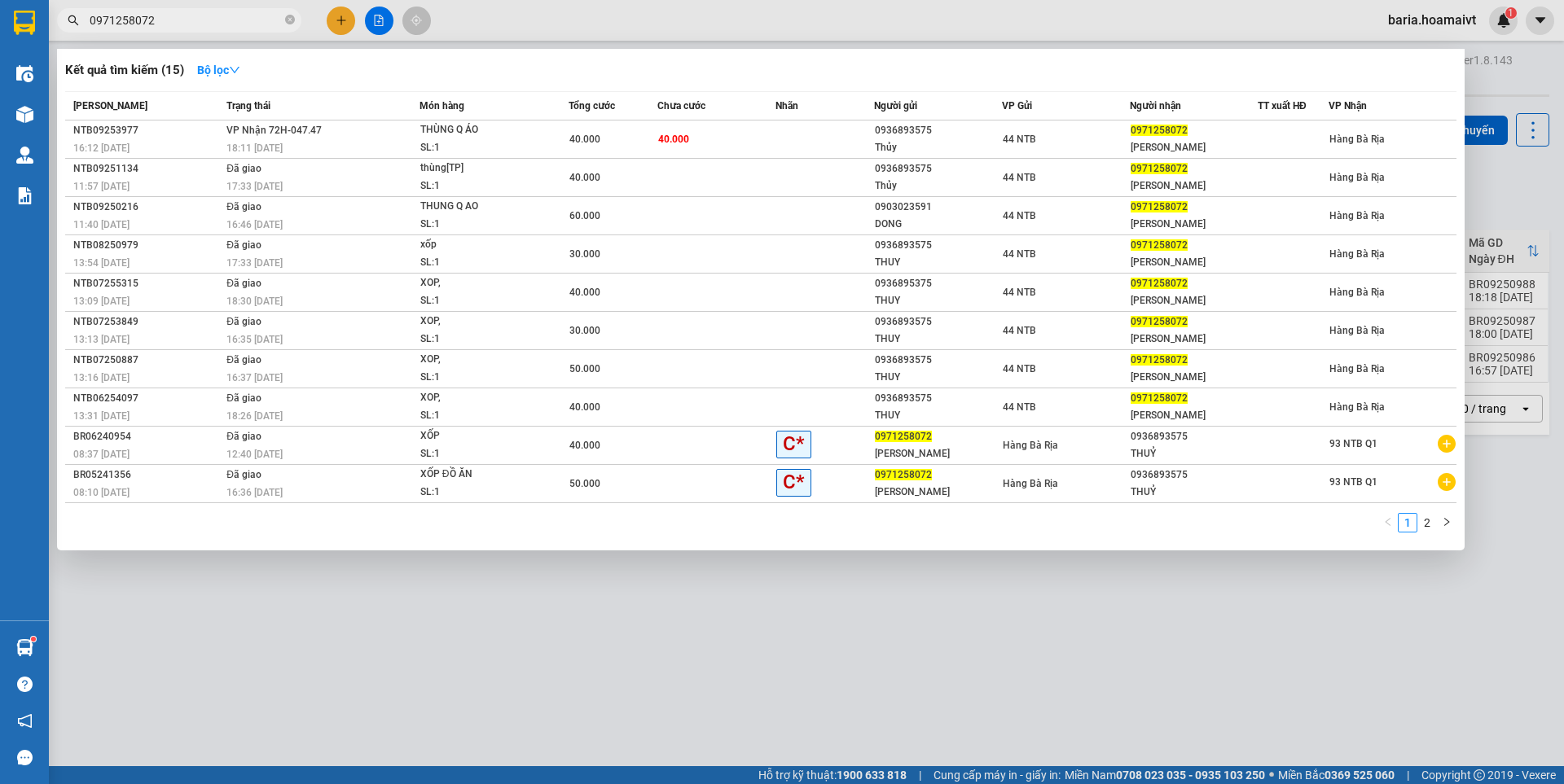
click at [252, 22] on input "0971258072" at bounding box center [186, 20] width 192 height 18
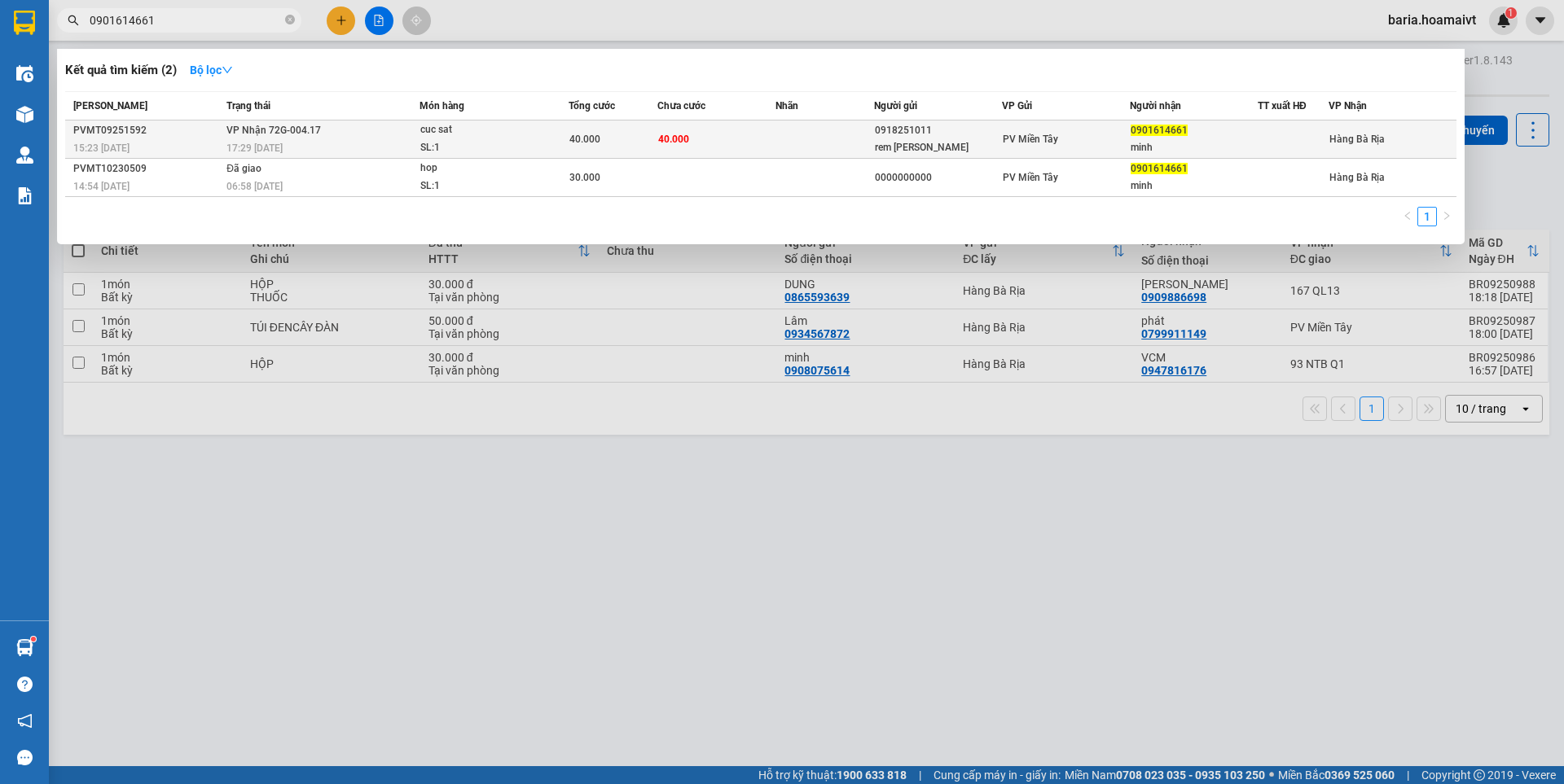
type input "0901614661"
click at [708, 133] on td "40.000" at bounding box center [716, 139] width 118 height 38
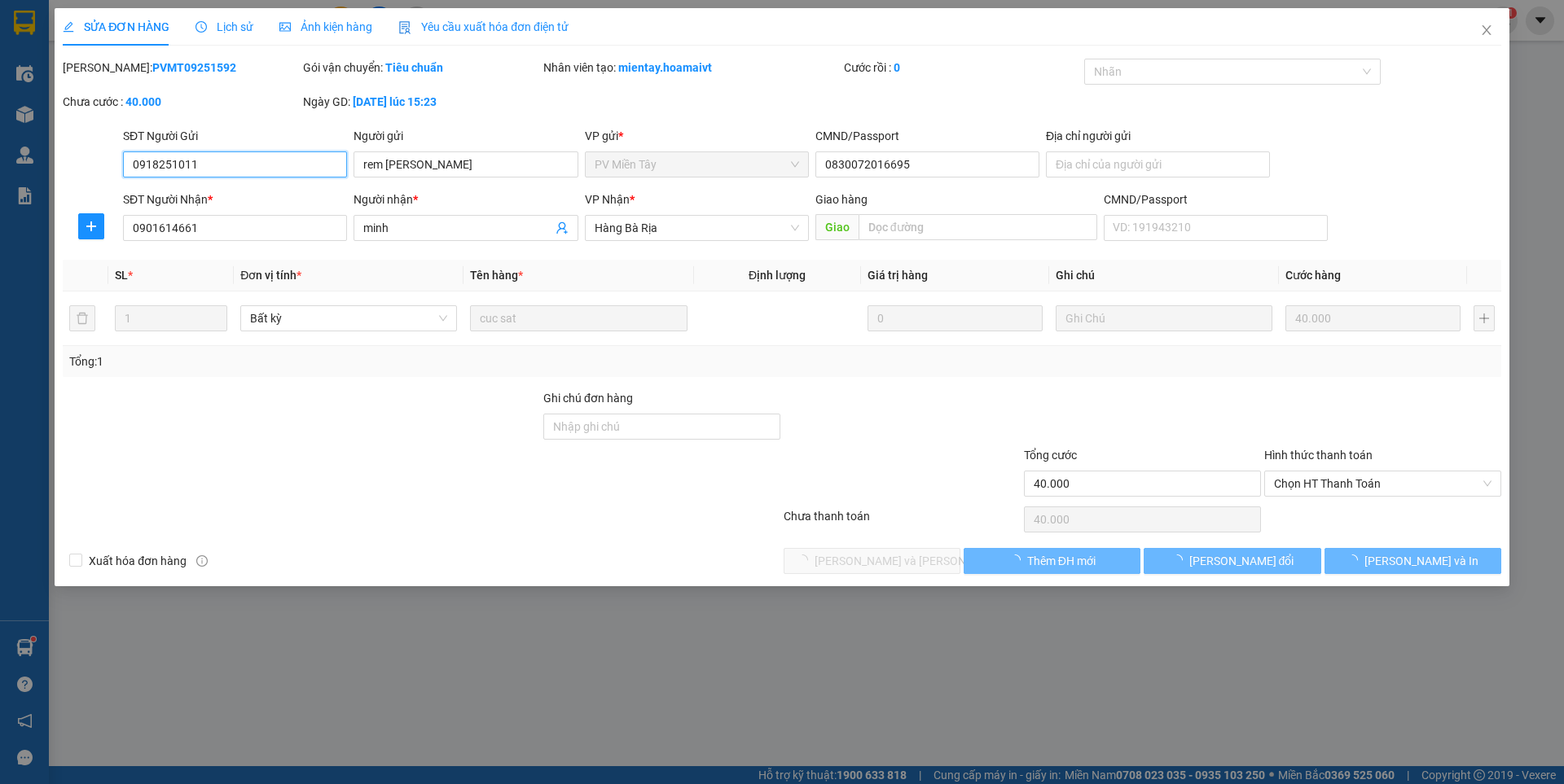
type input "0918251011"
type input "rem [PERSON_NAME]"
type input "0830072016695"
type input "0901614661"
type input "minh"
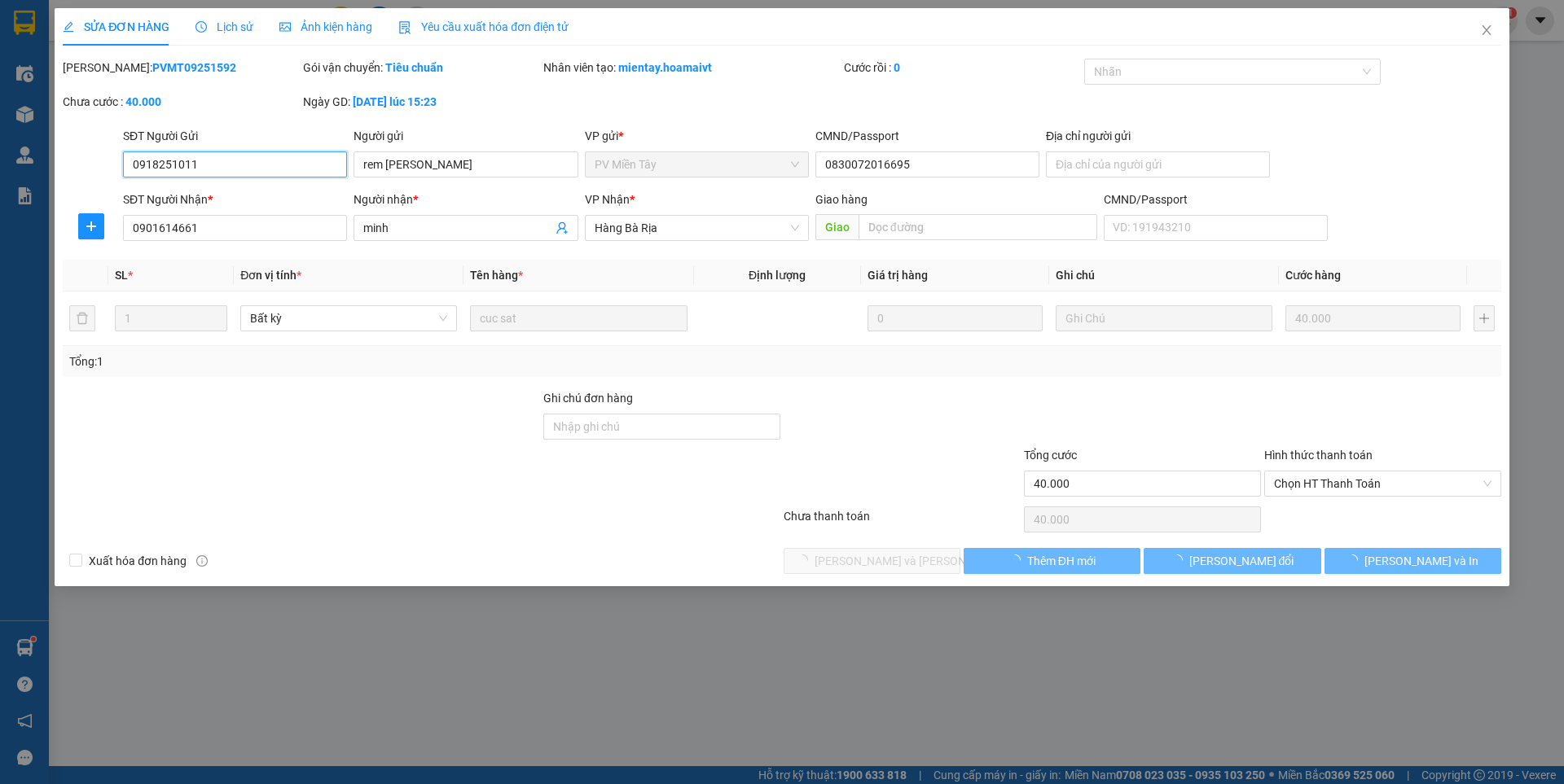
type input "40.000"
click at [1367, 481] on span "Chọn HT Thanh Toán" at bounding box center [1382, 484] width 218 height 25
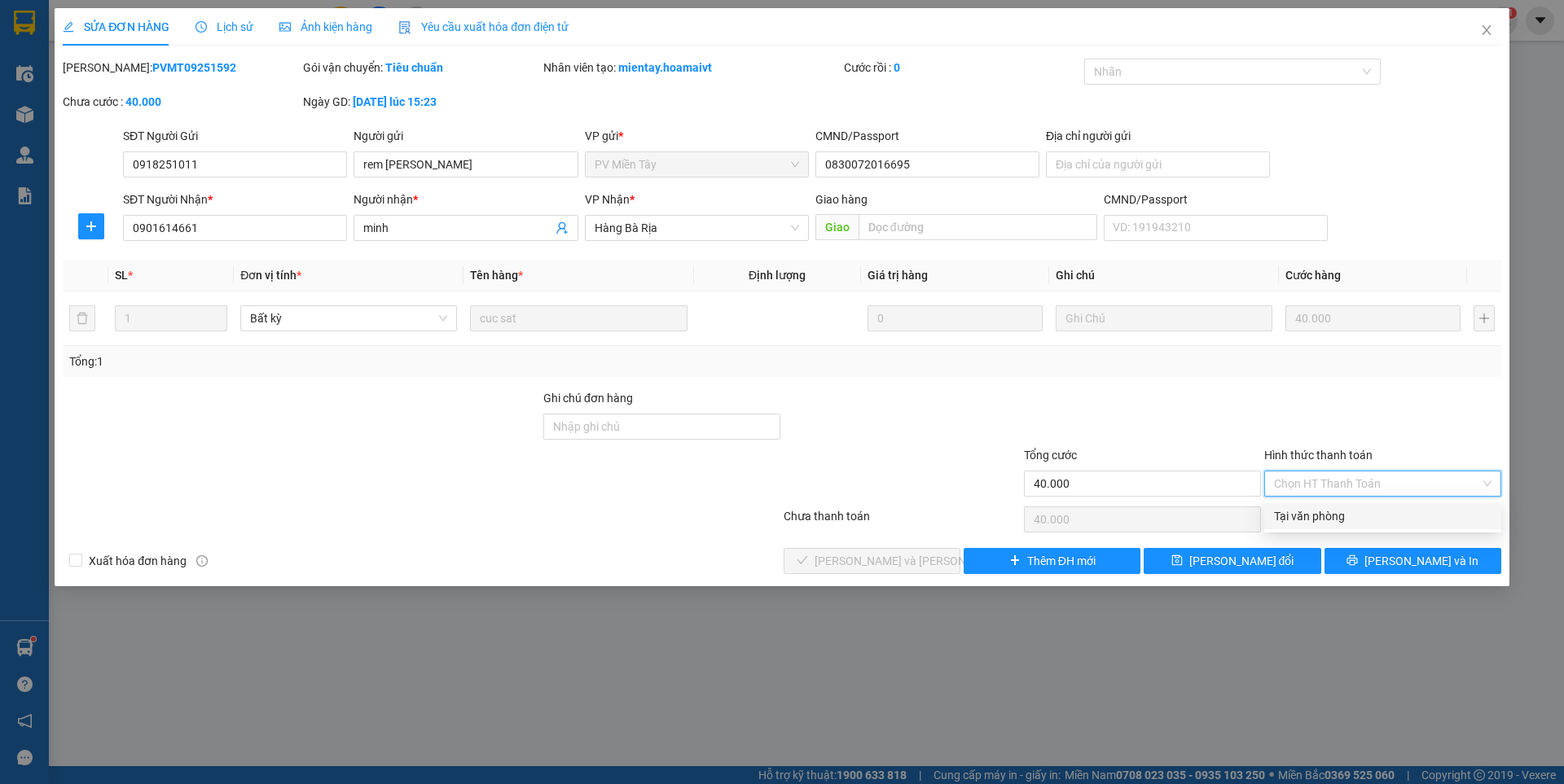
click at [1313, 520] on div "Tại văn phòng" at bounding box center [1382, 516] width 218 height 18
type input "0"
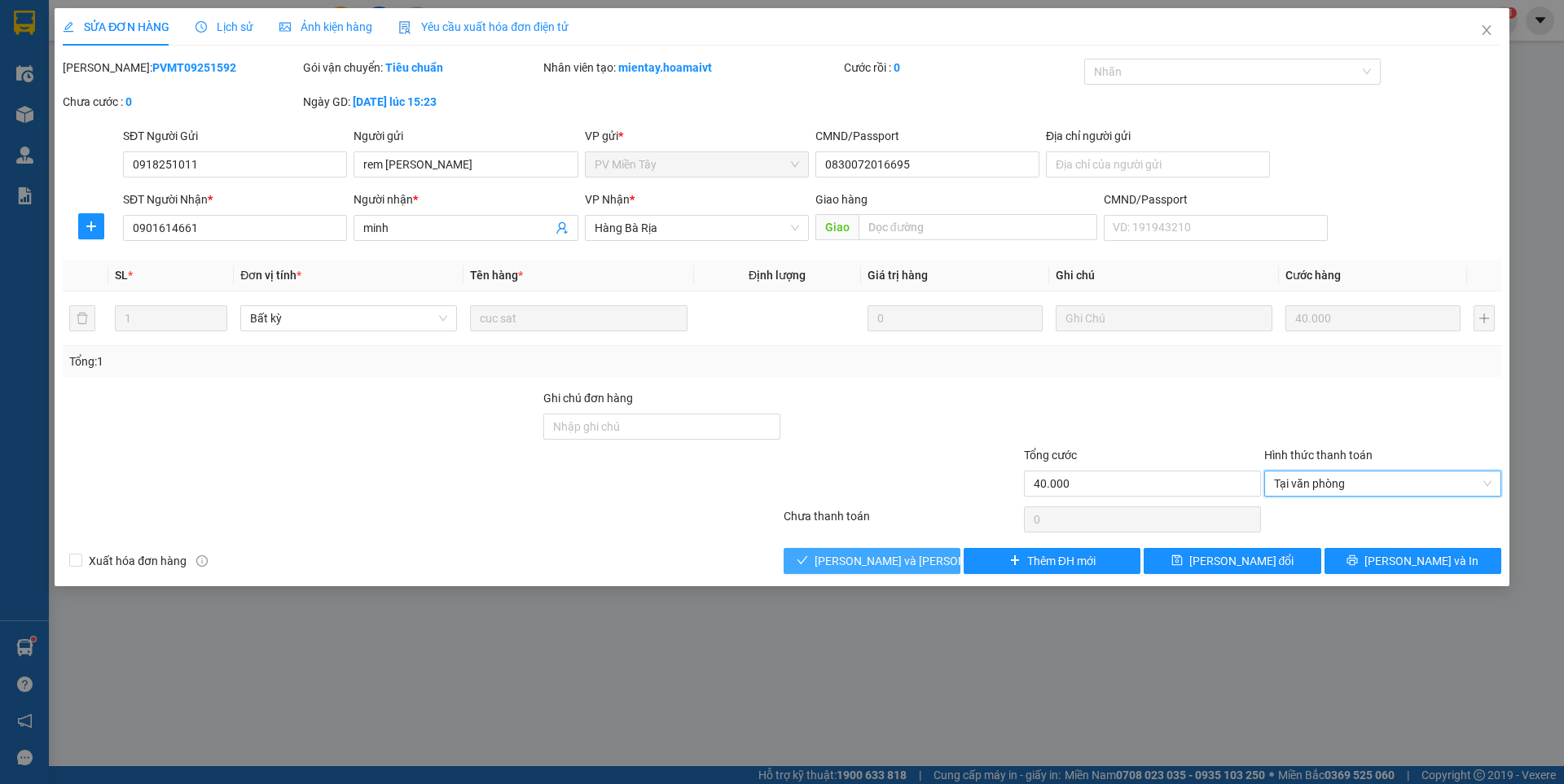
click at [909, 556] on span "[PERSON_NAME] và [PERSON_NAME] hàng" at bounding box center [924, 561] width 220 height 18
